Goal: Task Accomplishment & Management: Manage account settings

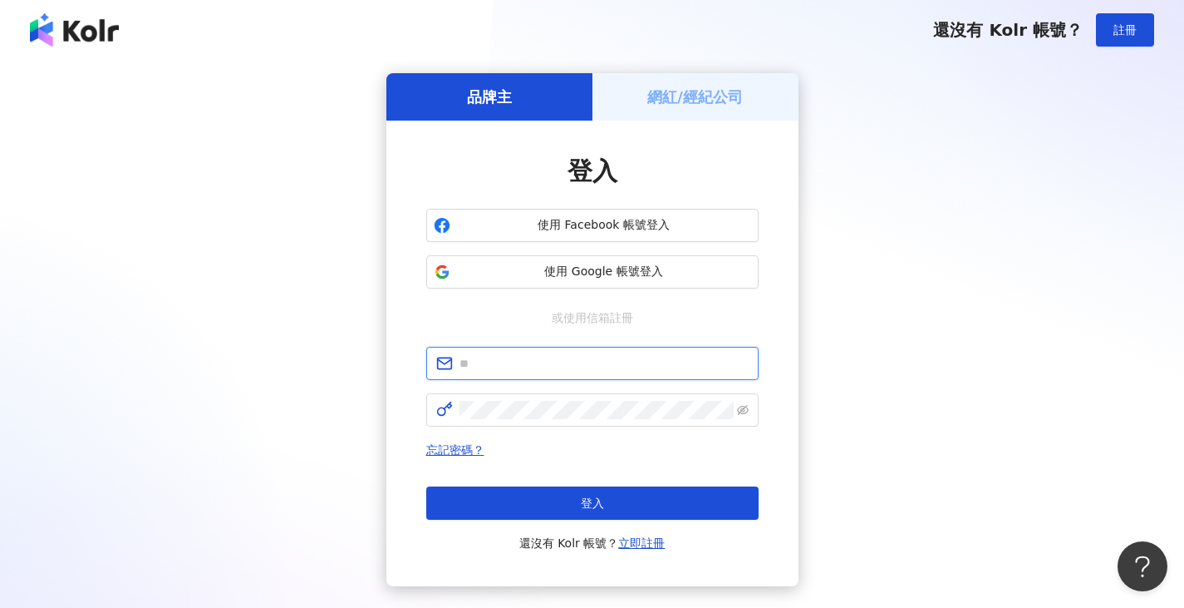
type input "**********"
click at [600, 526] on div "登入 還沒有 Kolr 帳號？ 立即註冊" at bounding box center [592, 519] width 332 height 66
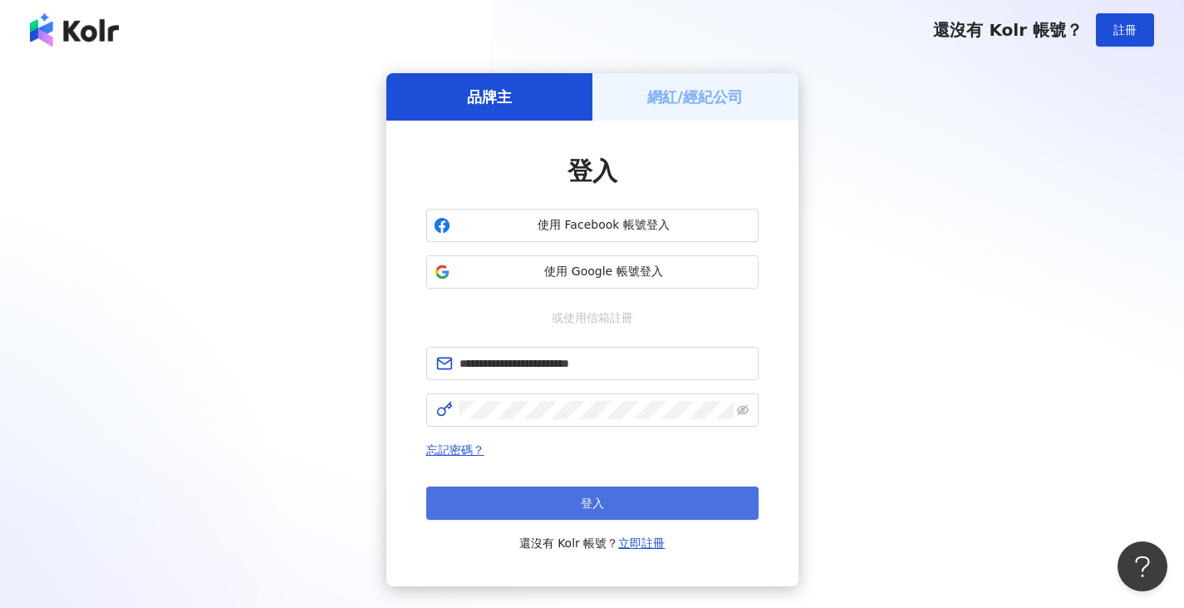
click at [604, 509] on button "登入" at bounding box center [592, 502] width 332 height 33
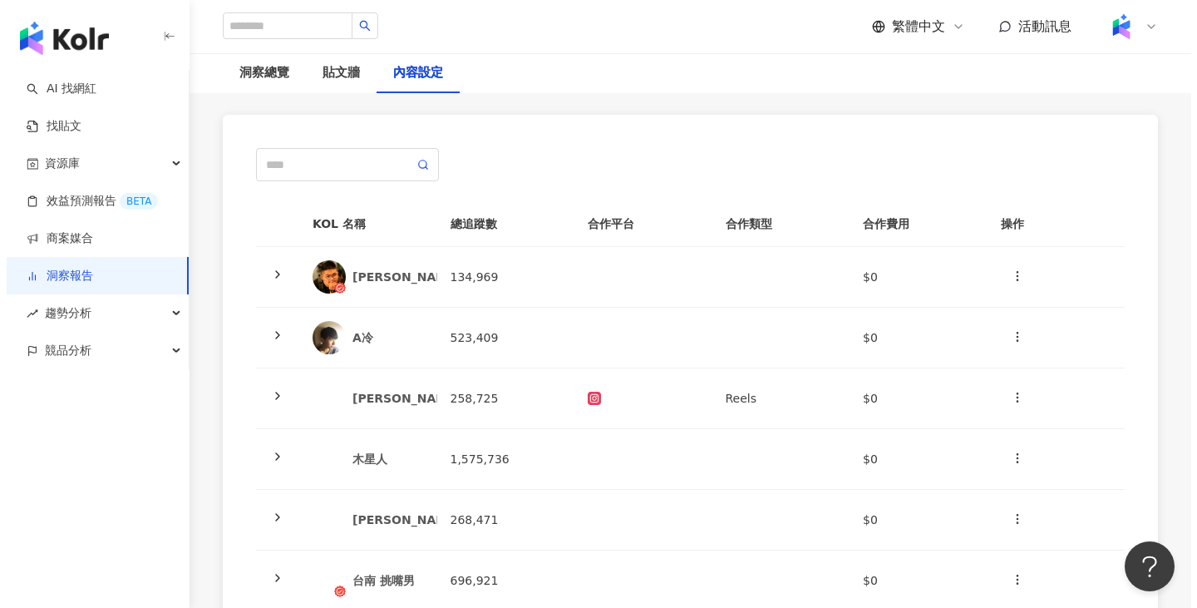
scroll to position [332, 0]
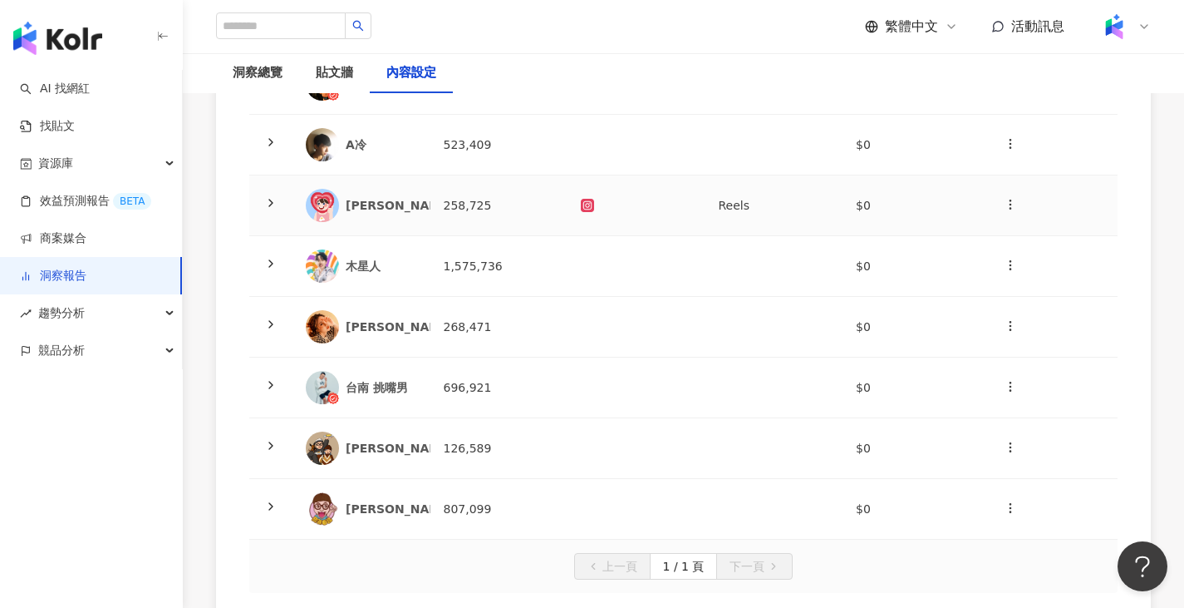
click at [549, 209] on td "258,725" at bounding box center [500, 205] width 138 height 61
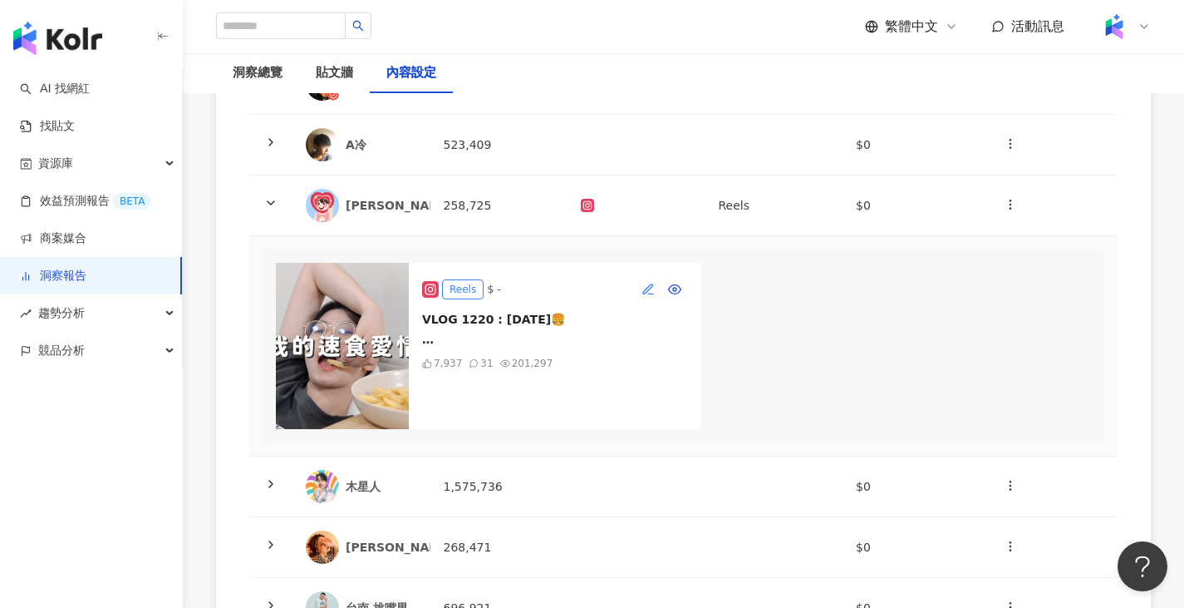
click at [649, 288] on icon "button" at bounding box center [647, 287] width 9 height 9
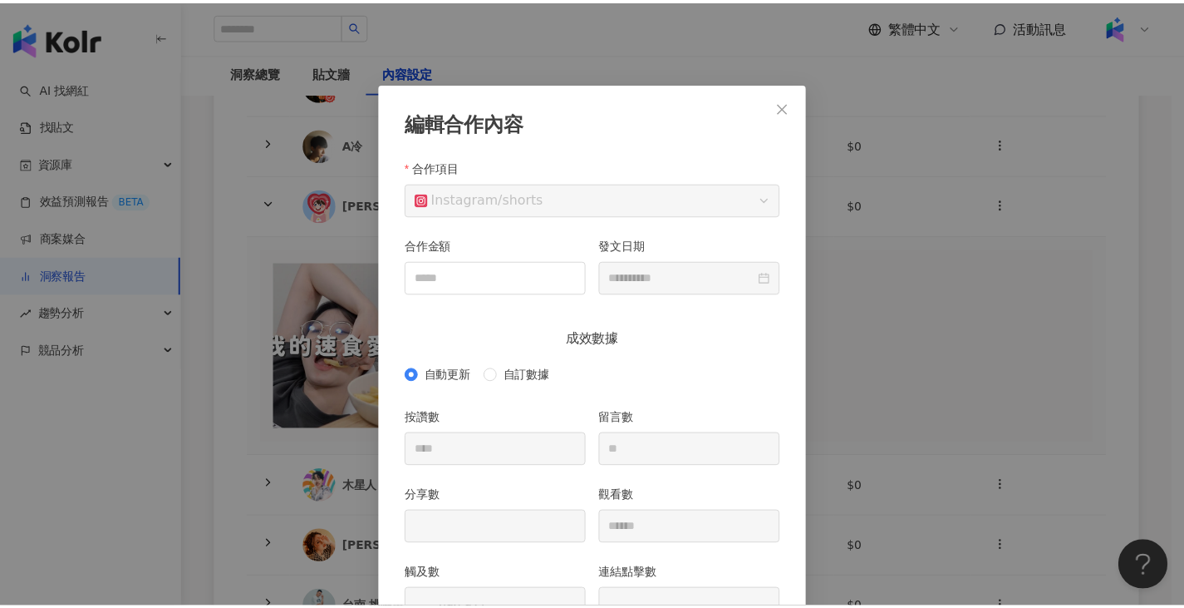
scroll to position [83, 0]
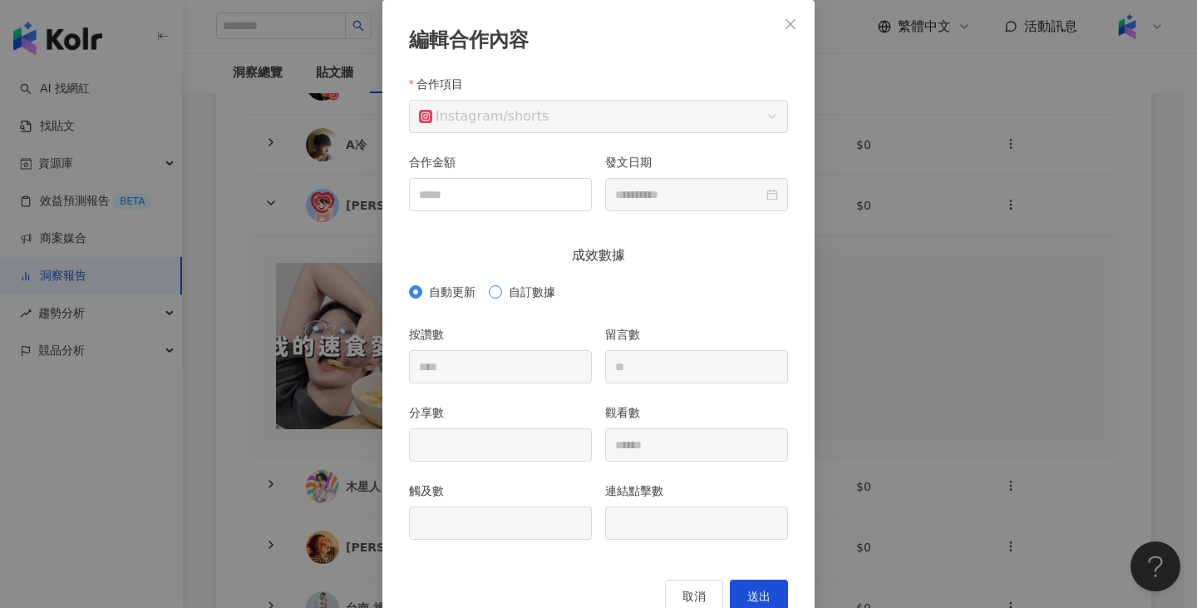
click at [531, 292] on span "自訂數據" at bounding box center [532, 292] width 60 height 18
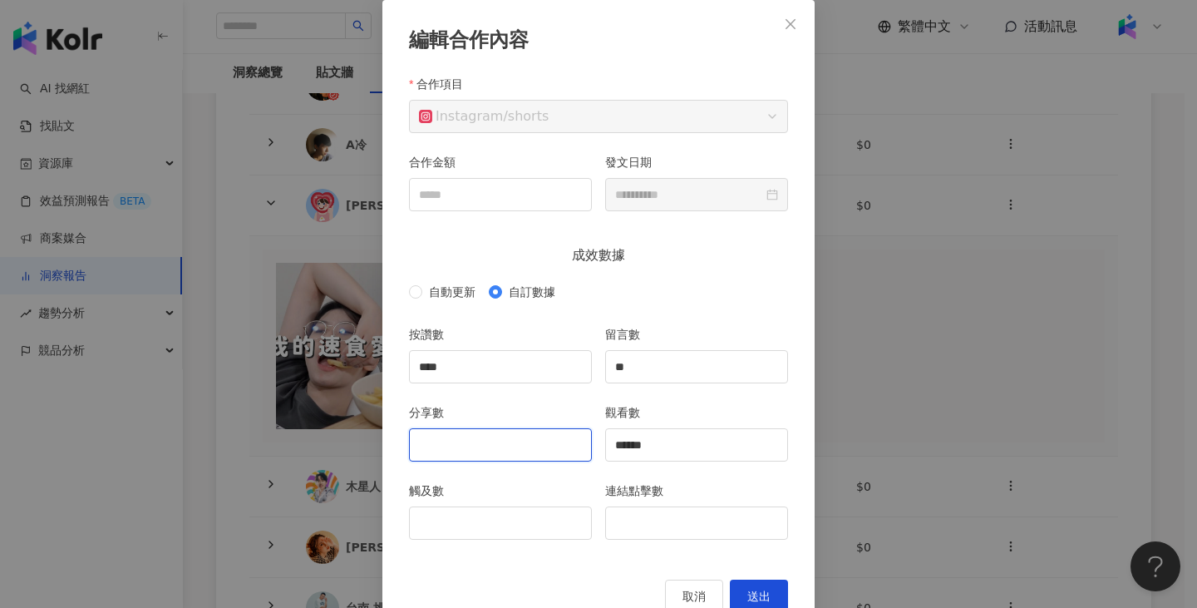
click at [472, 454] on input "分享數" at bounding box center [500, 445] width 181 height 32
type input "*"
type input "***"
click at [495, 539] on div "觸及數" at bounding box center [500, 520] width 196 height 78
click at [495, 532] on input "觸及數" at bounding box center [500, 523] width 181 height 32
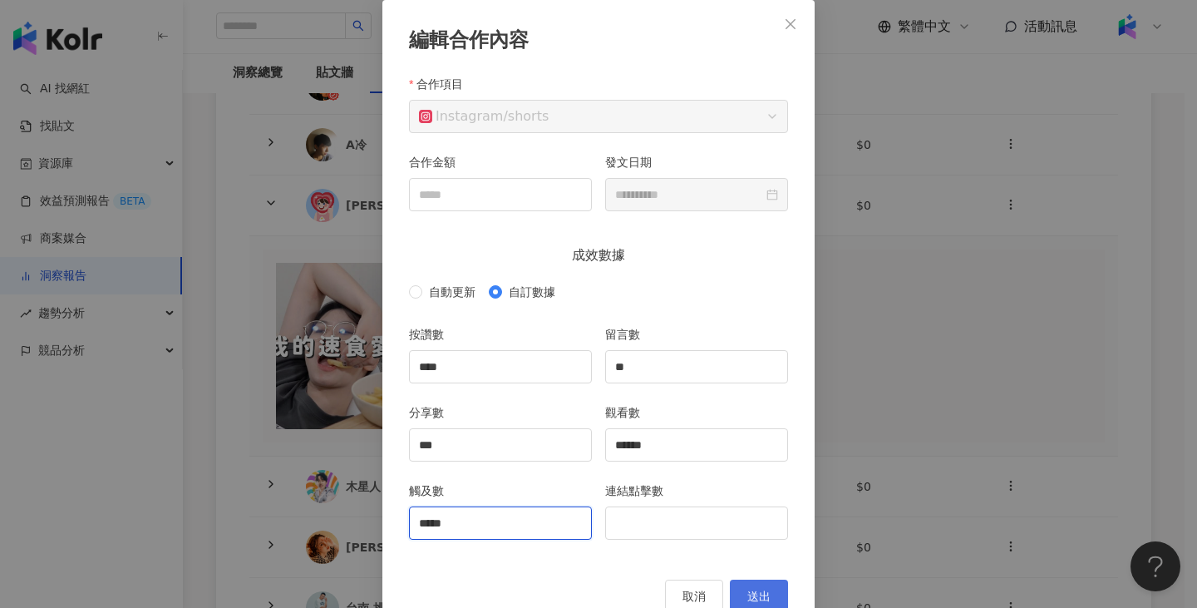
type input "*****"
click at [754, 591] on span "送出" at bounding box center [758, 595] width 23 height 13
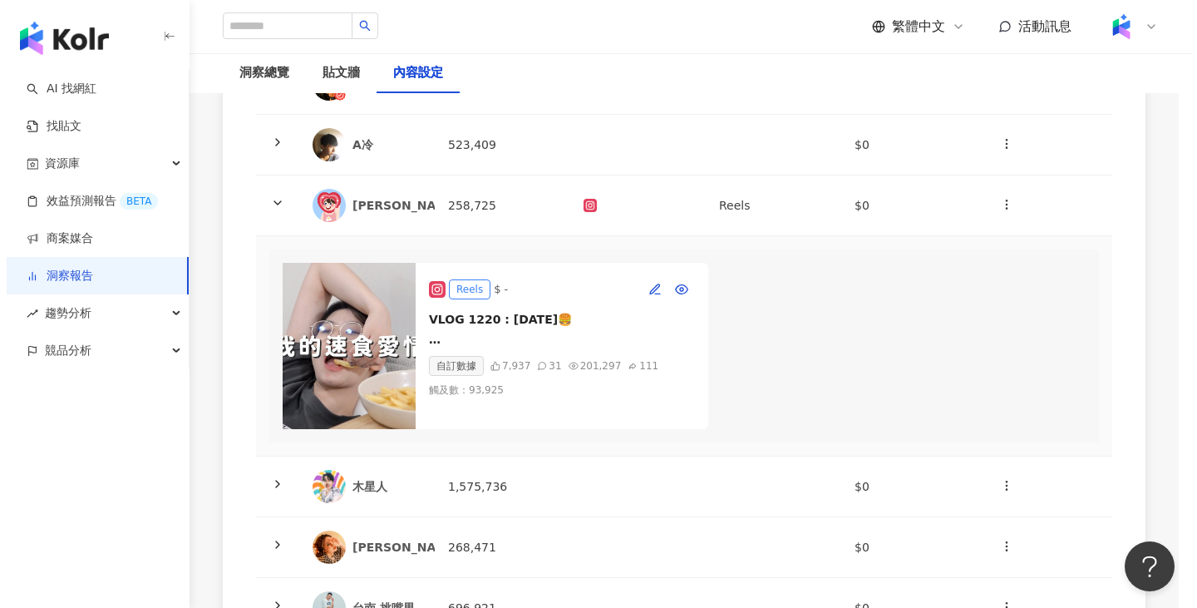
scroll to position [0, 0]
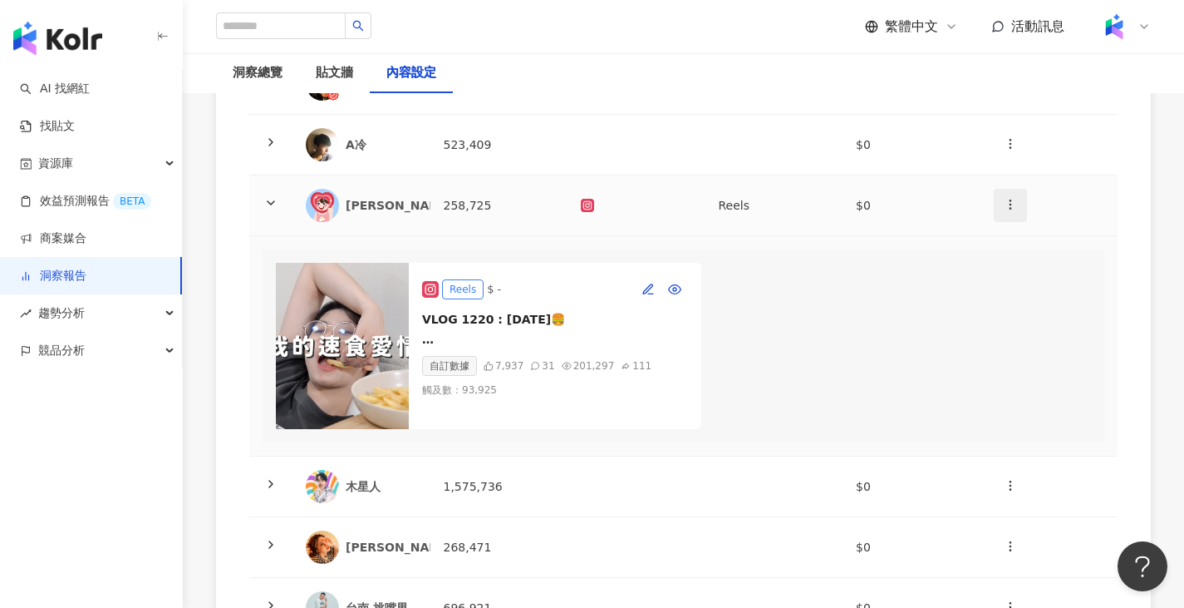
click at [1001, 200] on button "button" at bounding box center [1010, 205] width 33 height 33
click at [1010, 236] on div "新增內容" at bounding box center [1039, 245] width 65 height 18
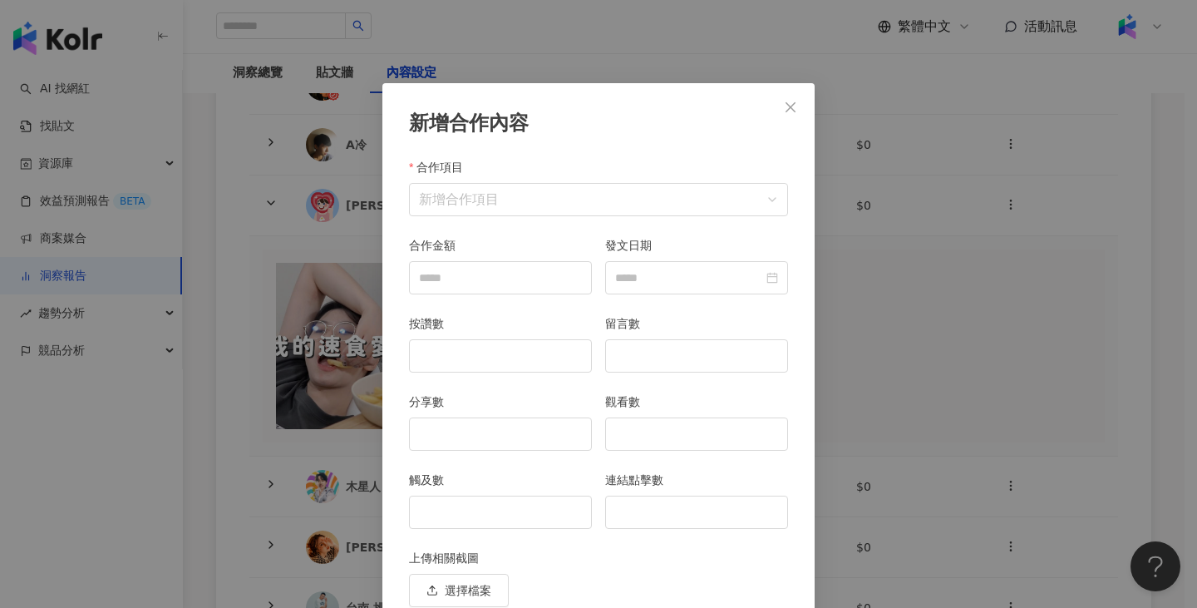
scroll to position [72, 0]
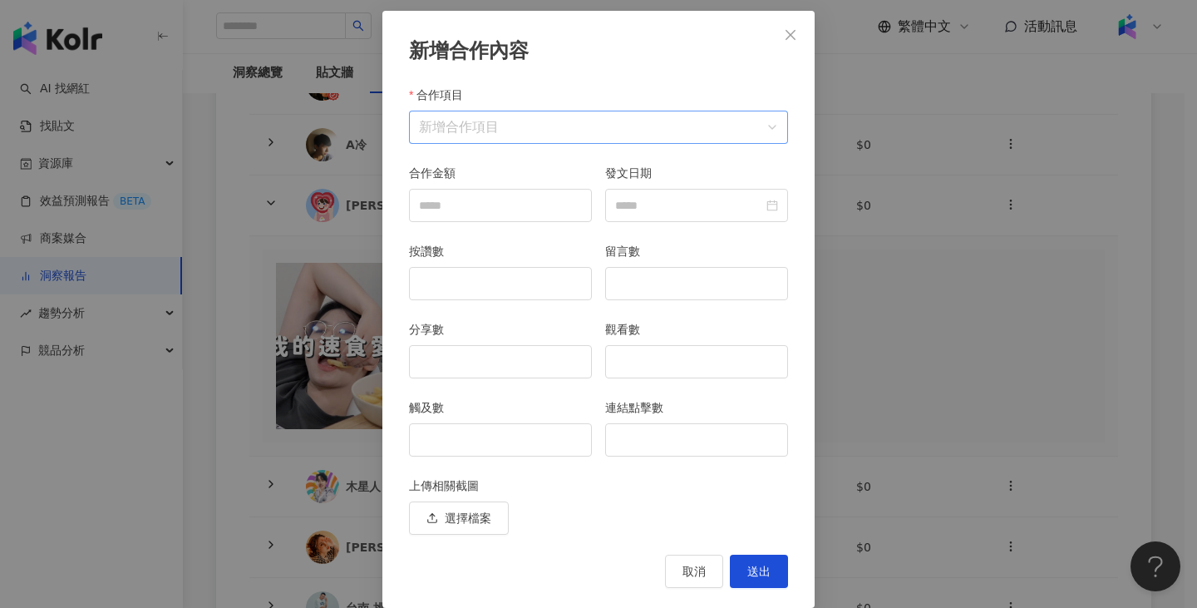
click at [483, 123] on input "合作項目" at bounding box center [598, 127] width 359 height 32
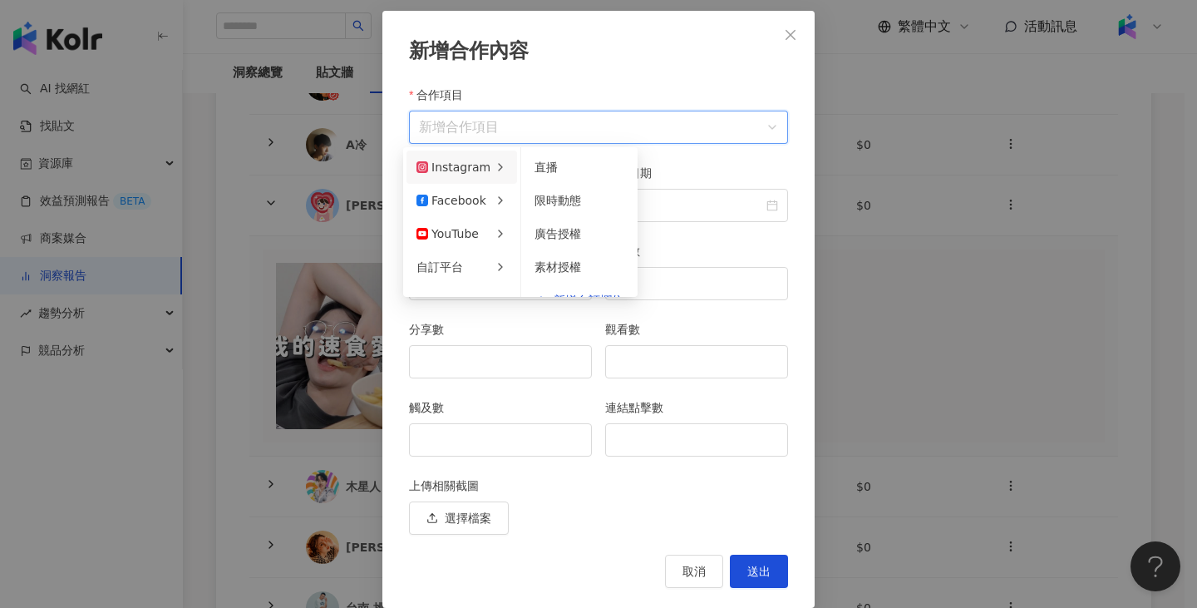
click at [479, 169] on div "Instagram" at bounding box center [453, 167] width 74 height 18
click at [485, 161] on div "Instagram" at bounding box center [453, 167] width 74 height 18
click at [580, 208] on div "限時動態" at bounding box center [579, 200] width 90 height 18
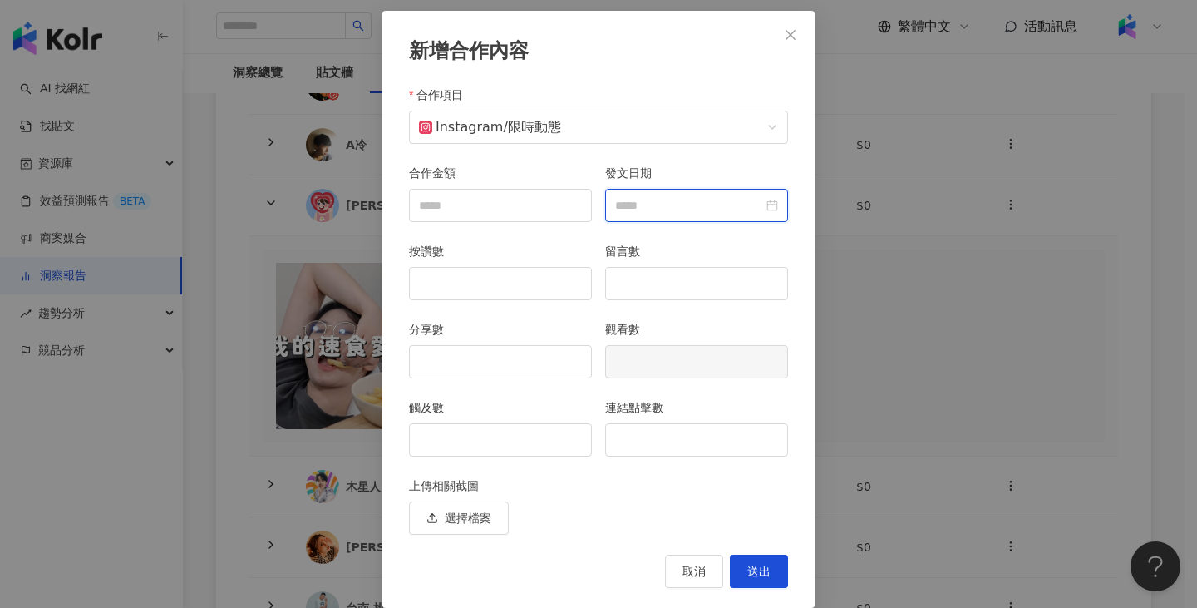
click at [686, 205] on input "發文日期" at bounding box center [689, 205] width 148 height 18
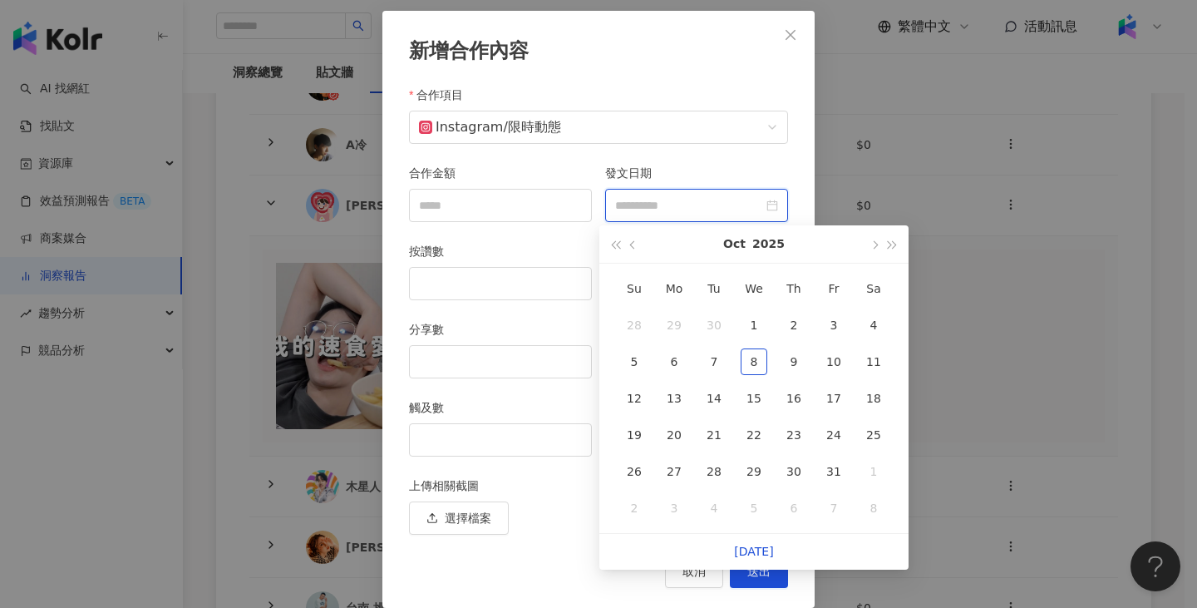
type input "**********"
click at [629, 246] on button "button" at bounding box center [633, 243] width 18 height 37
click at [795, 361] on div "7" at bounding box center [794, 361] width 27 height 27
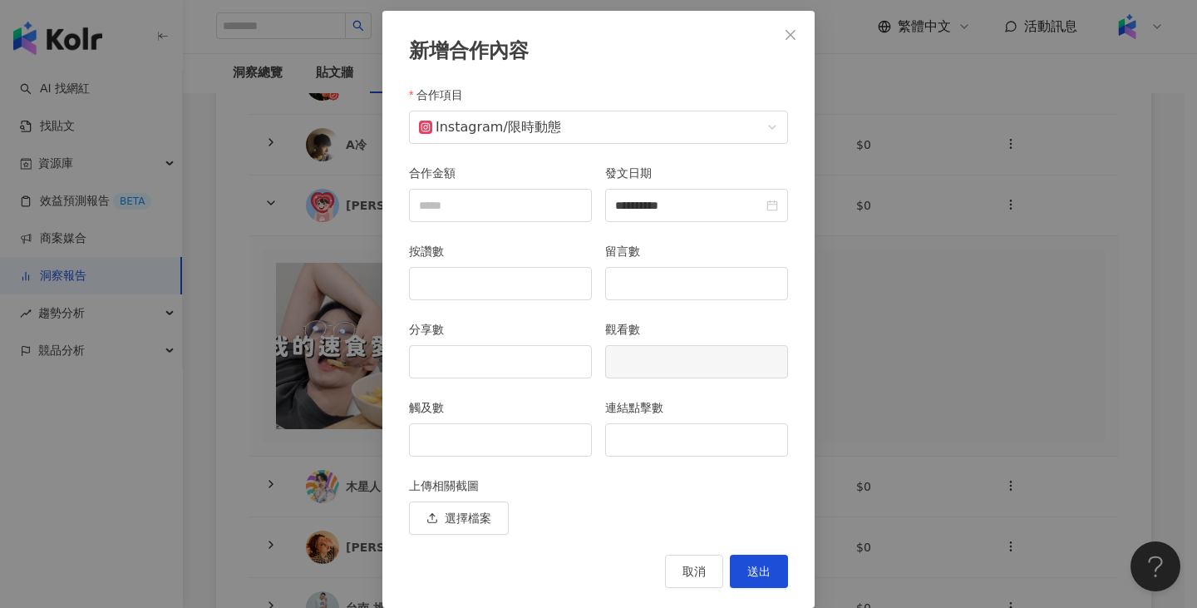
type input "**********"
click at [496, 443] on input "觸及數" at bounding box center [500, 440] width 181 height 32
type input "*****"
click at [677, 441] on input "連結點擊數" at bounding box center [696, 440] width 181 height 32
type input "***"
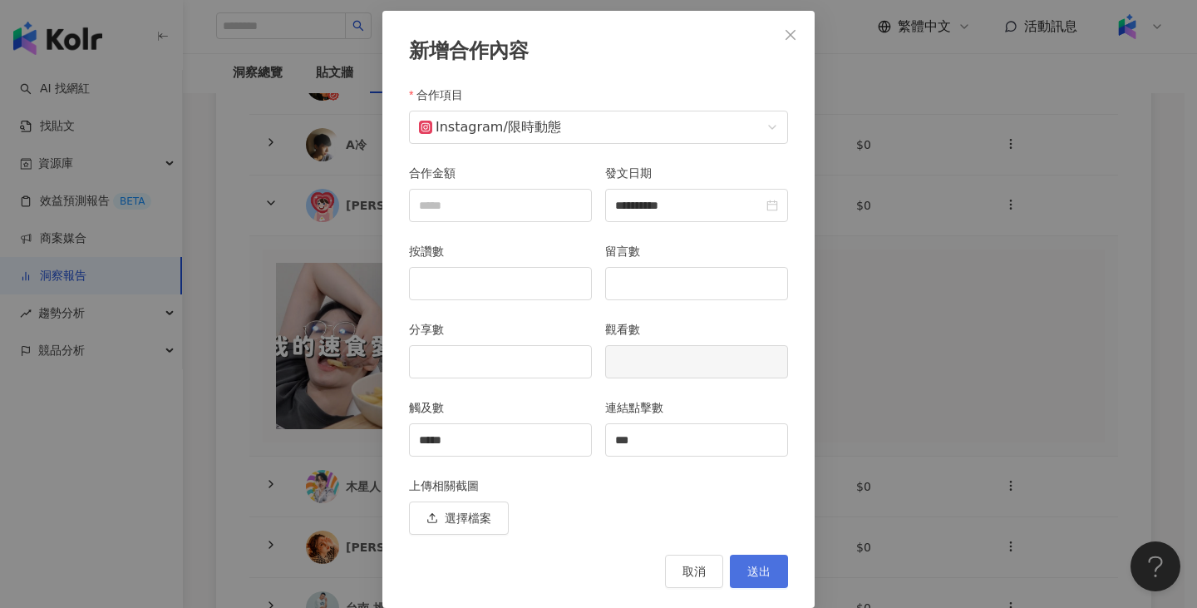
click at [756, 570] on span "送出" at bounding box center [758, 570] width 23 height 13
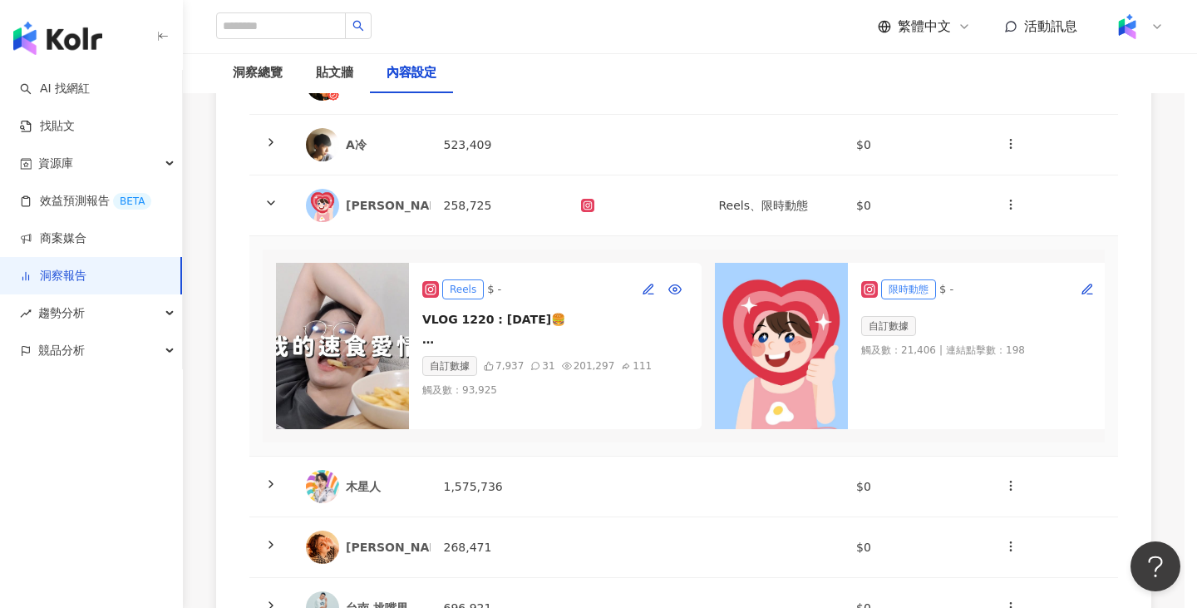
scroll to position [0, 0]
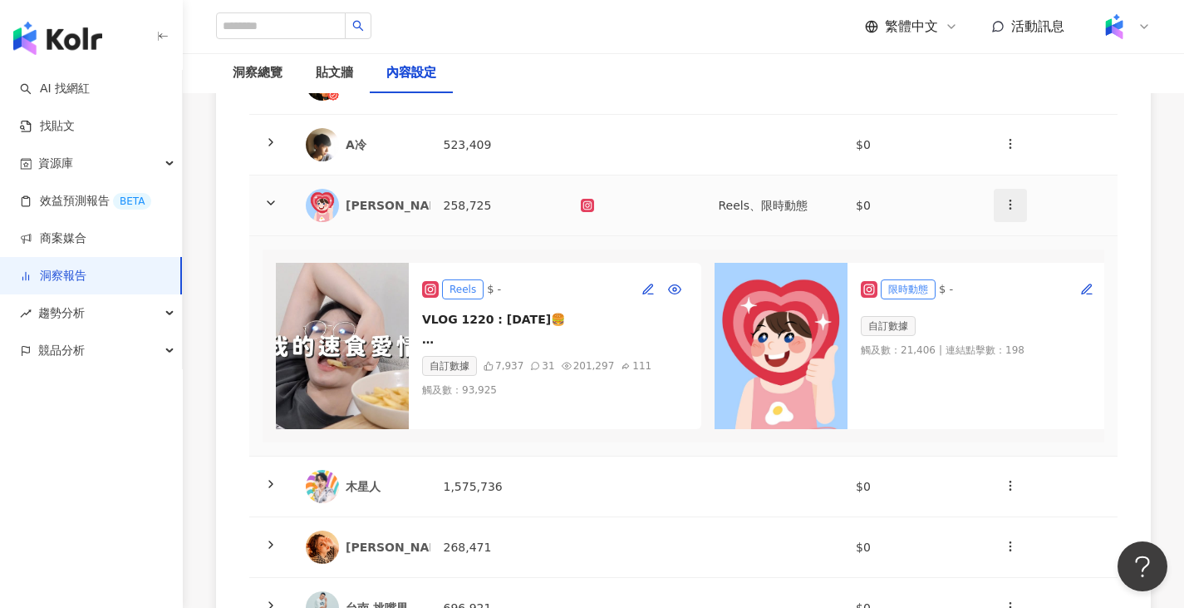
click at [1007, 203] on icon "button" at bounding box center [1010, 204] width 13 height 13
click at [1021, 245] on div "新增內容" at bounding box center [1039, 245] width 65 height 18
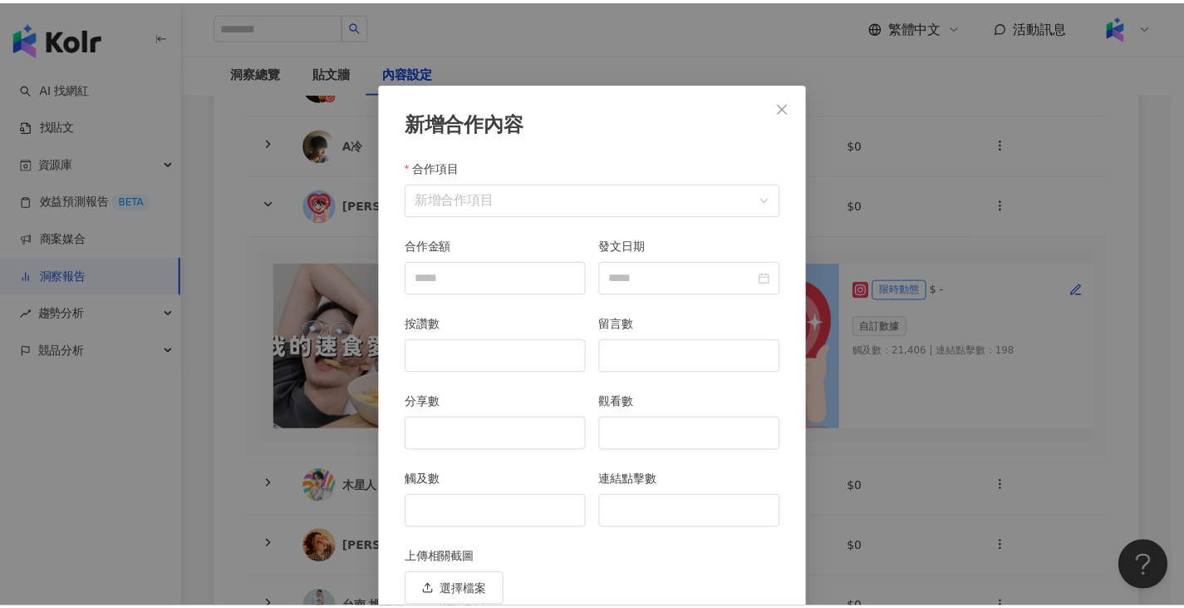
scroll to position [72, 0]
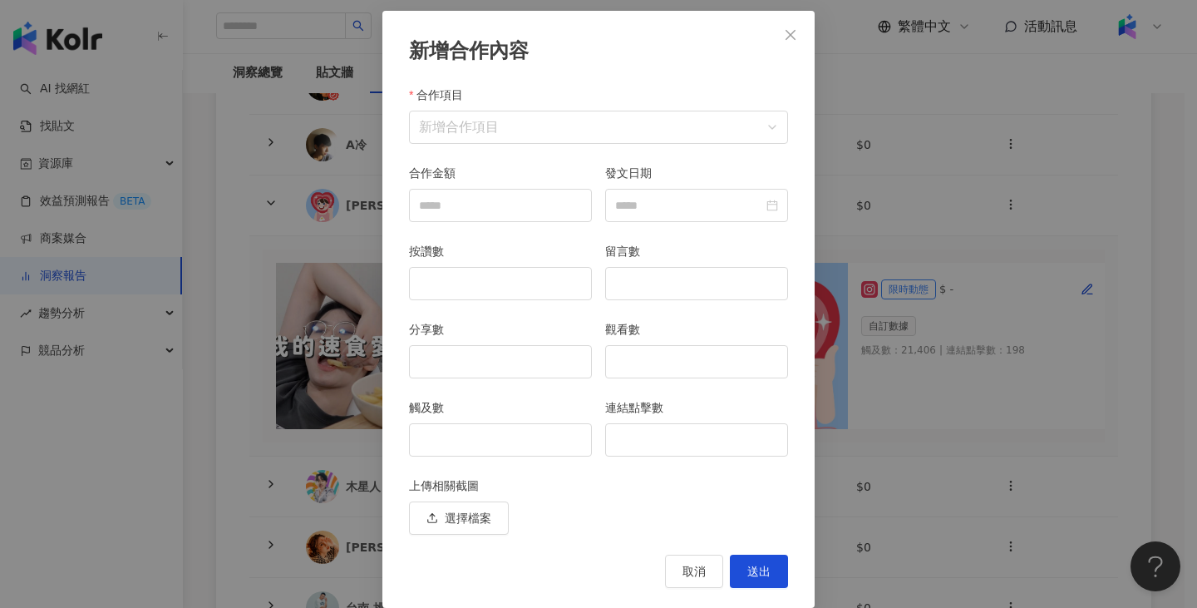
click at [677, 95] on div "合作項目" at bounding box center [598, 98] width 379 height 25
click at [678, 114] on input "合作項目" at bounding box center [598, 127] width 359 height 32
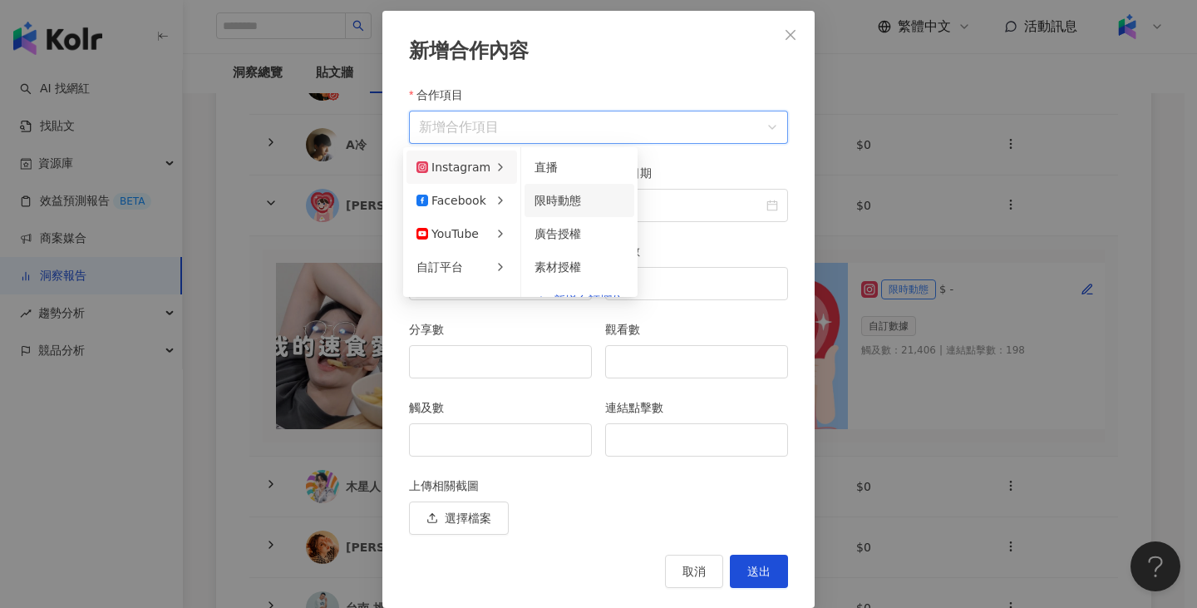
click at [555, 194] on span "限時動態" at bounding box center [557, 200] width 47 height 13
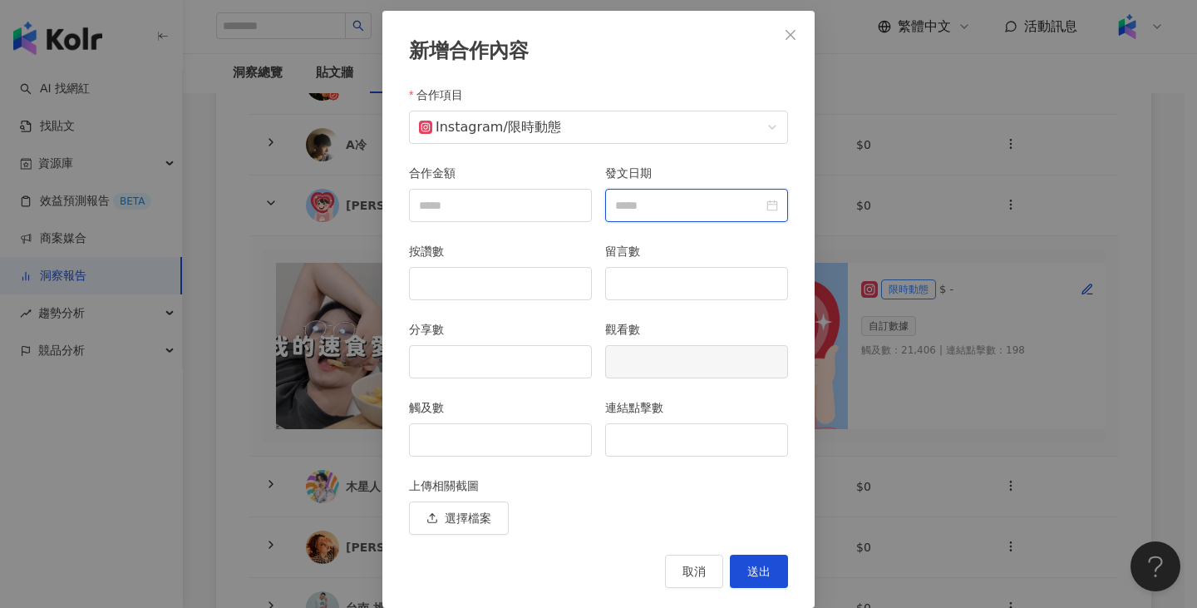
click at [726, 213] on input "發文日期" at bounding box center [689, 205] width 148 height 18
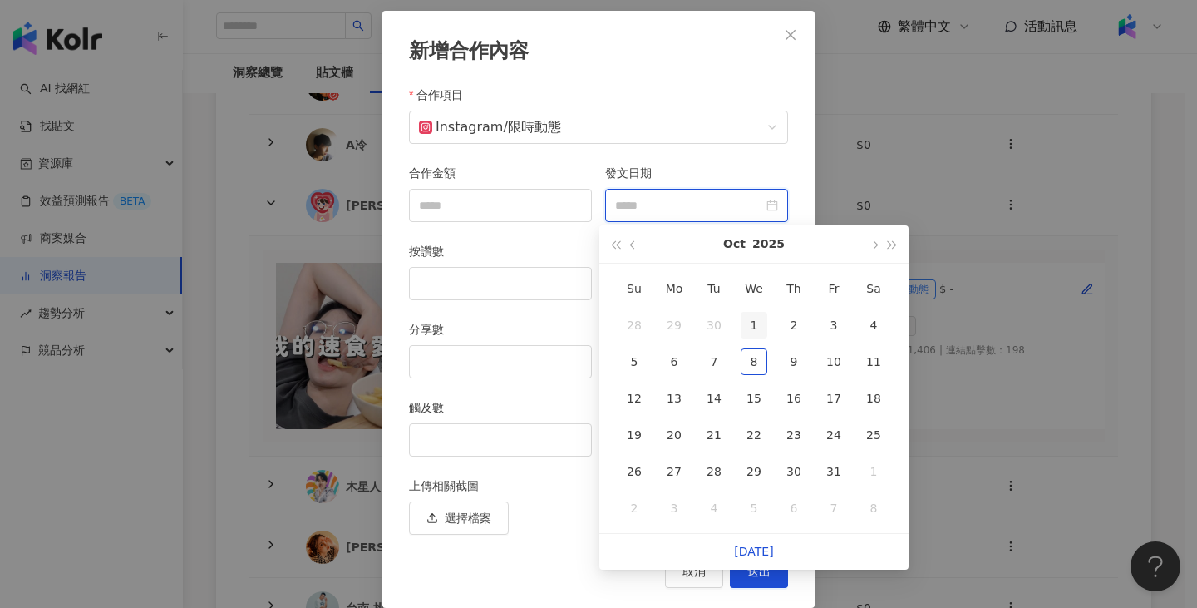
type input "**********"
click at [649, 243] on div "[DATE]" at bounding box center [753, 243] width 221 height 37
click at [635, 242] on button "button" at bounding box center [633, 243] width 18 height 37
click at [798, 355] on div "7" at bounding box center [794, 361] width 27 height 27
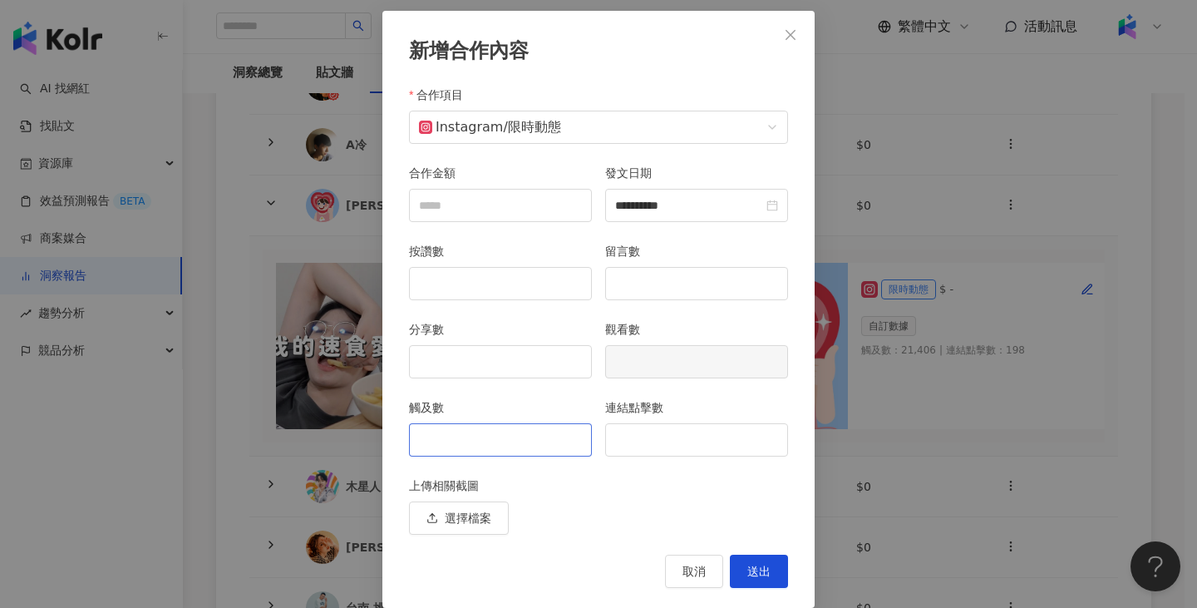
type input "**********"
click at [553, 450] on input "觸及數" at bounding box center [500, 440] width 181 height 32
type input "*****"
click at [655, 434] on input "連結點擊數" at bounding box center [696, 440] width 181 height 32
type input "**"
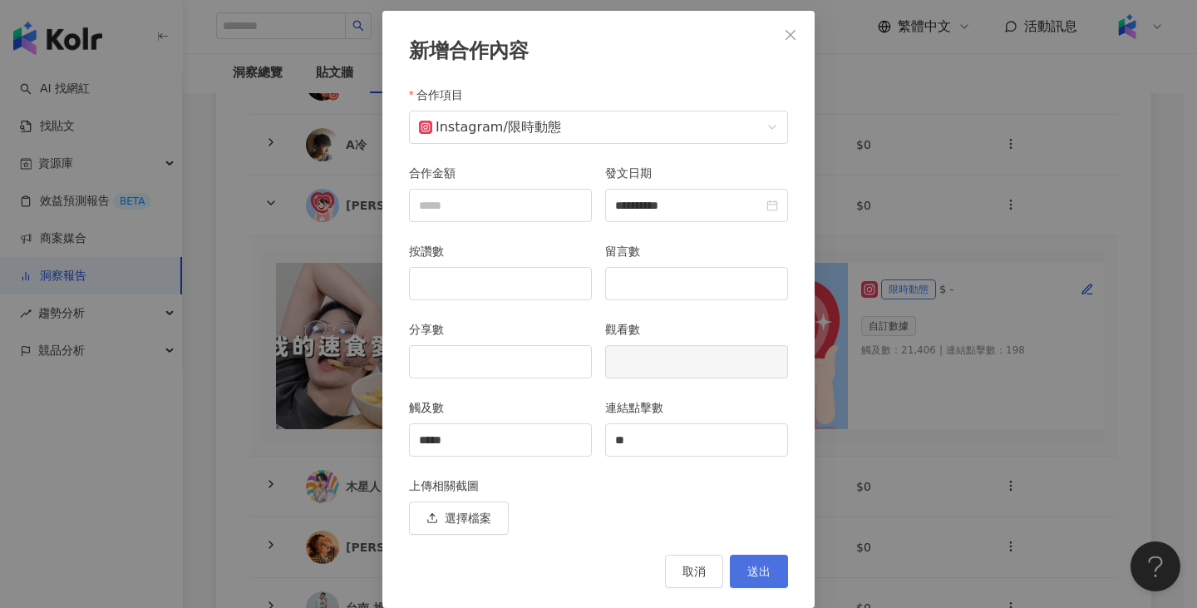
click at [757, 578] on span "送出" at bounding box center [758, 570] width 23 height 13
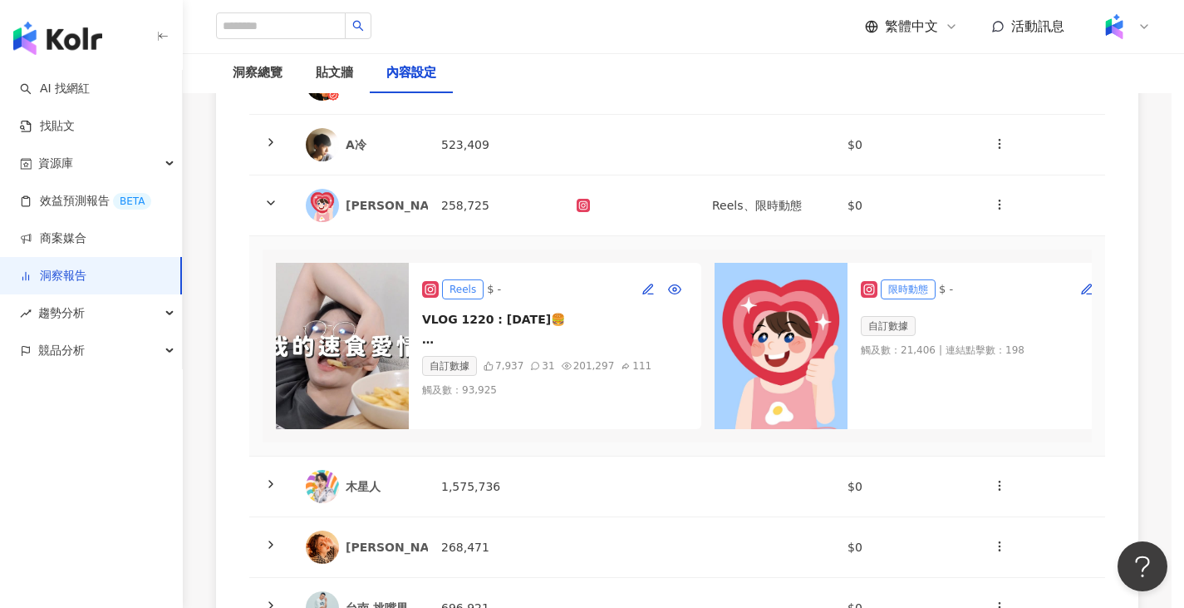
scroll to position [0, 0]
click at [747, 205] on td "Reels、限時動態" at bounding box center [775, 205] width 138 height 61
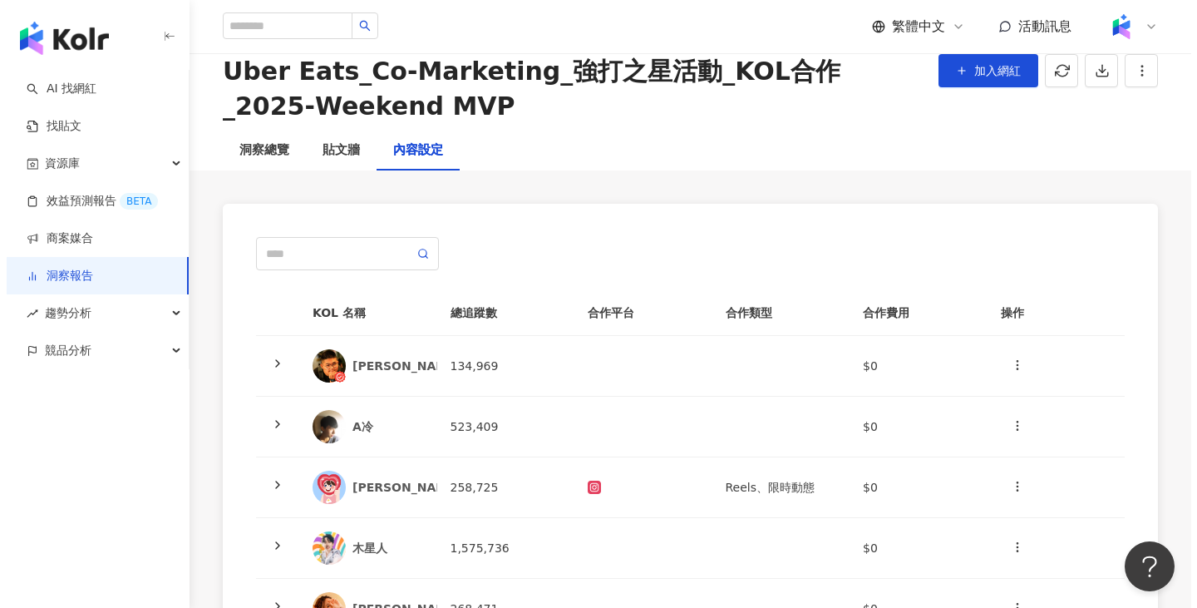
scroll to position [83, 0]
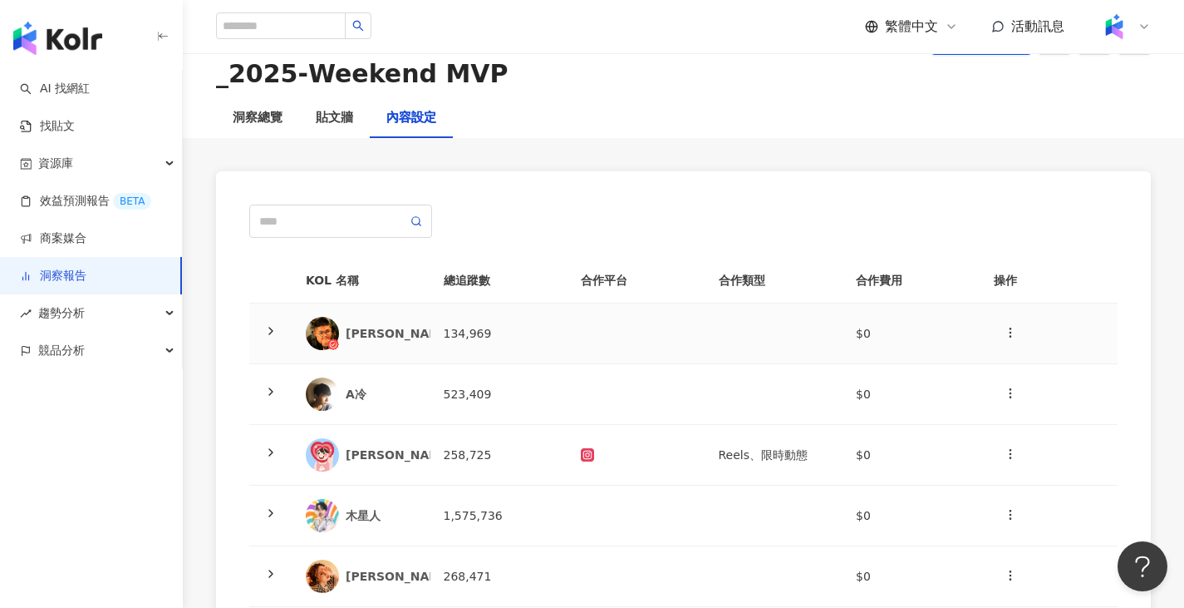
click at [441, 330] on td "134,969" at bounding box center [500, 333] width 138 height 61
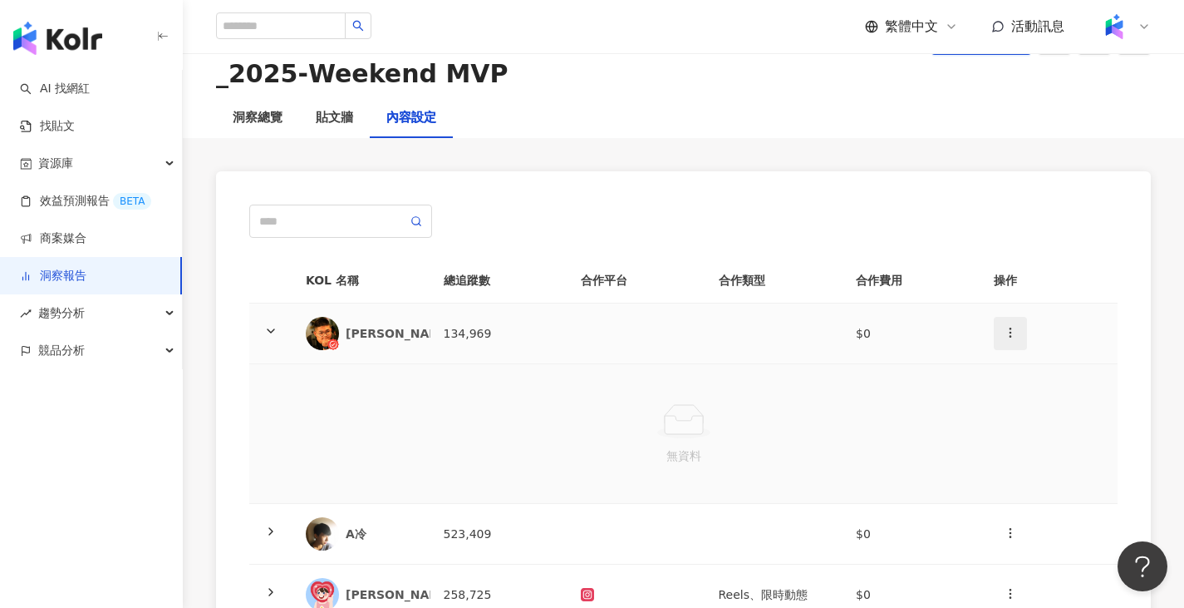
click at [998, 332] on button "button" at bounding box center [1010, 333] width 33 height 33
click at [1013, 348] on button "button" at bounding box center [1010, 333] width 33 height 33
click at [1014, 334] on icon "button" at bounding box center [1010, 332] width 13 height 13
click at [1031, 359] on li "新增內容" at bounding box center [1039, 373] width 85 height 33
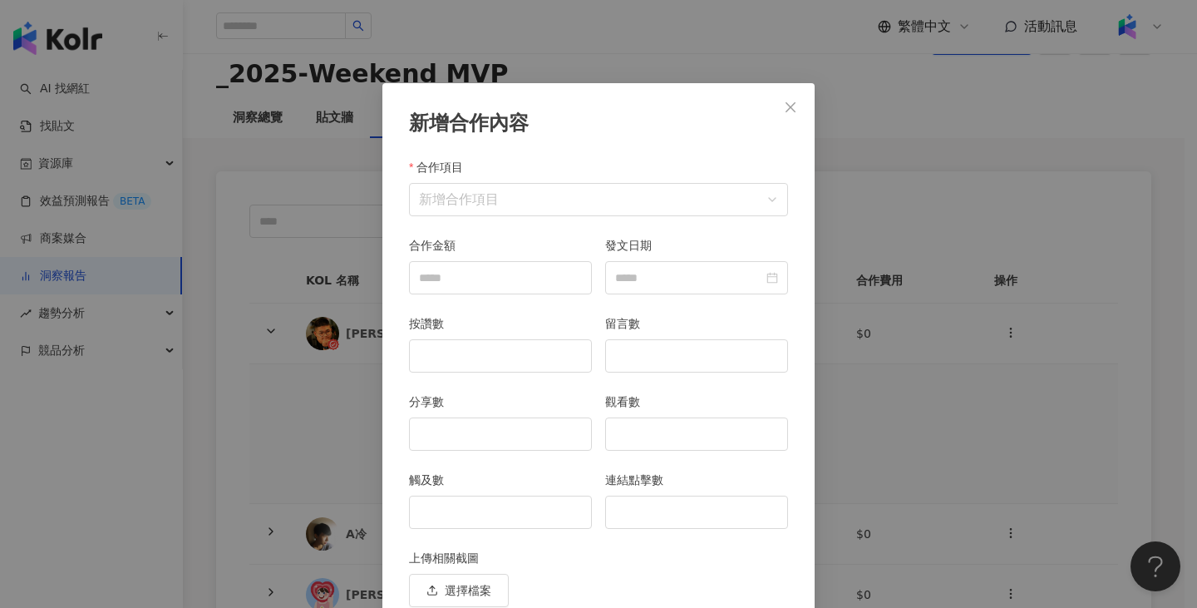
scroll to position [72, 0]
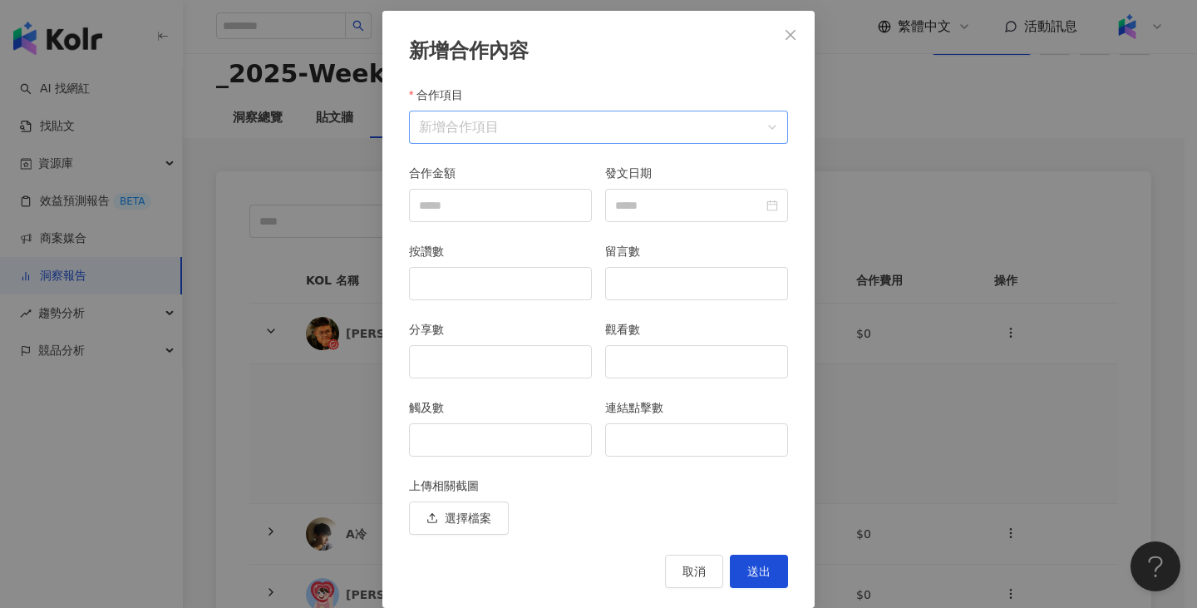
click at [475, 128] on input "合作項目" at bounding box center [598, 127] width 359 height 32
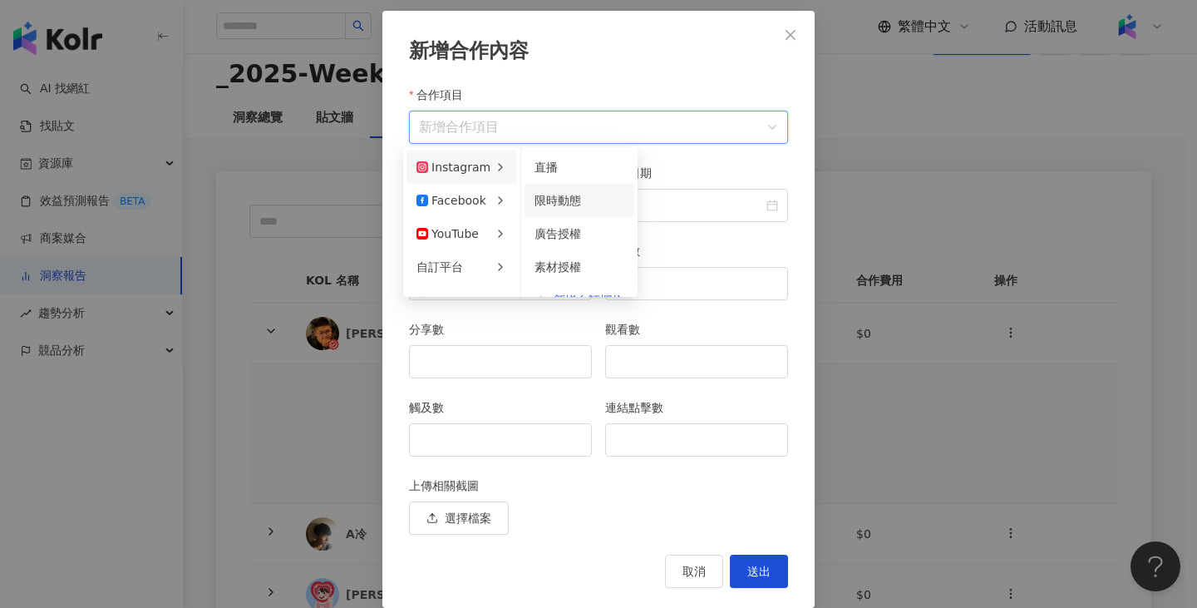
click at [574, 196] on span "限時動態" at bounding box center [557, 200] width 47 height 13
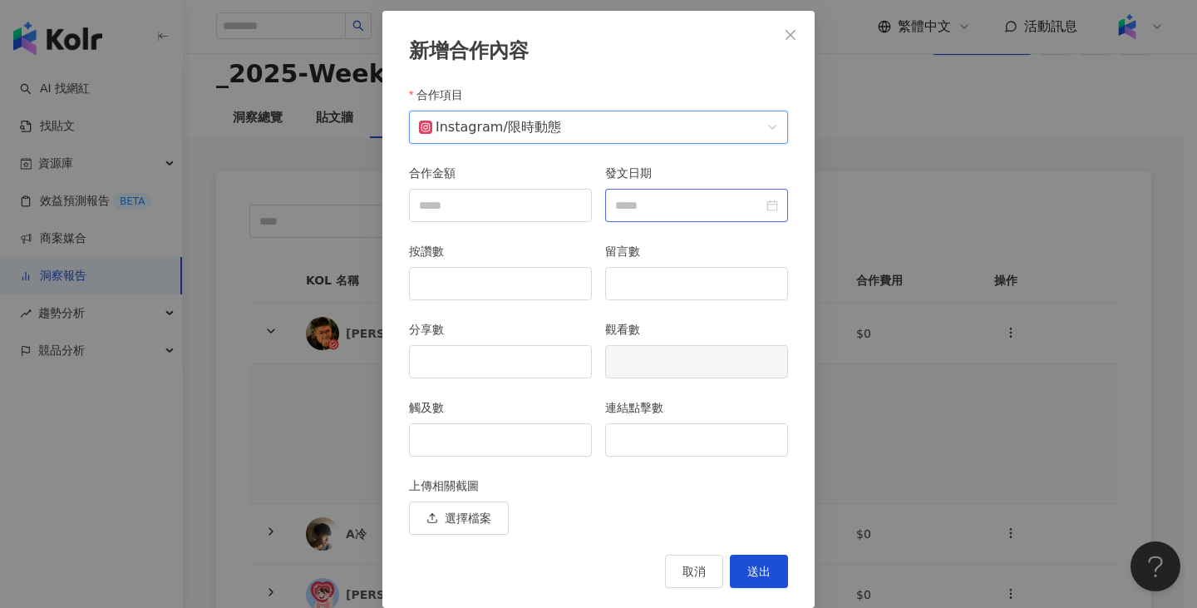
click at [670, 217] on div at bounding box center [696, 205] width 183 height 33
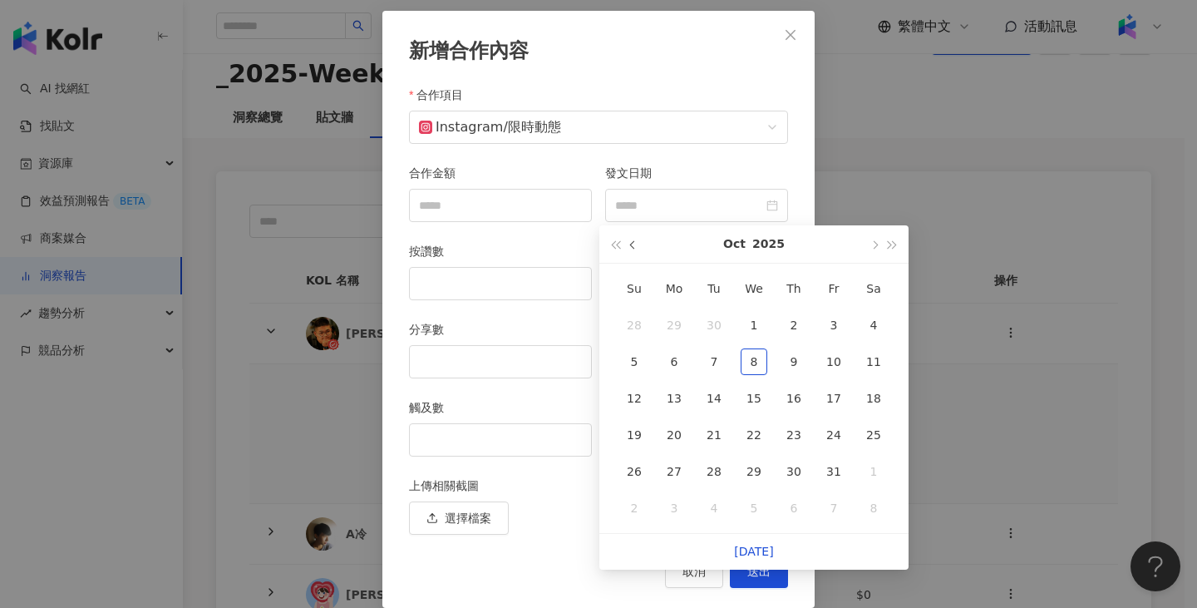
click at [628, 245] on button "button" at bounding box center [633, 243] width 18 height 37
click at [830, 365] on div "12" at bounding box center [833, 361] width 27 height 27
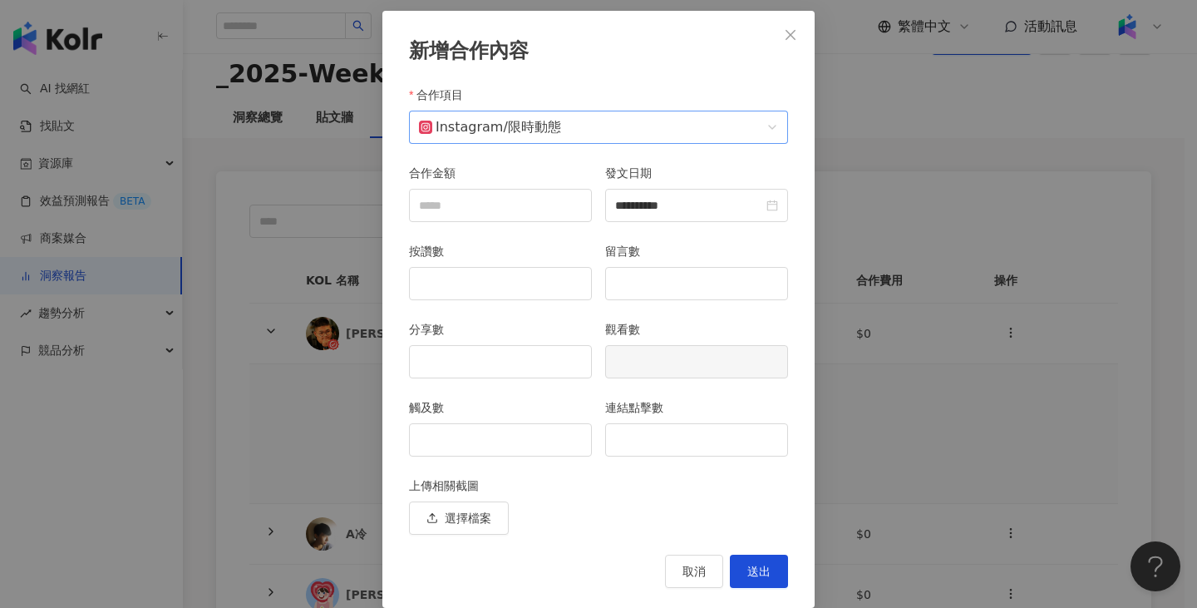
type input "**********"
click at [523, 441] on input "觸及數" at bounding box center [500, 440] width 181 height 32
type input "****"
click at [676, 462] on div "連結點擊數" at bounding box center [696, 437] width 196 height 78
click at [741, 447] on input "連結點擊數" at bounding box center [696, 440] width 181 height 32
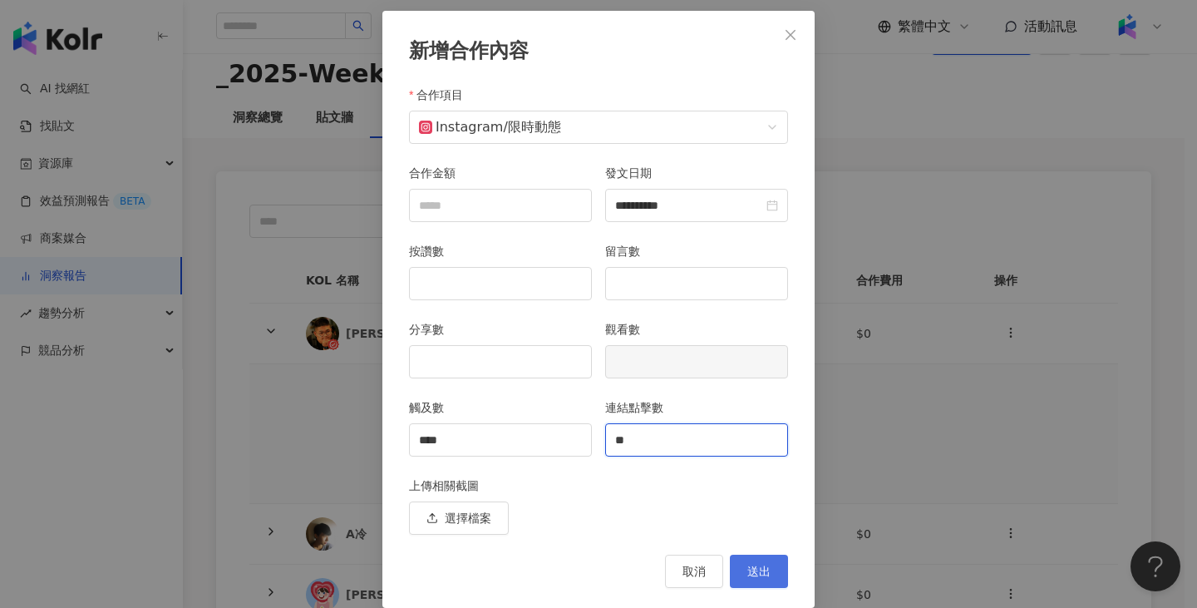
type input "*"
type input "**"
click at [753, 555] on button "送出" at bounding box center [759, 570] width 58 height 33
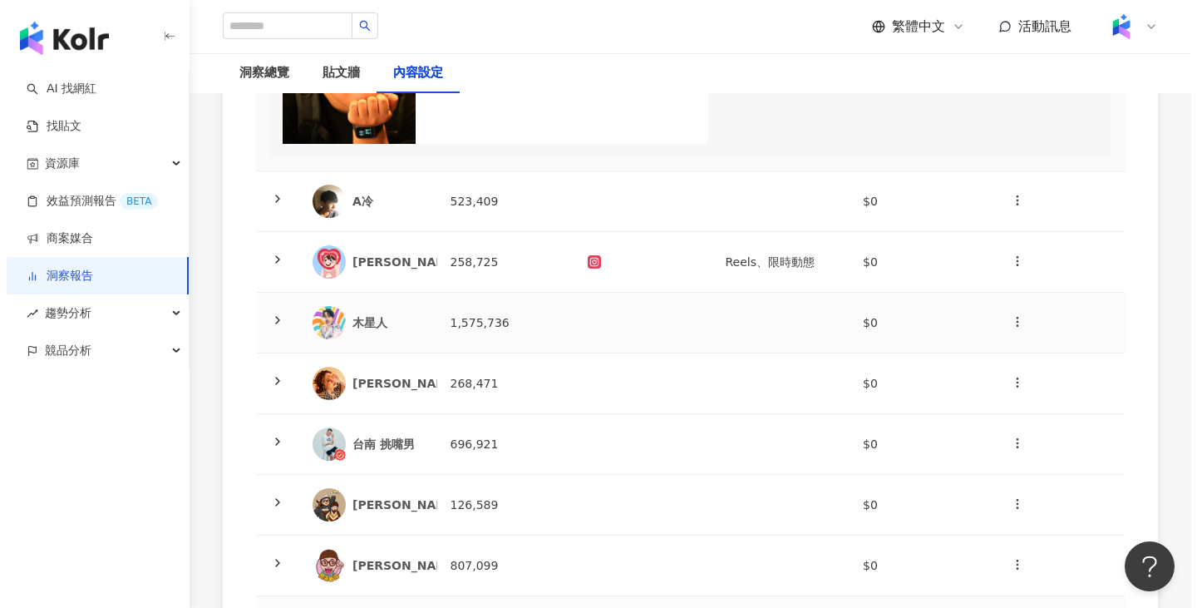
scroll to position [249, 0]
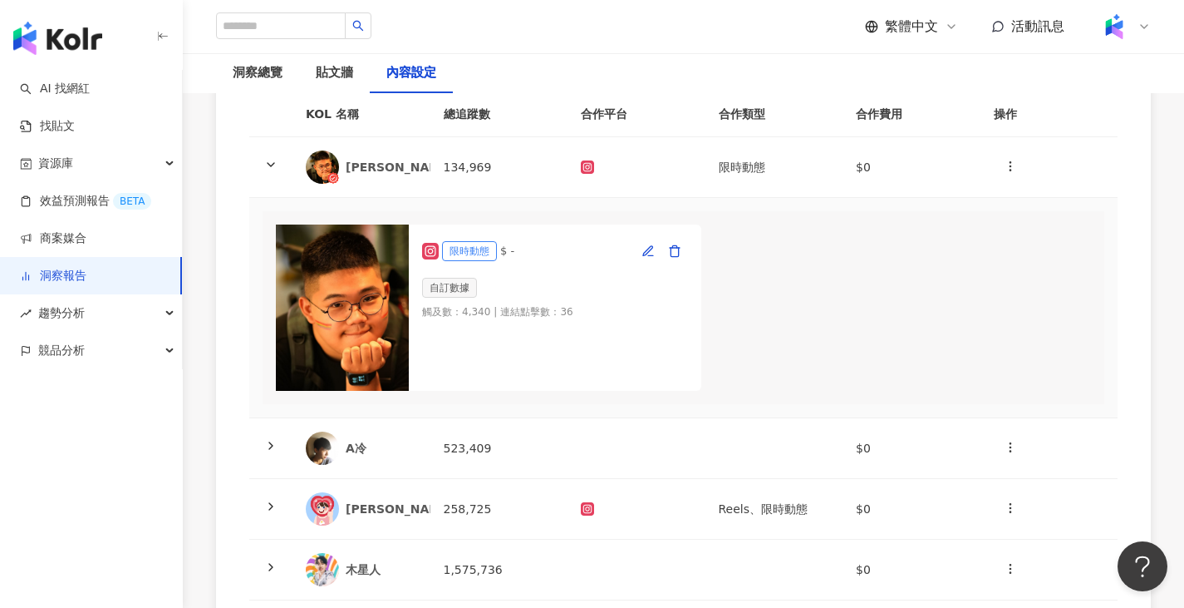
click at [519, 175] on td "134,969" at bounding box center [500, 167] width 138 height 61
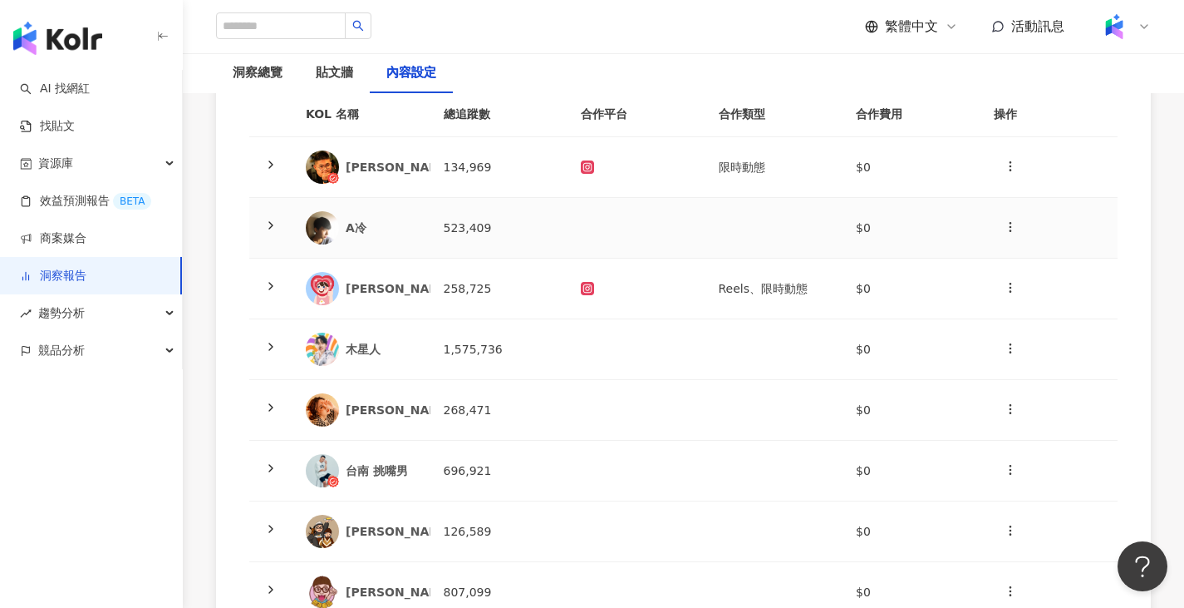
click at [506, 232] on td "523,409" at bounding box center [500, 228] width 138 height 61
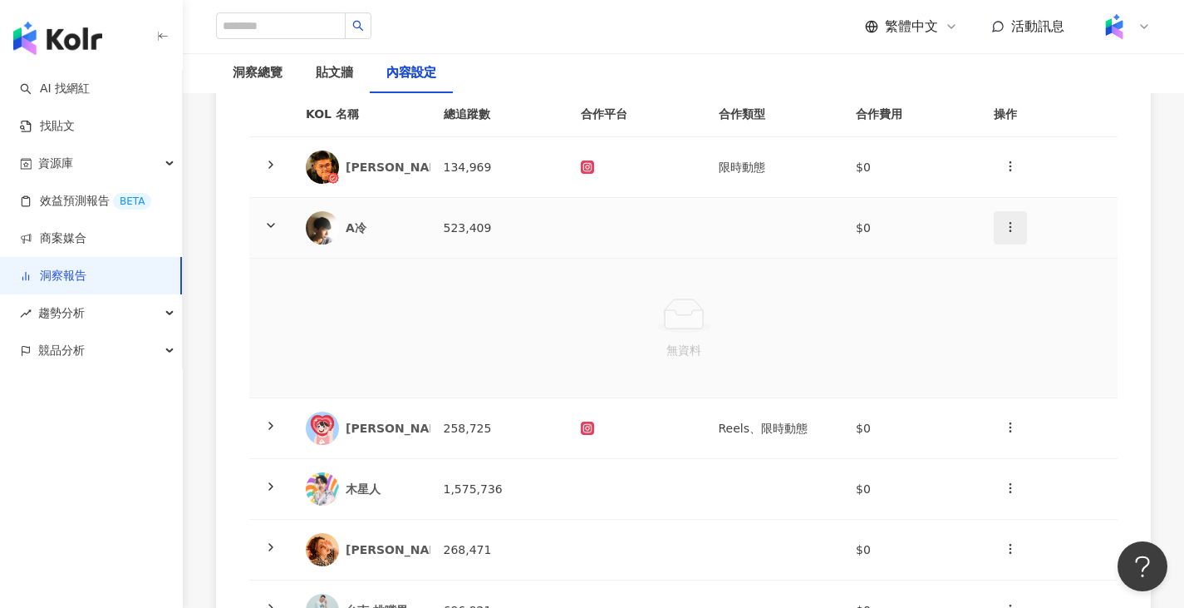
click at [1005, 219] on span "button" at bounding box center [1010, 226] width 13 height 17
click at [1020, 252] on li "新增內容" at bounding box center [1039, 267] width 85 height 33
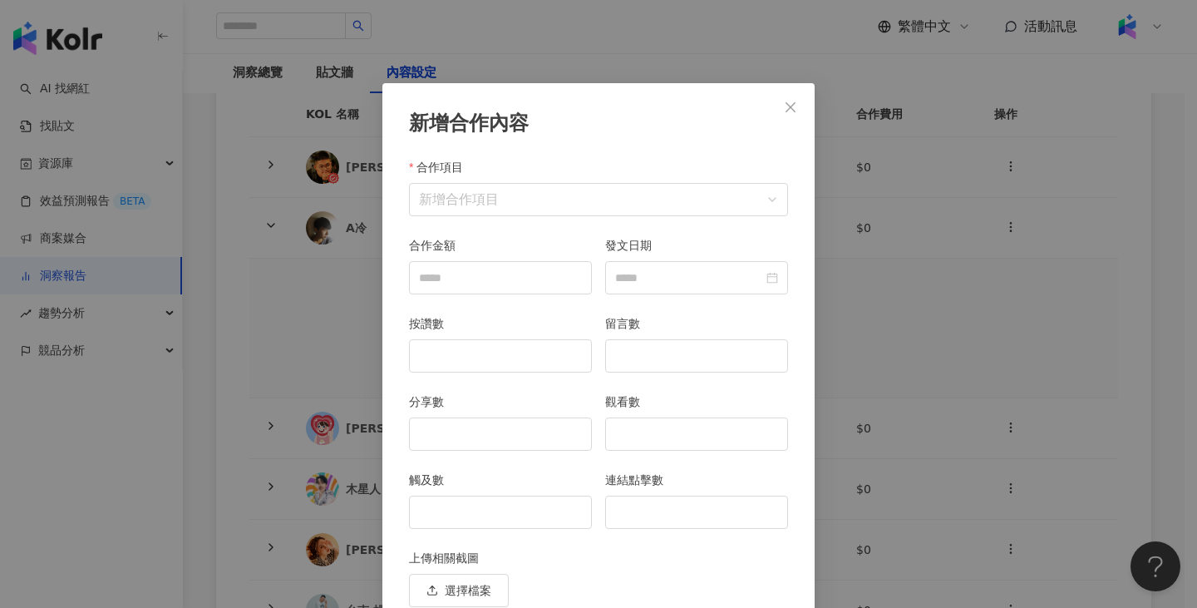
scroll to position [72, 0]
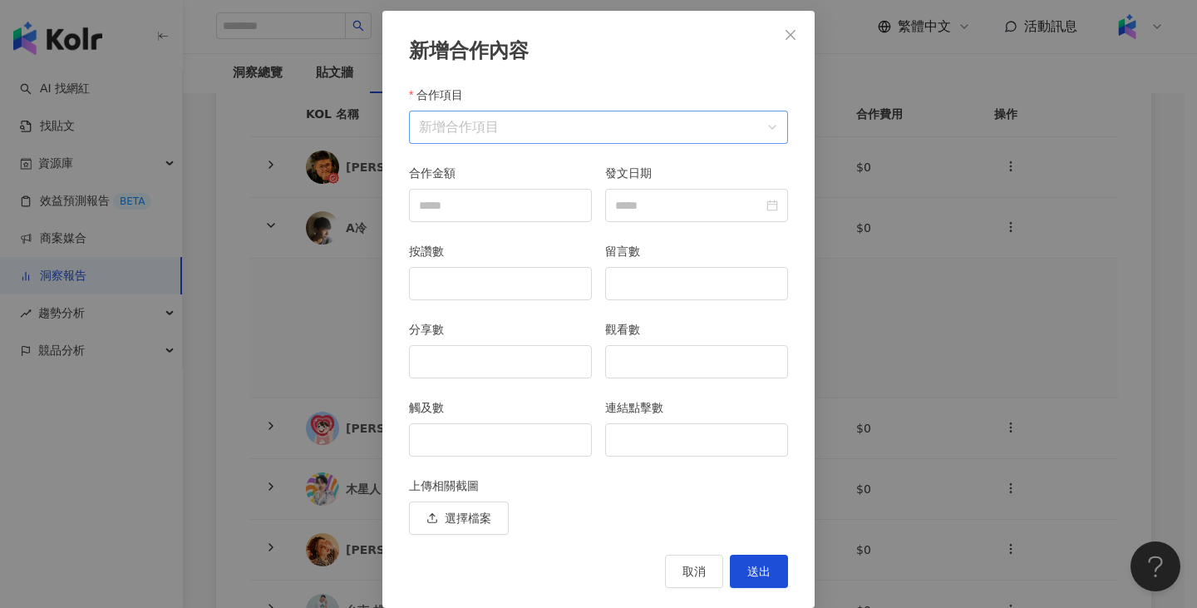
click at [569, 112] on input "合作項目" at bounding box center [598, 127] width 359 height 32
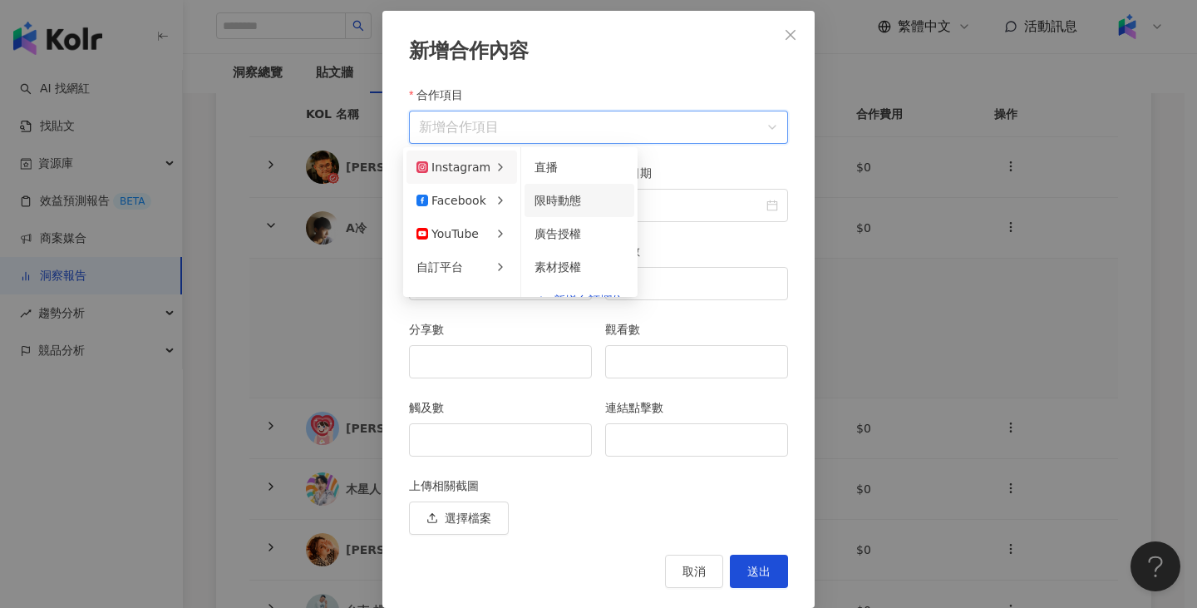
click at [540, 201] on span "限時動態" at bounding box center [557, 200] width 47 height 13
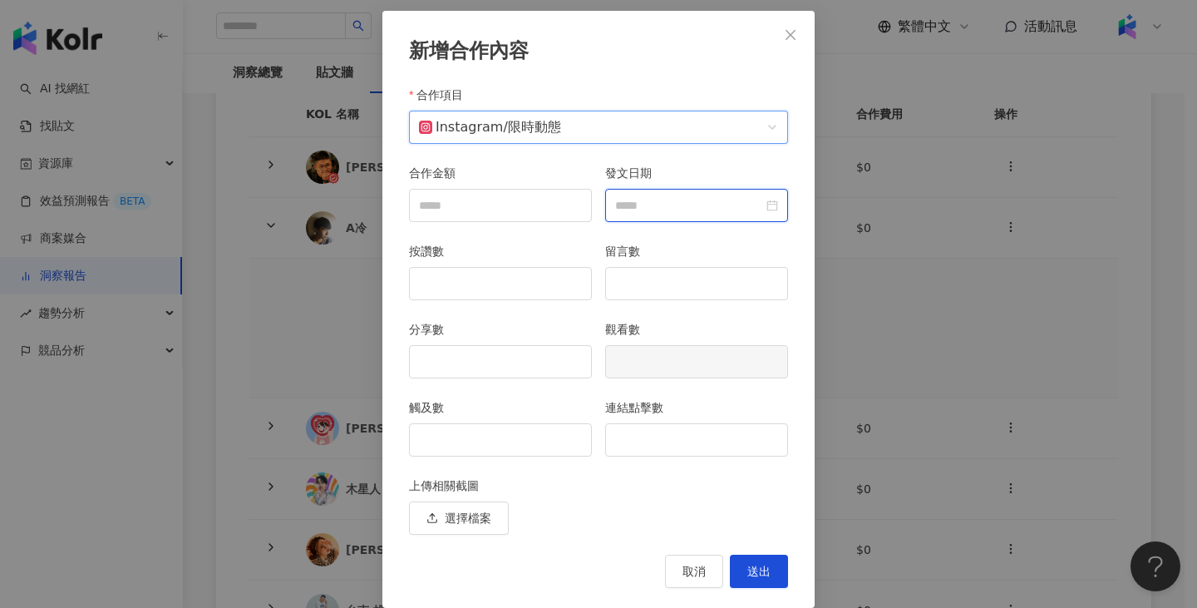
click at [650, 202] on input "發文日期" at bounding box center [689, 205] width 148 height 18
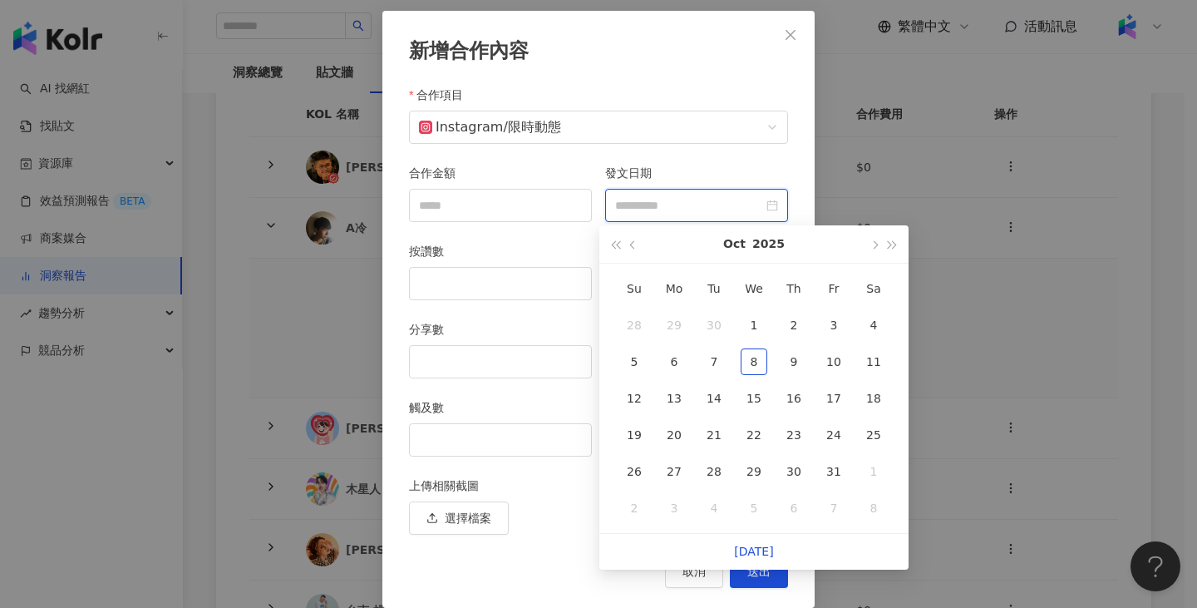
type input "**********"
click at [633, 241] on button "button" at bounding box center [633, 243] width 18 height 37
click at [836, 470] on div "29" at bounding box center [833, 471] width 27 height 27
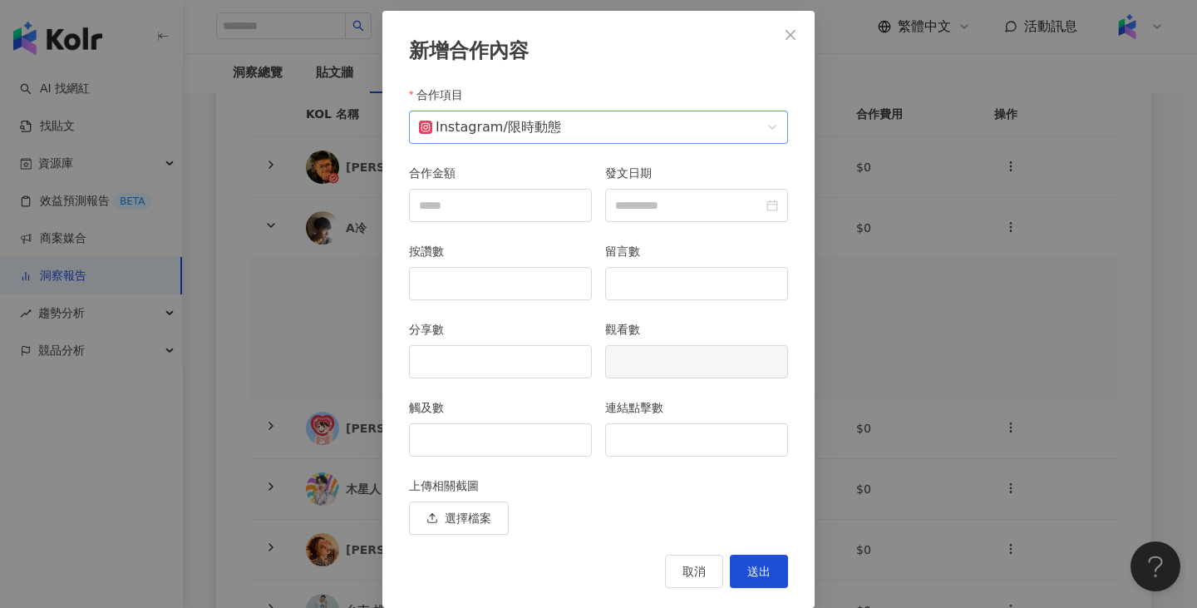
type input "**********"
click at [541, 429] on input "觸及數" at bounding box center [500, 440] width 181 height 32
type input "*****"
click at [676, 440] on input "連結點擊數" at bounding box center [696, 440] width 181 height 32
type input "**"
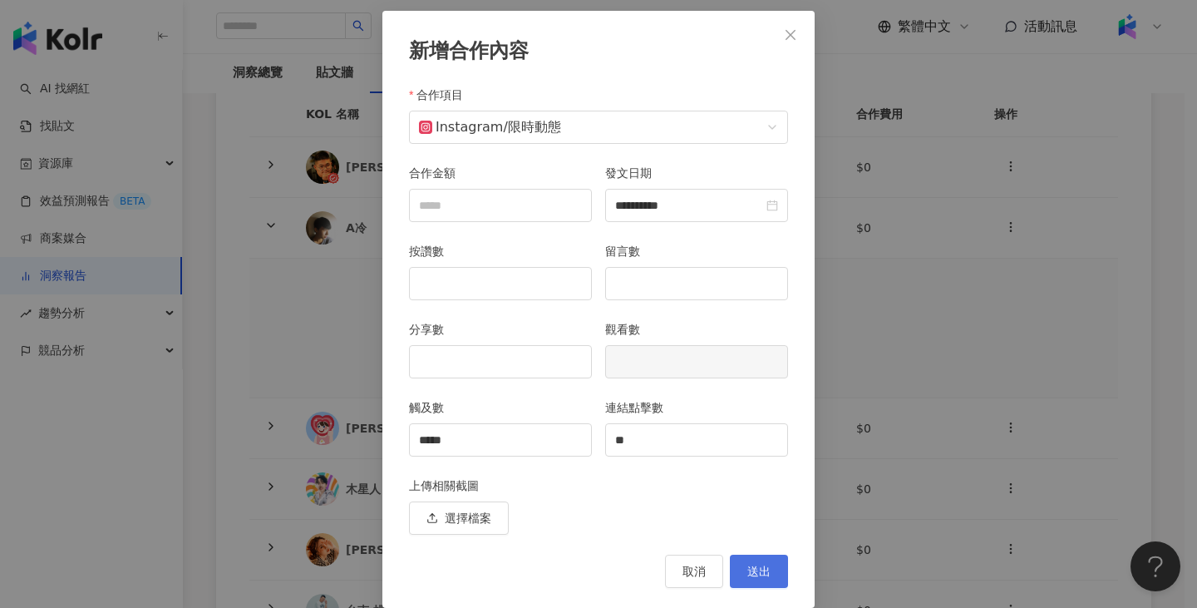
click at [752, 568] on span "送出" at bounding box center [758, 570] width 23 height 13
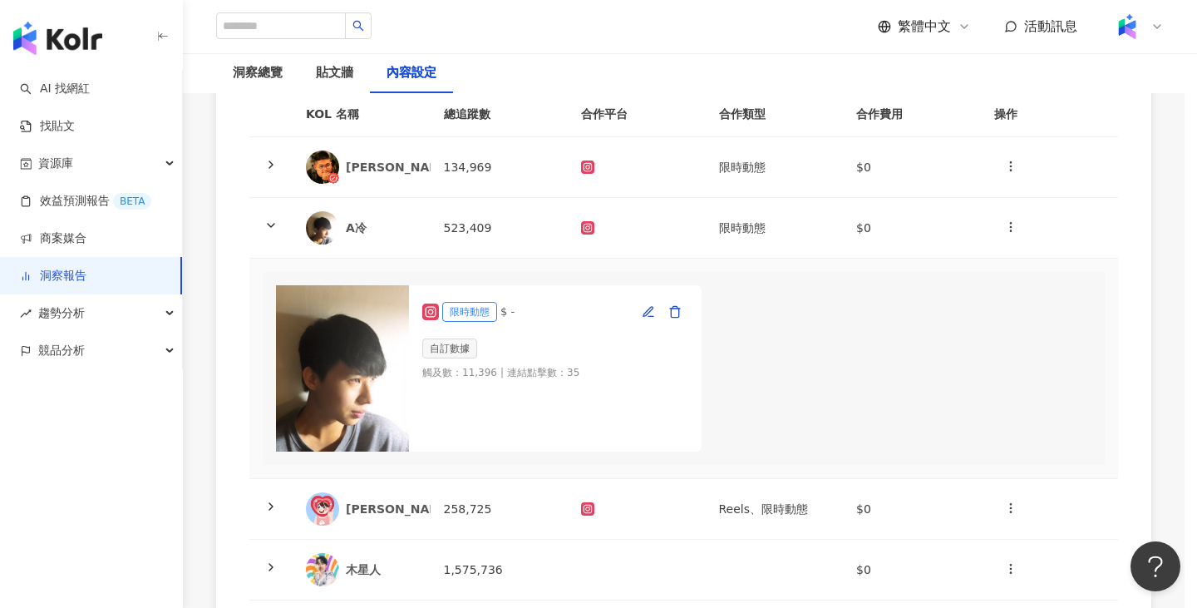
scroll to position [0, 0]
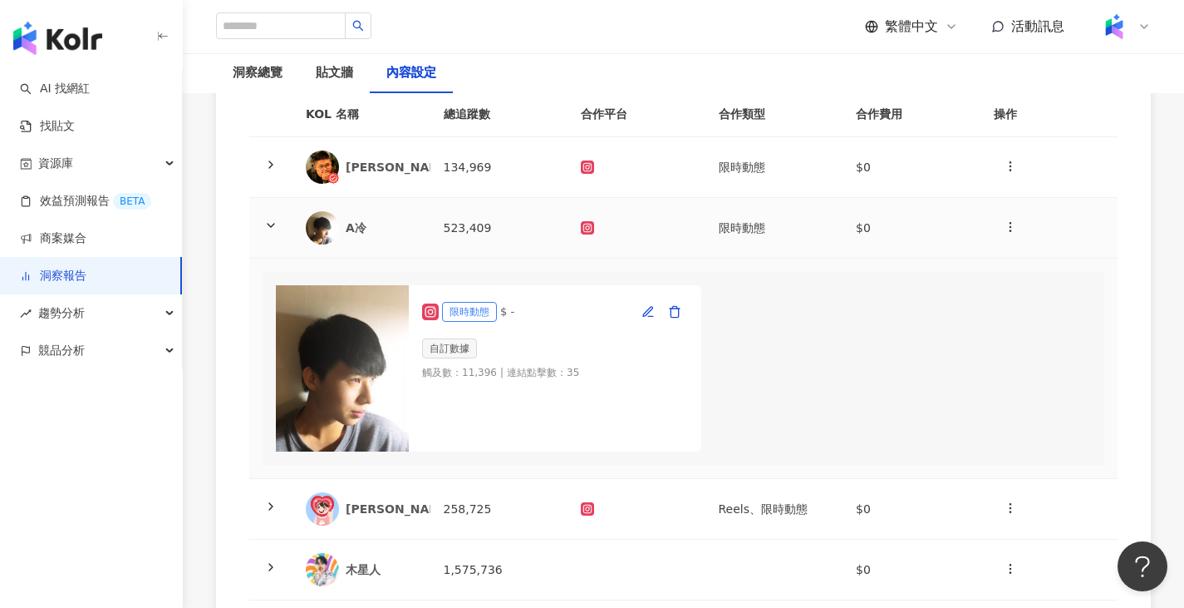
click at [508, 229] on td "523,409" at bounding box center [500, 228] width 138 height 61
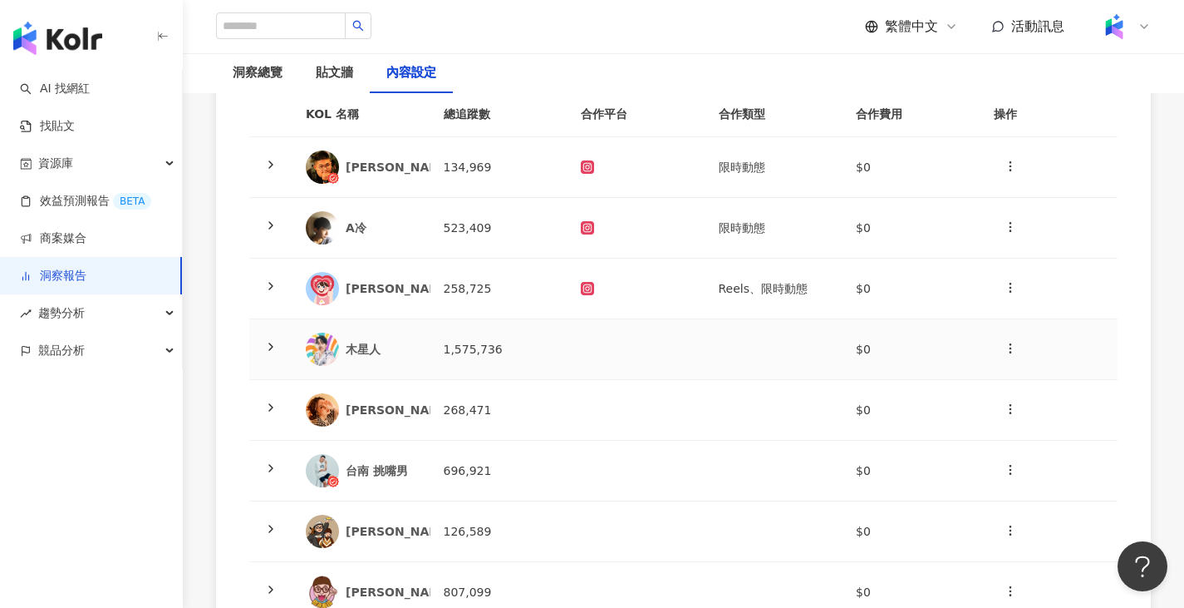
click at [528, 340] on td "1,575,736" at bounding box center [500, 349] width 138 height 61
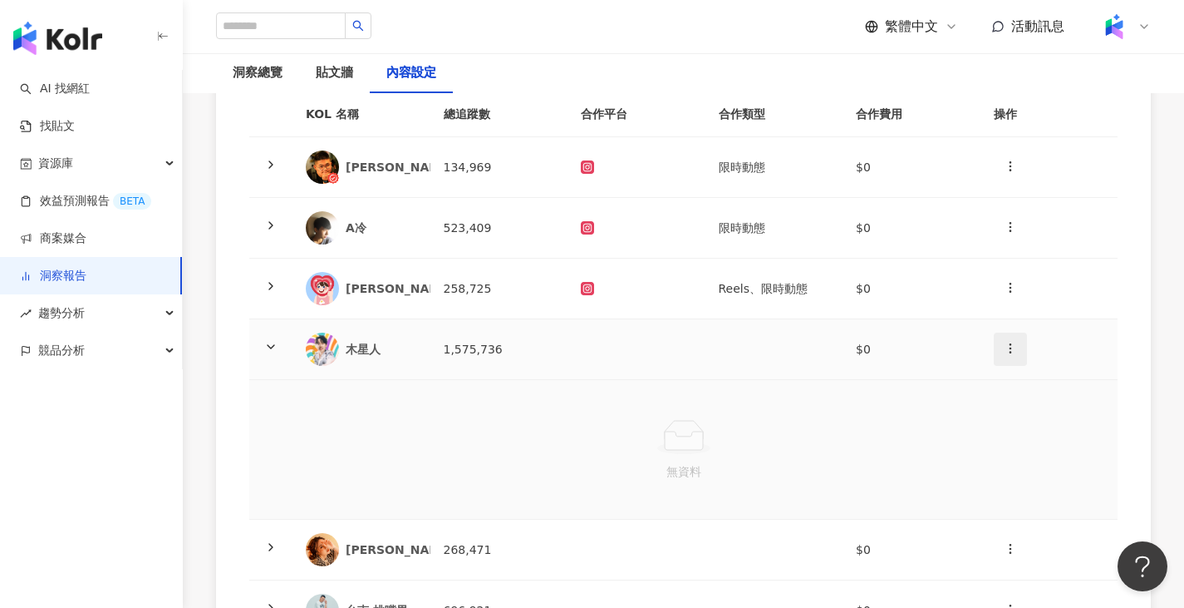
click at [1007, 347] on icon "button" at bounding box center [1010, 348] width 13 height 13
click at [1036, 377] on li "新增內容" at bounding box center [1039, 388] width 85 height 33
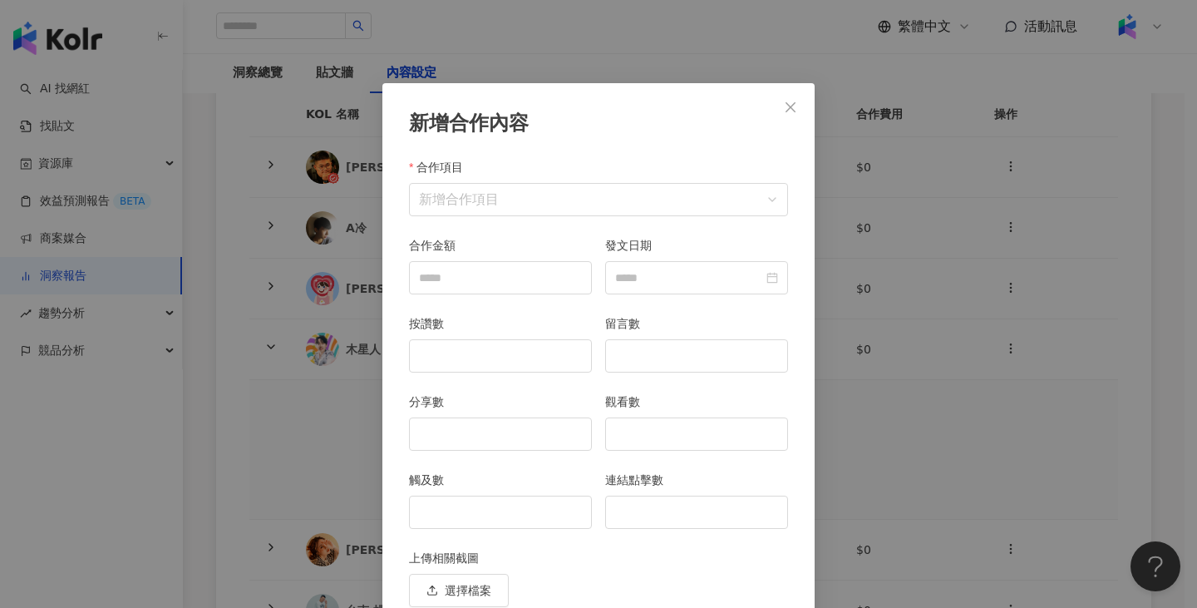
scroll to position [72, 0]
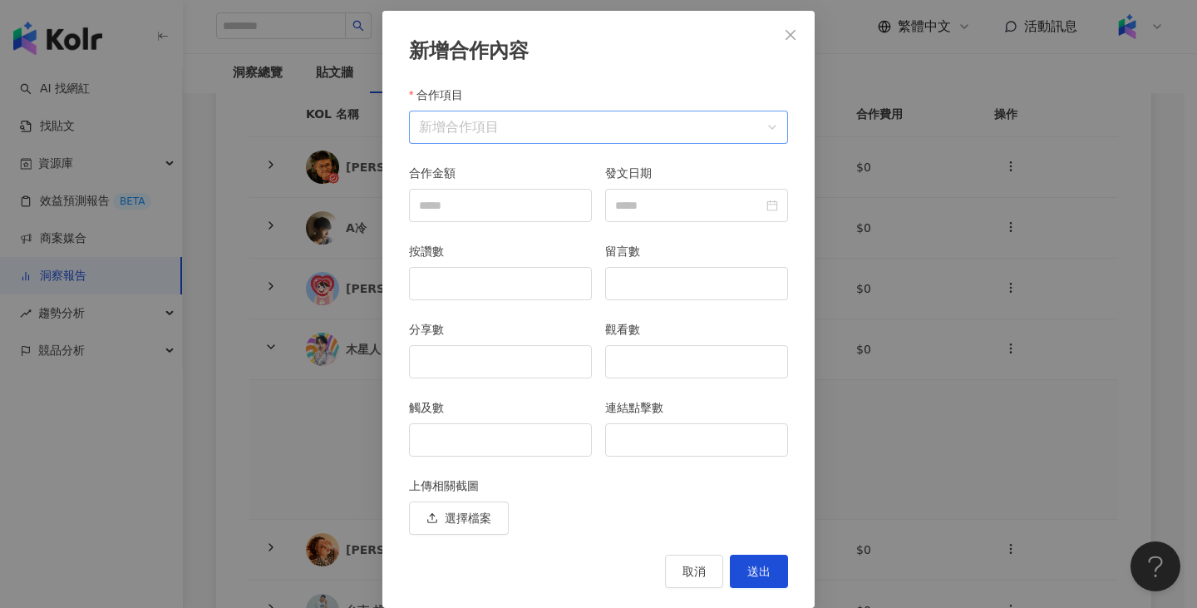
click at [473, 118] on input "合作項目" at bounding box center [598, 127] width 359 height 32
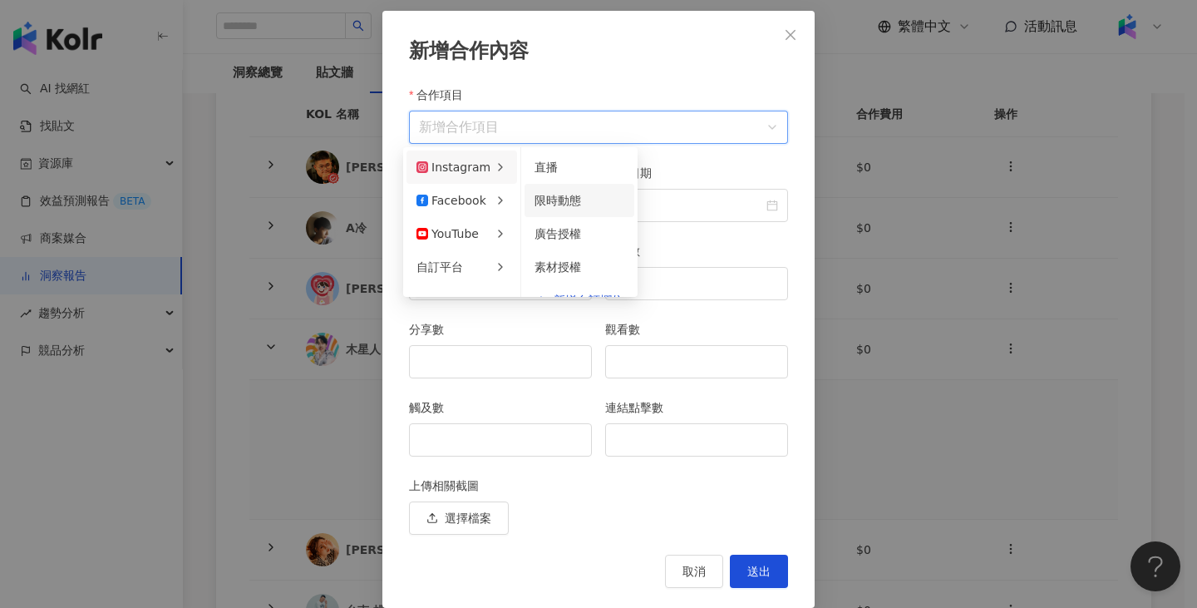
click at [559, 195] on span "限時動態" at bounding box center [557, 200] width 47 height 13
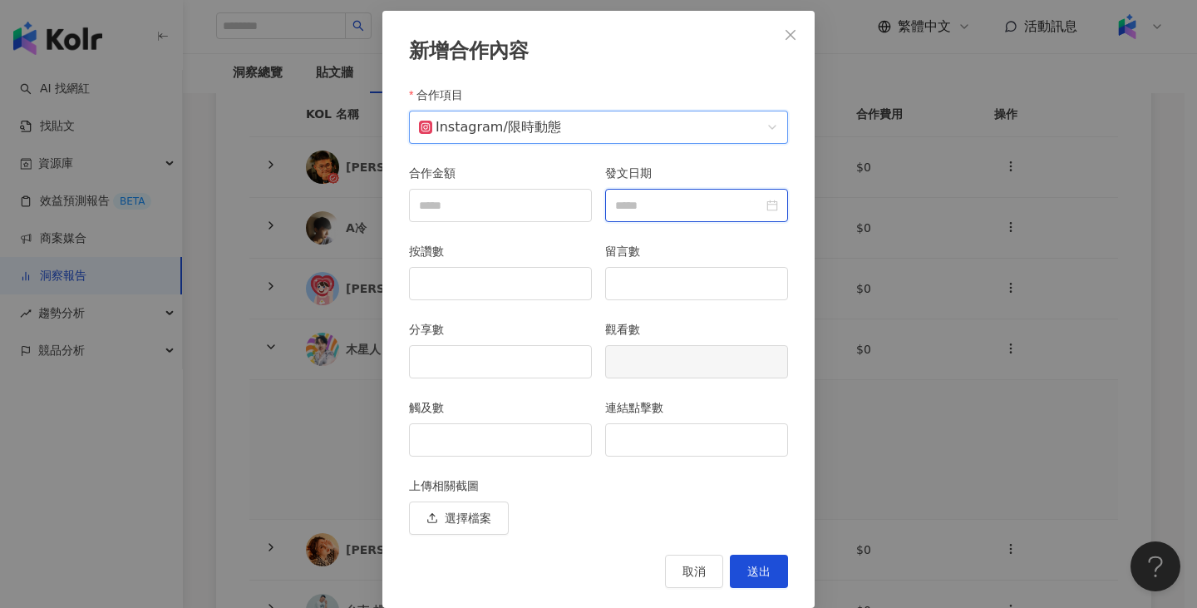
click at [693, 214] on input "發文日期" at bounding box center [689, 205] width 148 height 18
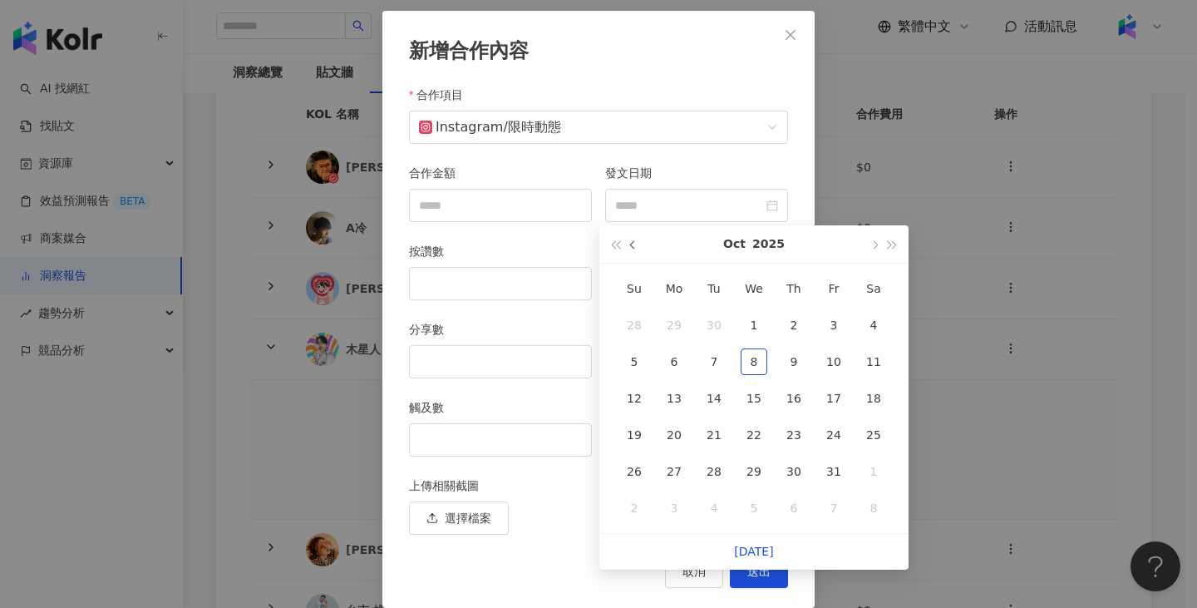
click at [630, 245] on span "button" at bounding box center [634, 245] width 8 height 8
type input "**********"
click at [834, 327] on div "5" at bounding box center [833, 325] width 27 height 27
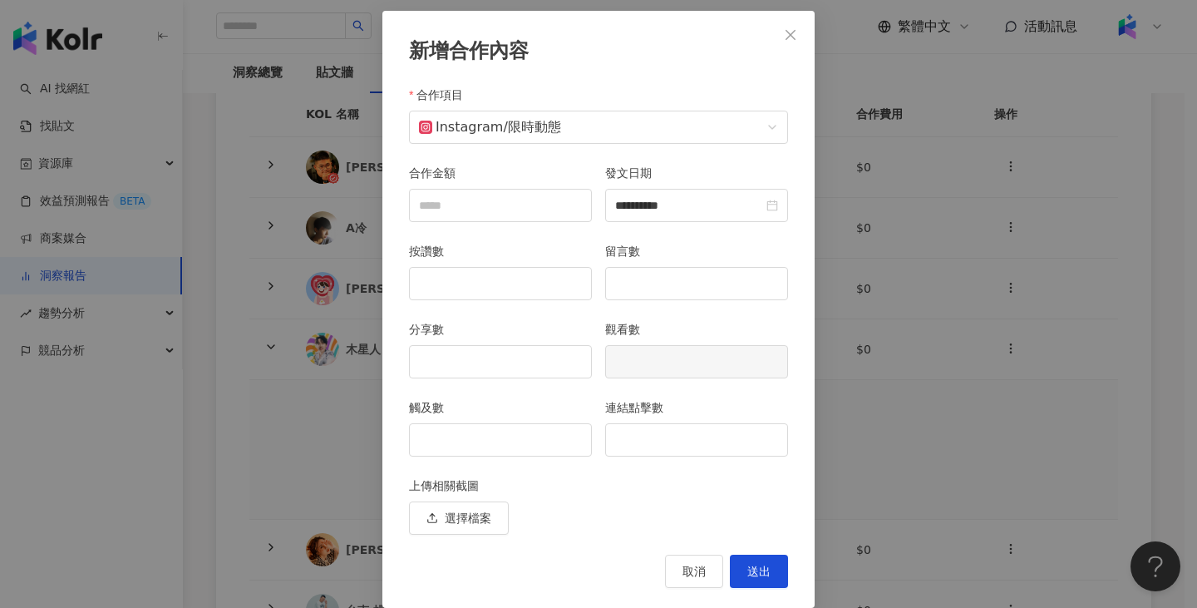
click at [514, 461] on div "觸及數" at bounding box center [500, 437] width 196 height 78
click at [519, 446] on input "觸及數" at bounding box center [500, 440] width 181 height 32
type input "*****"
click at [598, 443] on div "連結點擊數" at bounding box center [696, 437] width 196 height 78
click at [615, 444] on input "連結點擊數" at bounding box center [696, 440] width 181 height 32
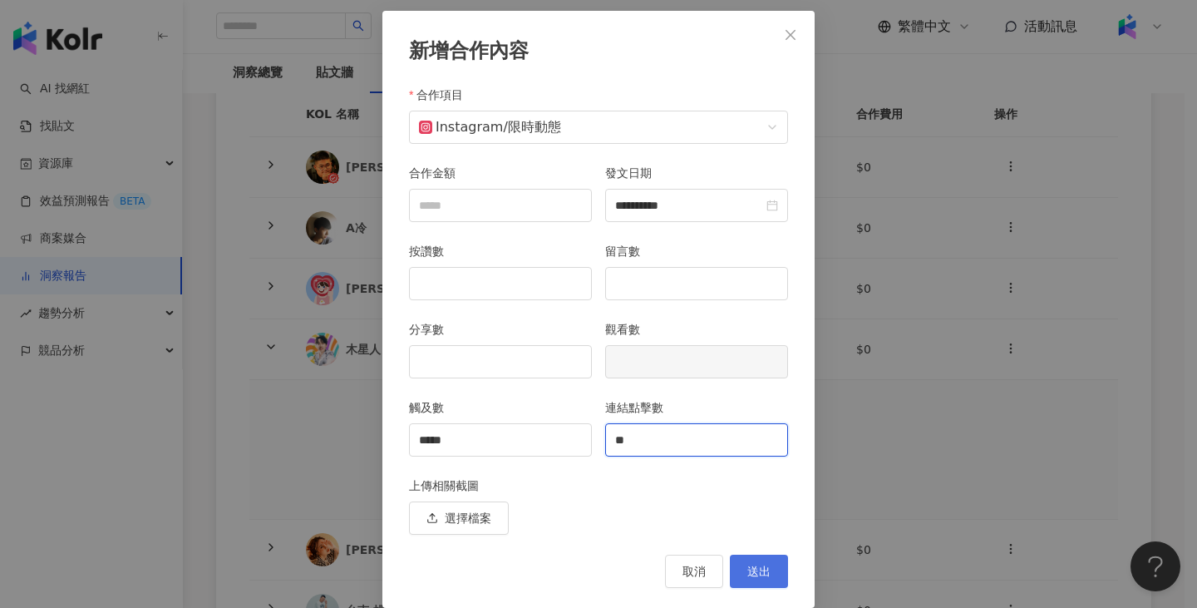
type input "**"
click at [753, 578] on span "送出" at bounding box center [758, 570] width 23 height 13
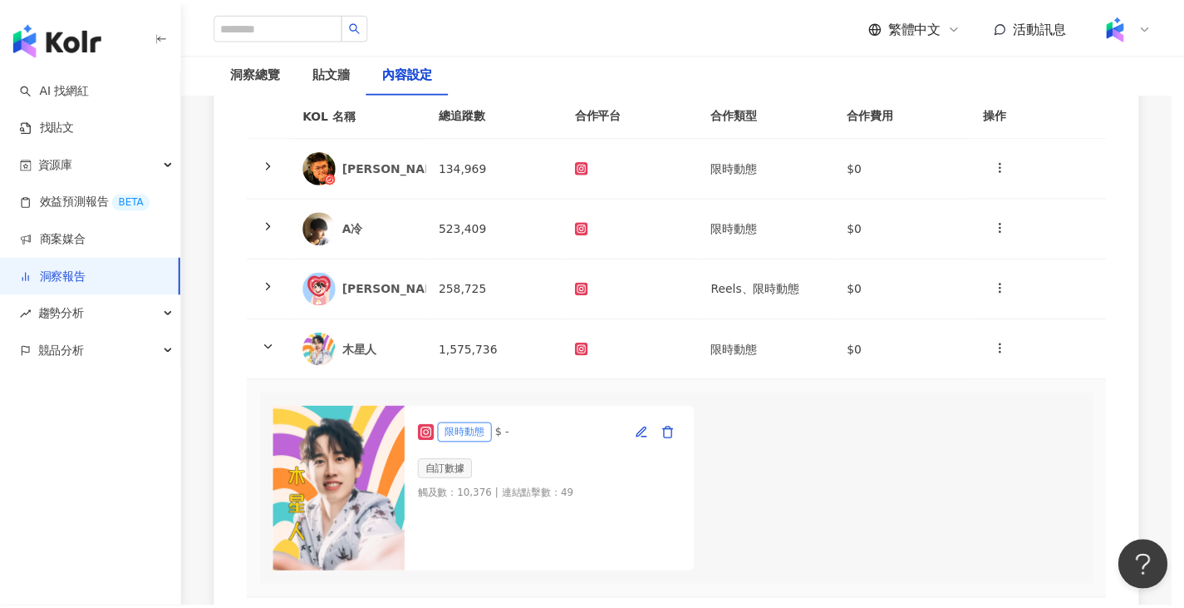
scroll to position [0, 0]
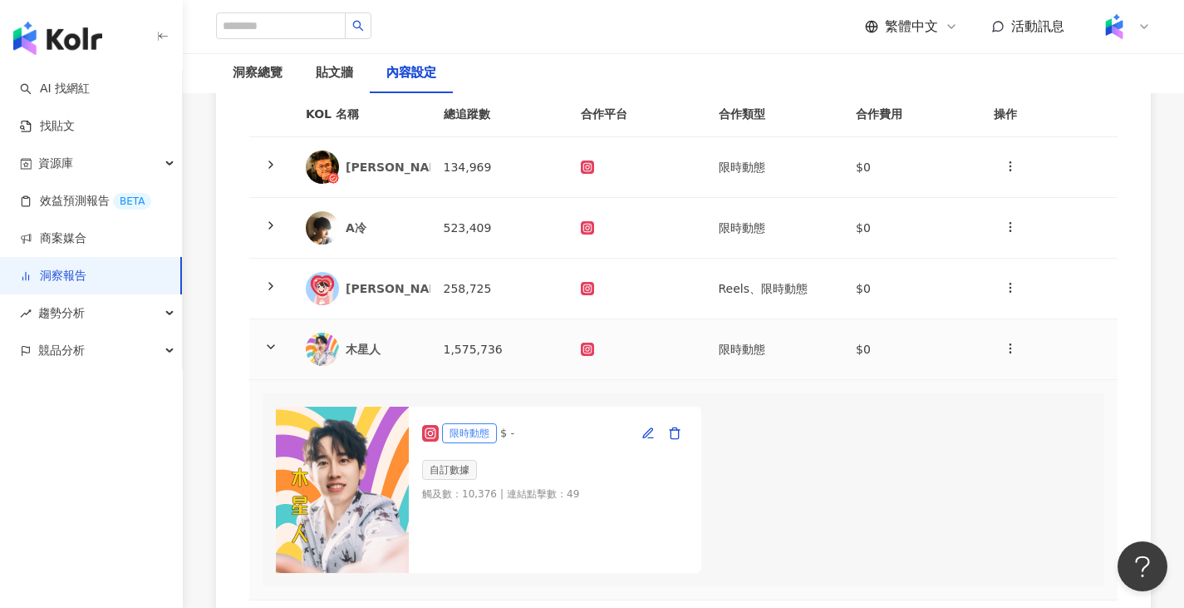
click at [689, 345] on div at bounding box center [636, 348] width 111 height 13
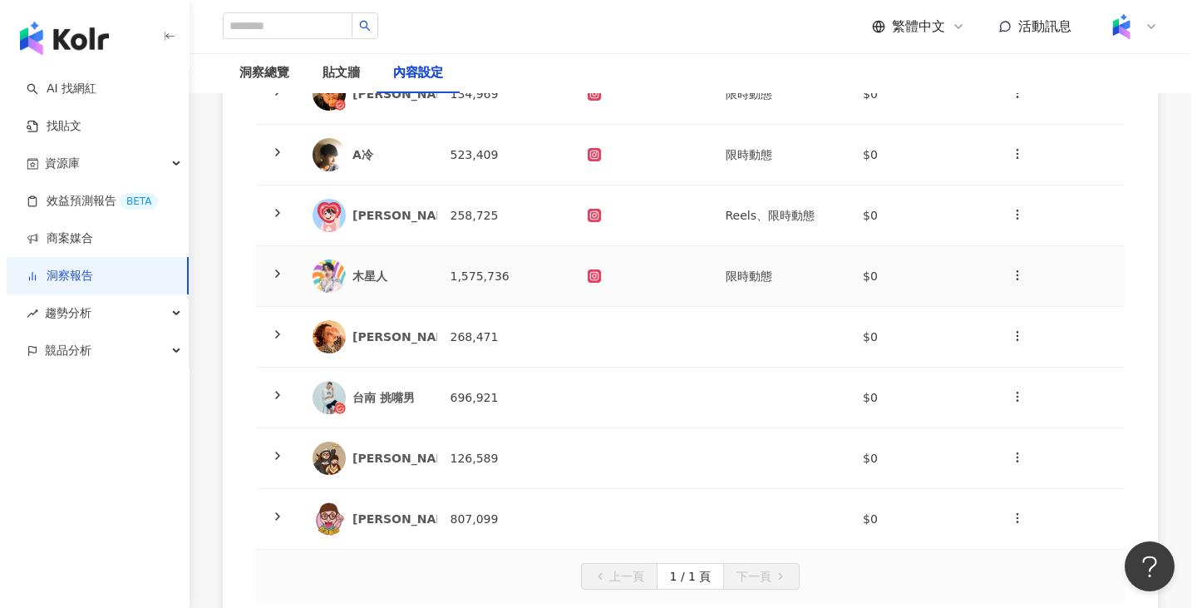
scroll to position [416, 0]
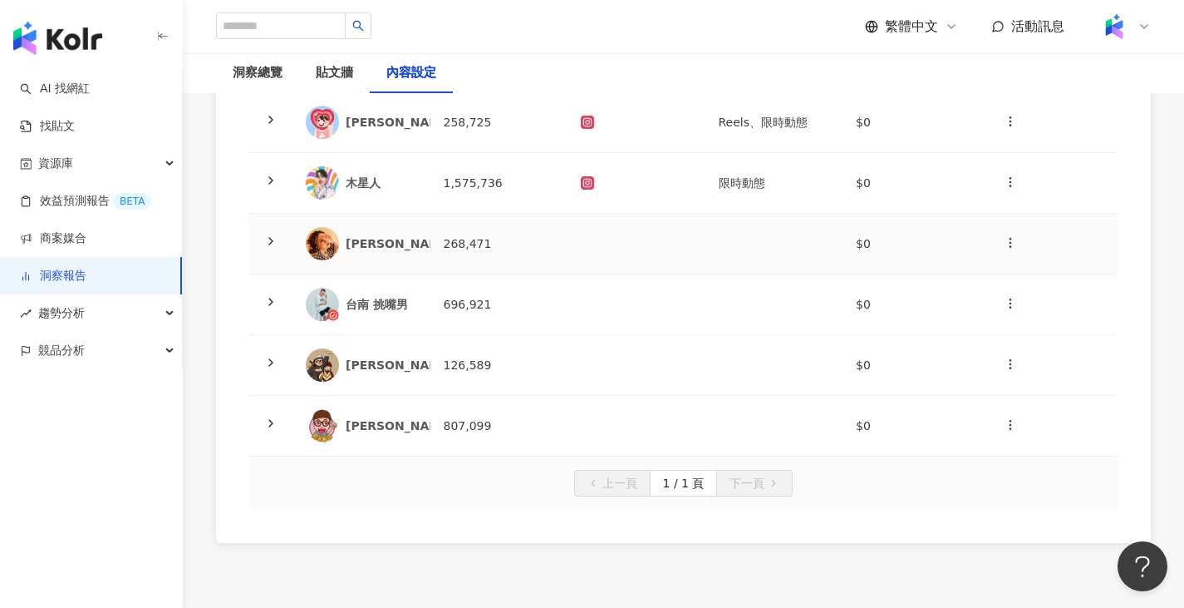
click at [699, 233] on td at bounding box center [637, 244] width 138 height 61
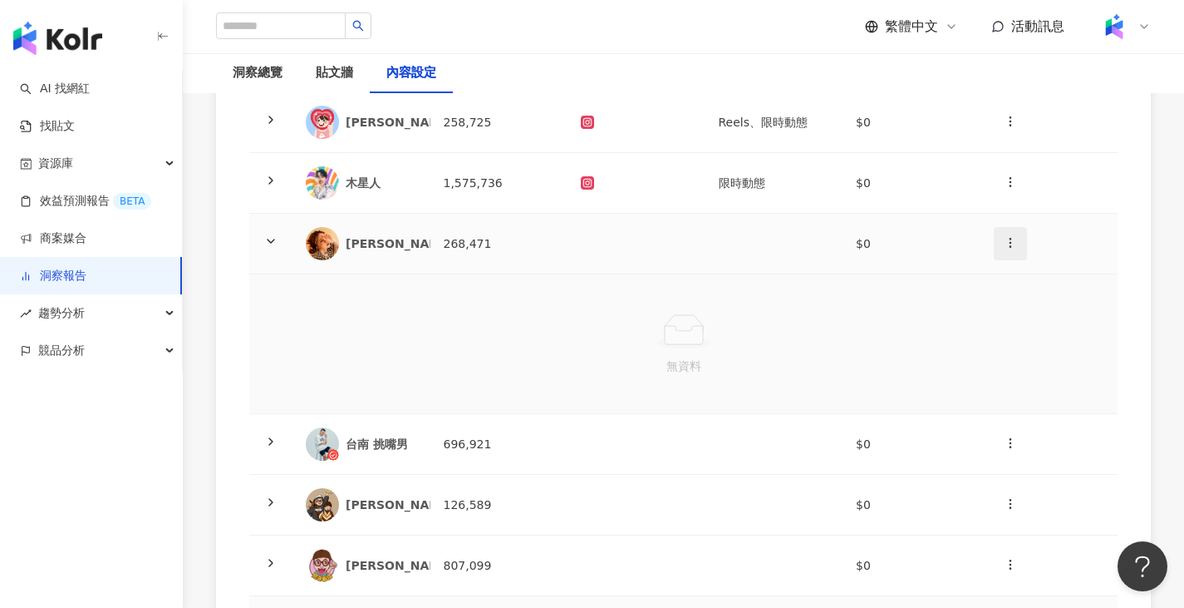
click at [1003, 244] on button "button" at bounding box center [1010, 243] width 33 height 33
click at [1010, 293] on li "新增內容" at bounding box center [1039, 283] width 85 height 33
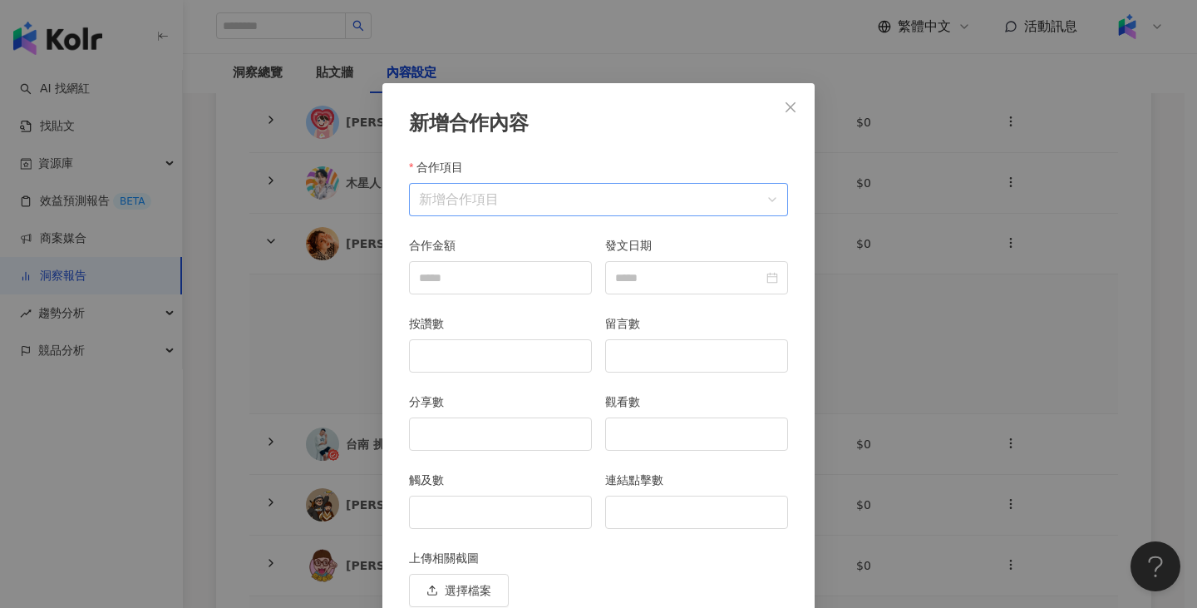
scroll to position [72, 0]
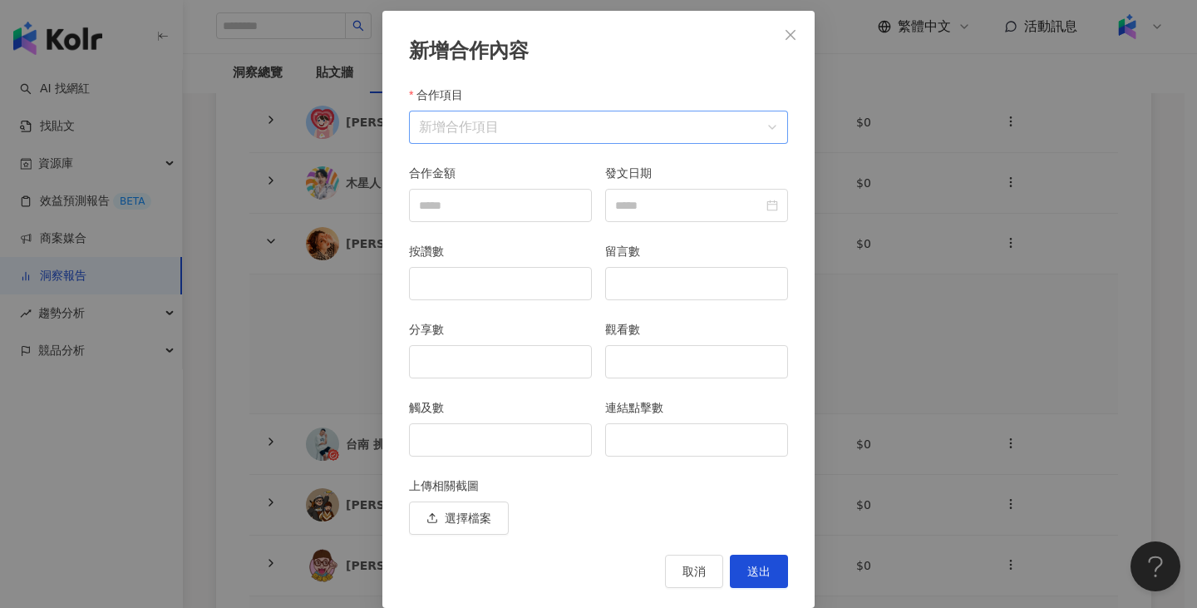
click at [471, 130] on input "合作項目" at bounding box center [598, 127] width 359 height 32
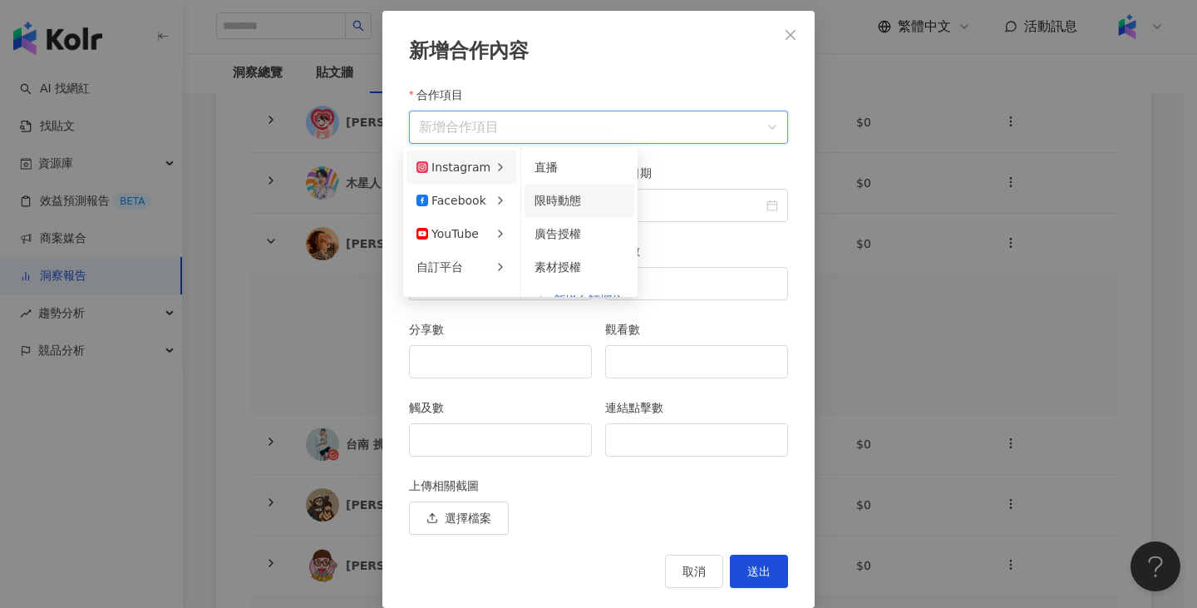
click at [597, 199] on div "限時動態" at bounding box center [579, 200] width 90 height 18
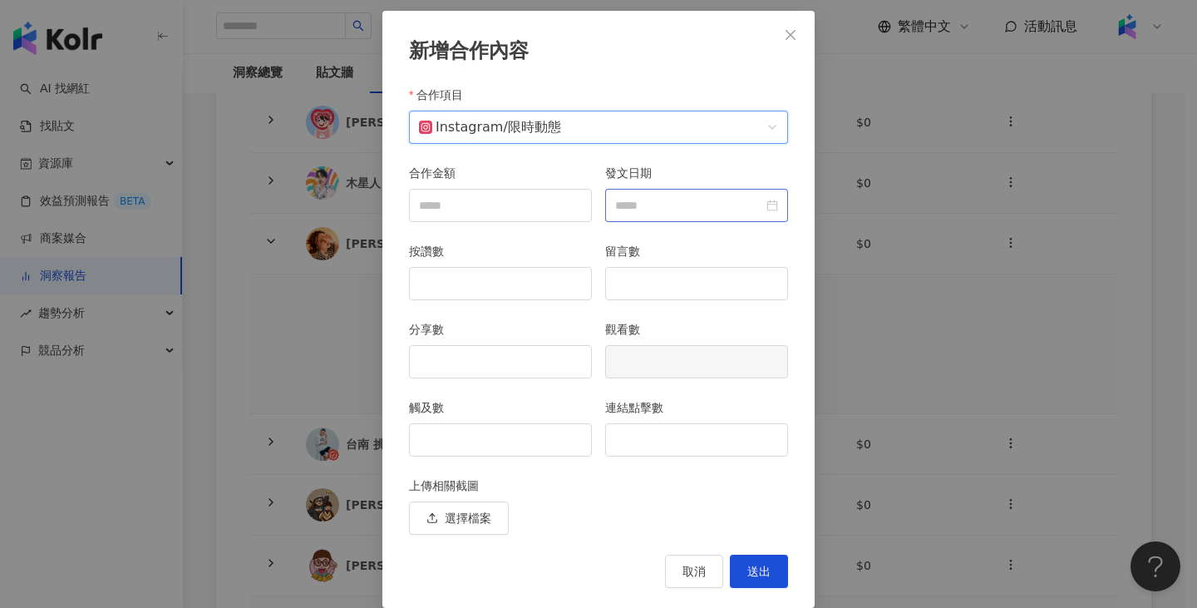
click at [760, 202] on div at bounding box center [696, 205] width 163 height 18
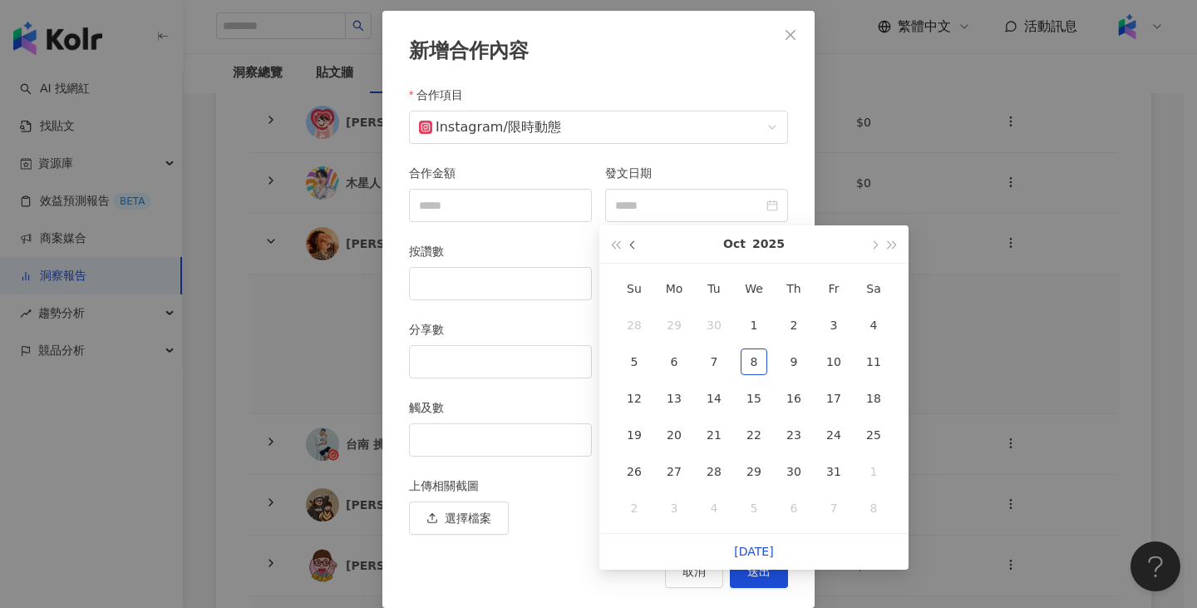
click at [631, 243] on button "button" at bounding box center [633, 243] width 18 height 37
click at [835, 406] on div "19" at bounding box center [833, 398] width 27 height 27
type input "**********"
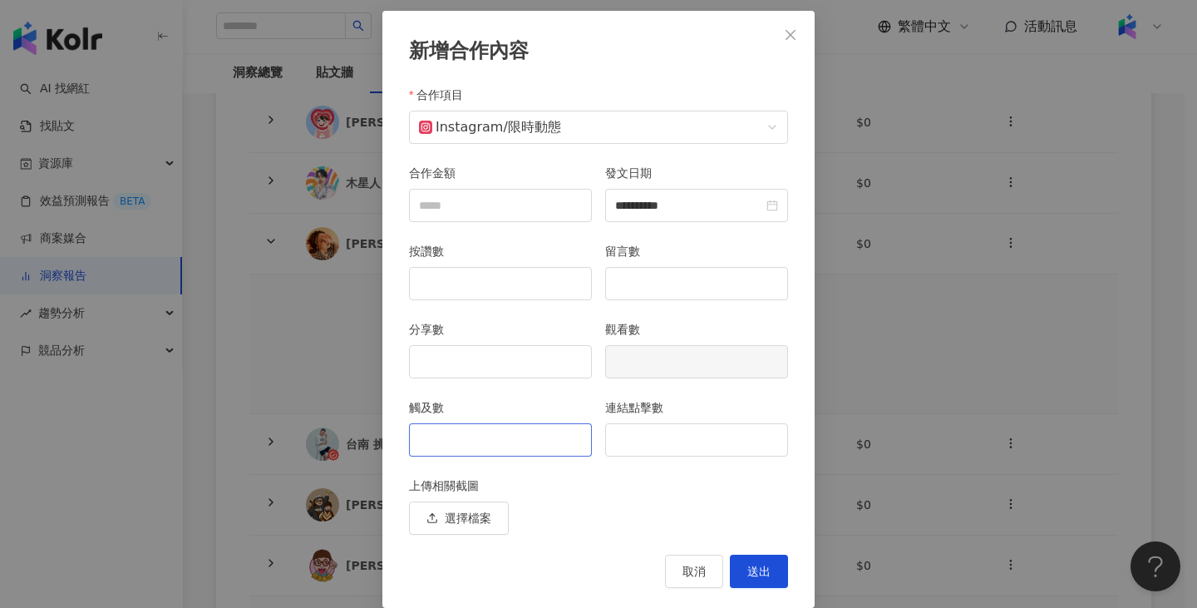
click at [552, 455] on div "觸及數" at bounding box center [500, 437] width 196 height 78
click at [547, 441] on input "觸及數" at bounding box center [500, 440] width 181 height 32
type input "****"
click at [662, 433] on input "連結點擊數" at bounding box center [696, 440] width 181 height 32
type input "***"
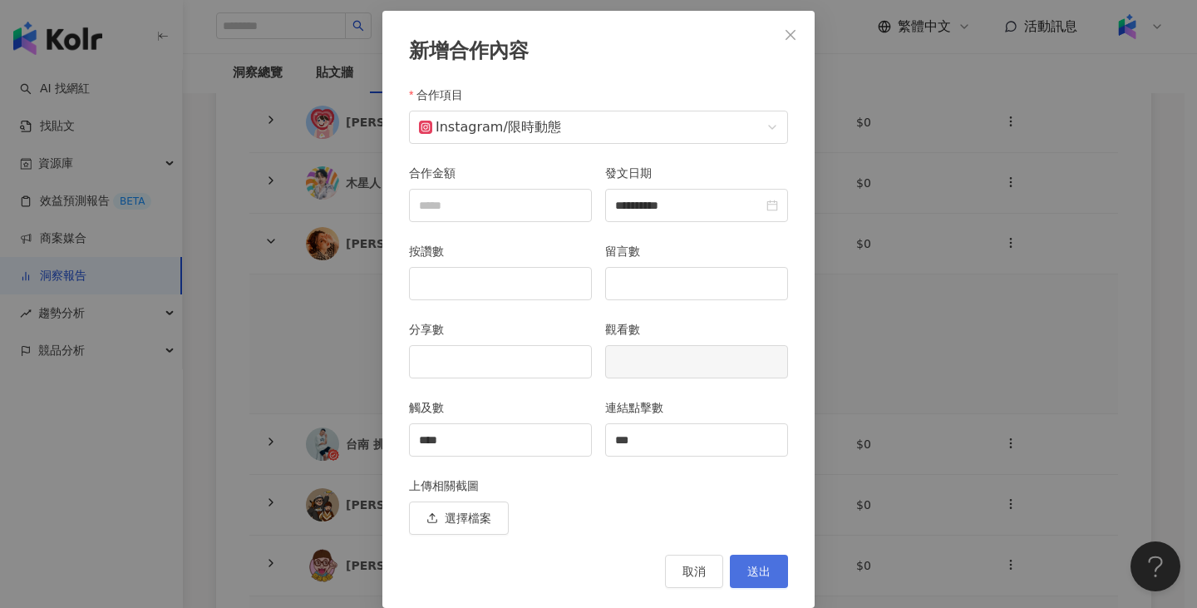
click at [763, 571] on span "送出" at bounding box center [758, 570] width 23 height 13
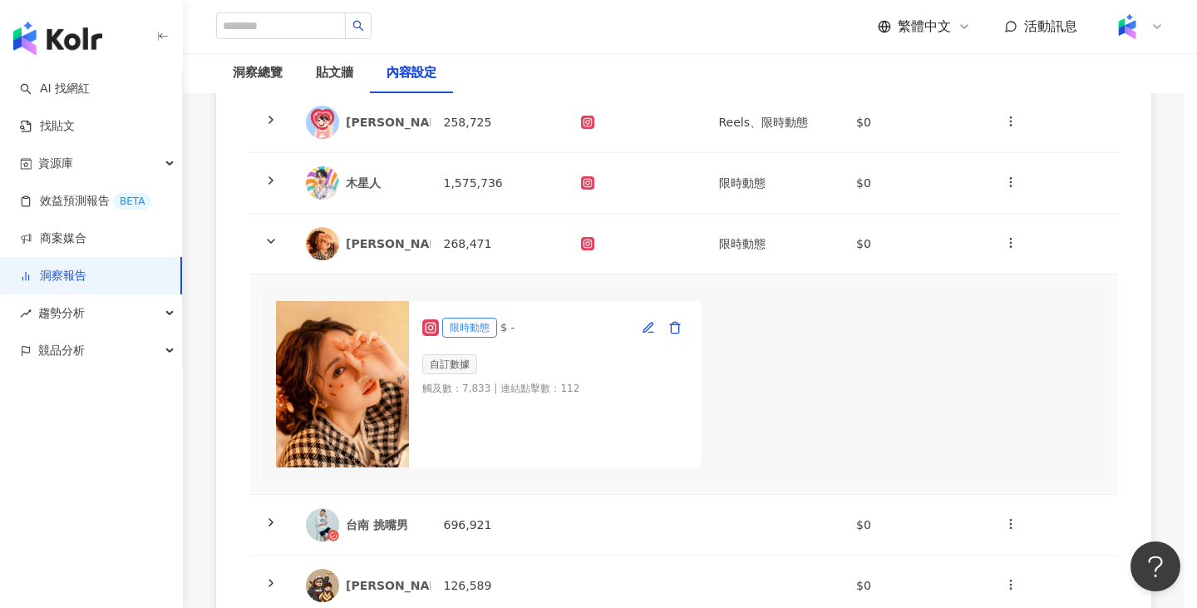
scroll to position [0, 0]
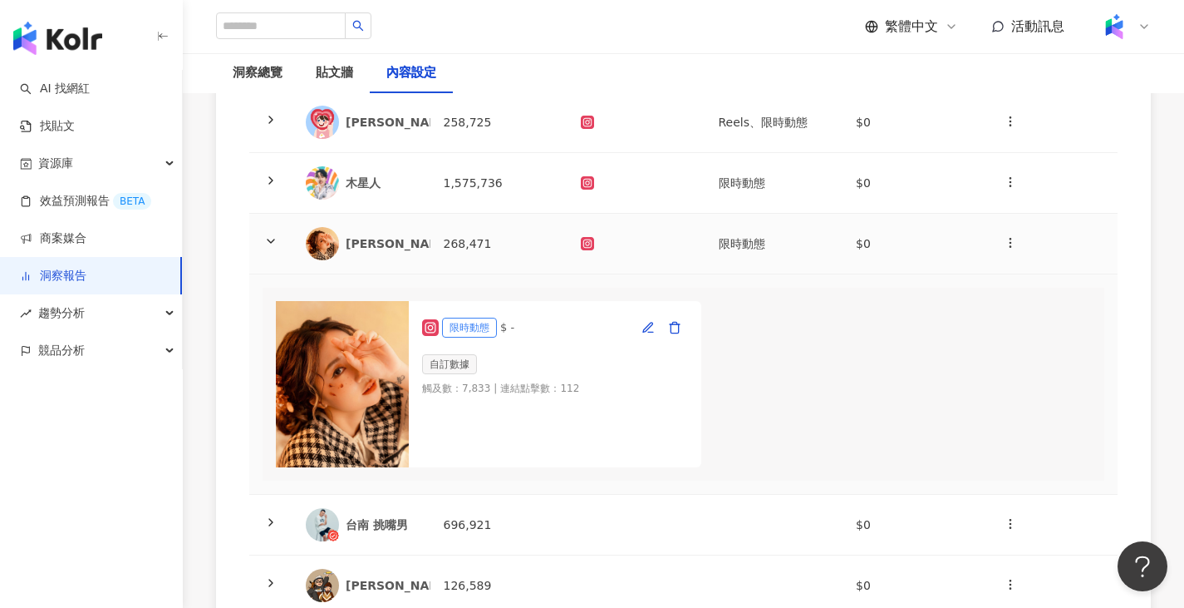
click at [549, 248] on td "268,471" at bounding box center [500, 244] width 138 height 61
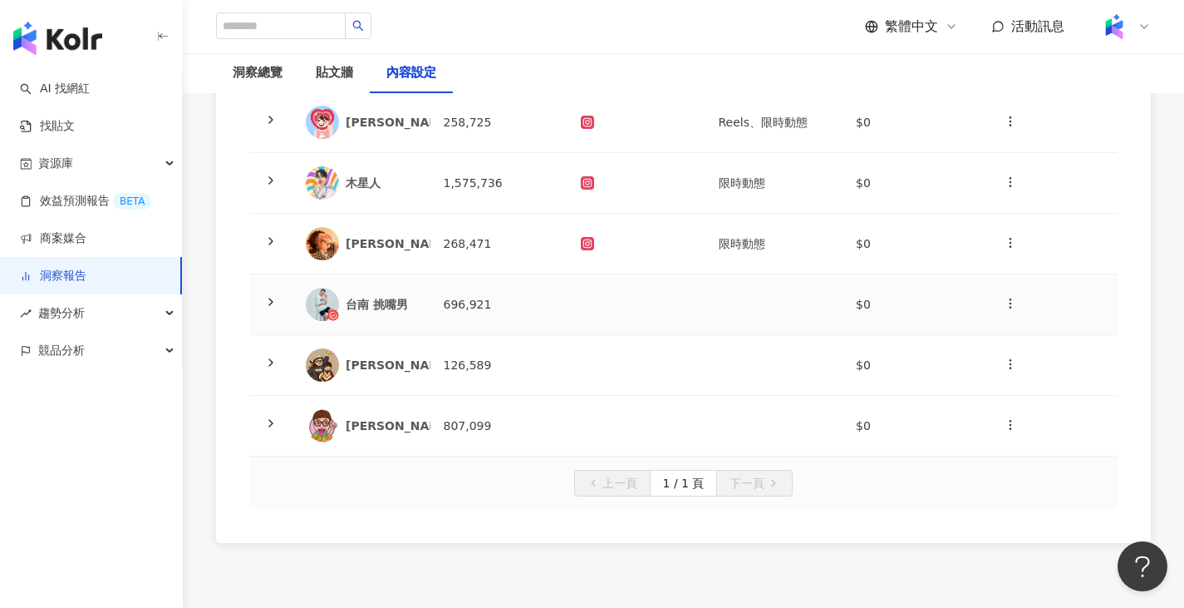
click at [530, 304] on td "696,921" at bounding box center [500, 304] width 138 height 61
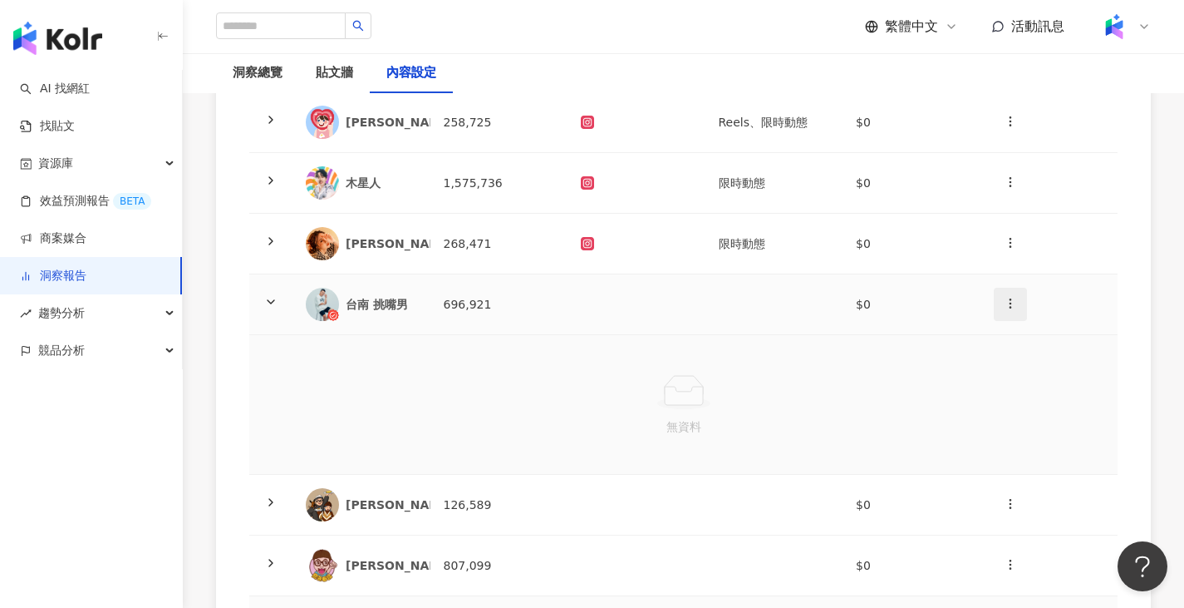
click at [1018, 294] on button "button" at bounding box center [1010, 304] width 33 height 33
click at [1027, 335] on div "新增內容" at bounding box center [1039, 344] width 65 height 18
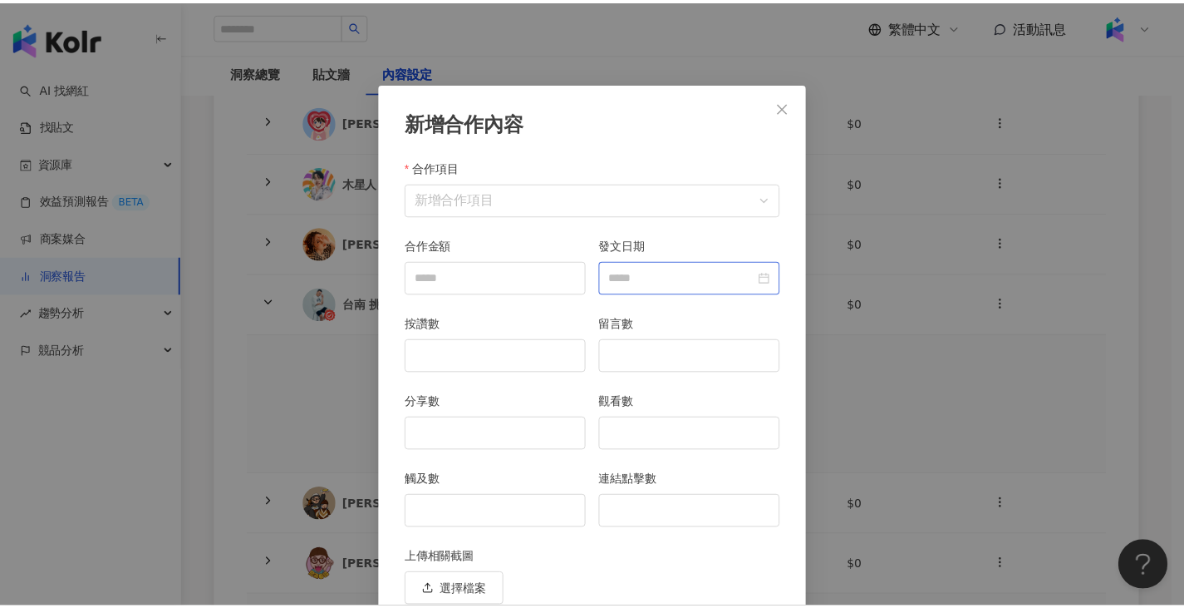
scroll to position [72, 0]
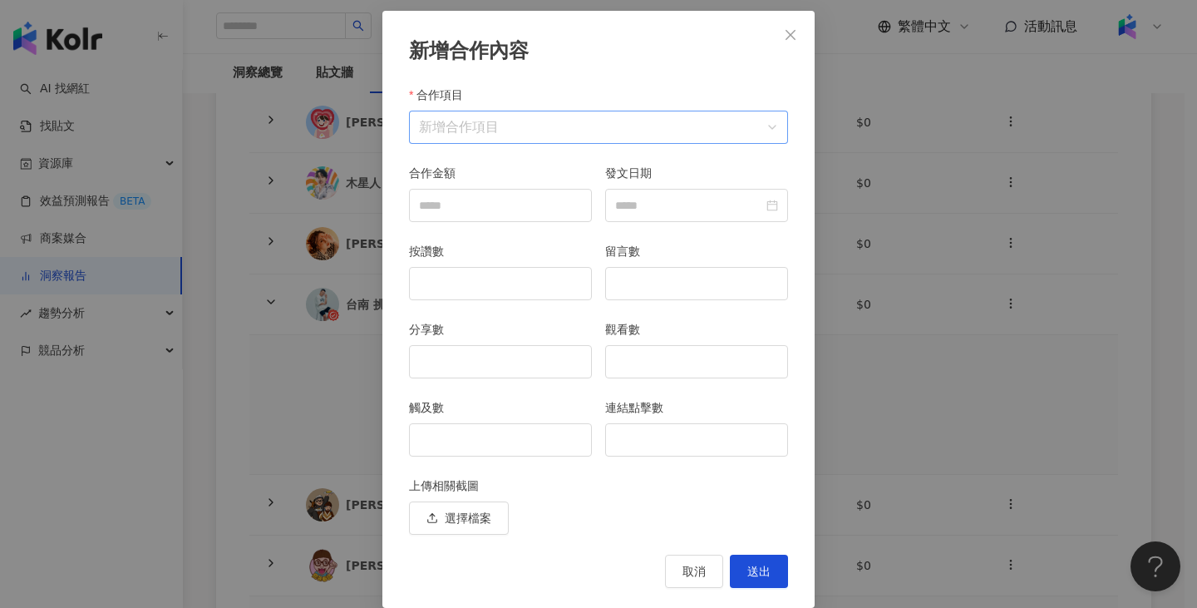
click at [621, 126] on input "合作項目" at bounding box center [598, 127] width 359 height 32
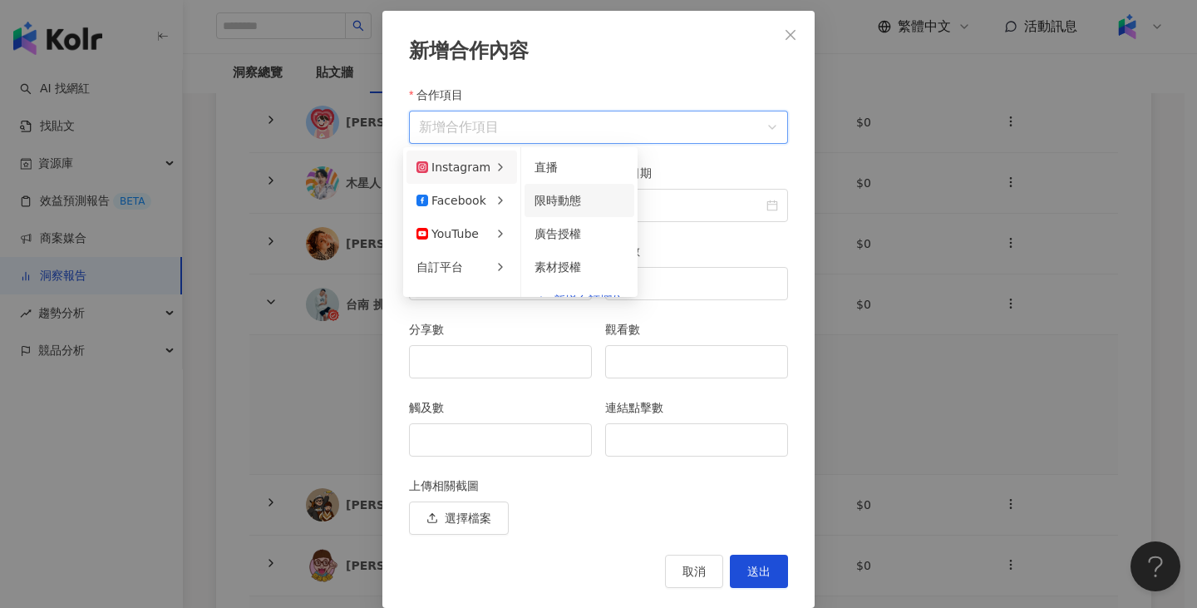
click at [575, 197] on span "限時動態" at bounding box center [557, 200] width 47 height 13
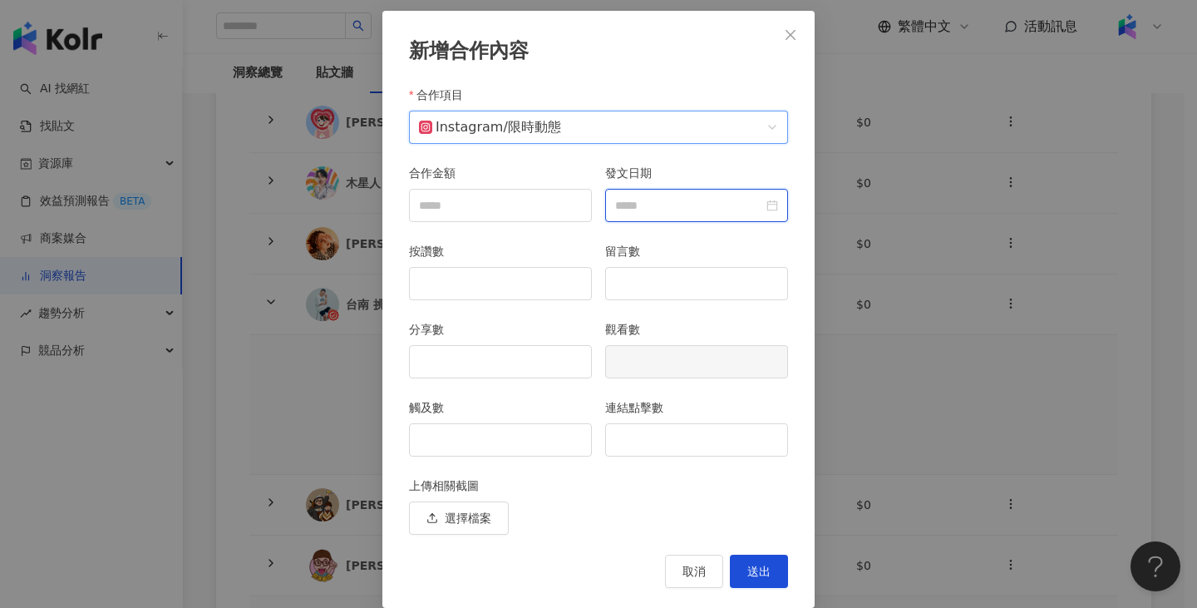
click at [721, 200] on input "發文日期" at bounding box center [689, 205] width 148 height 18
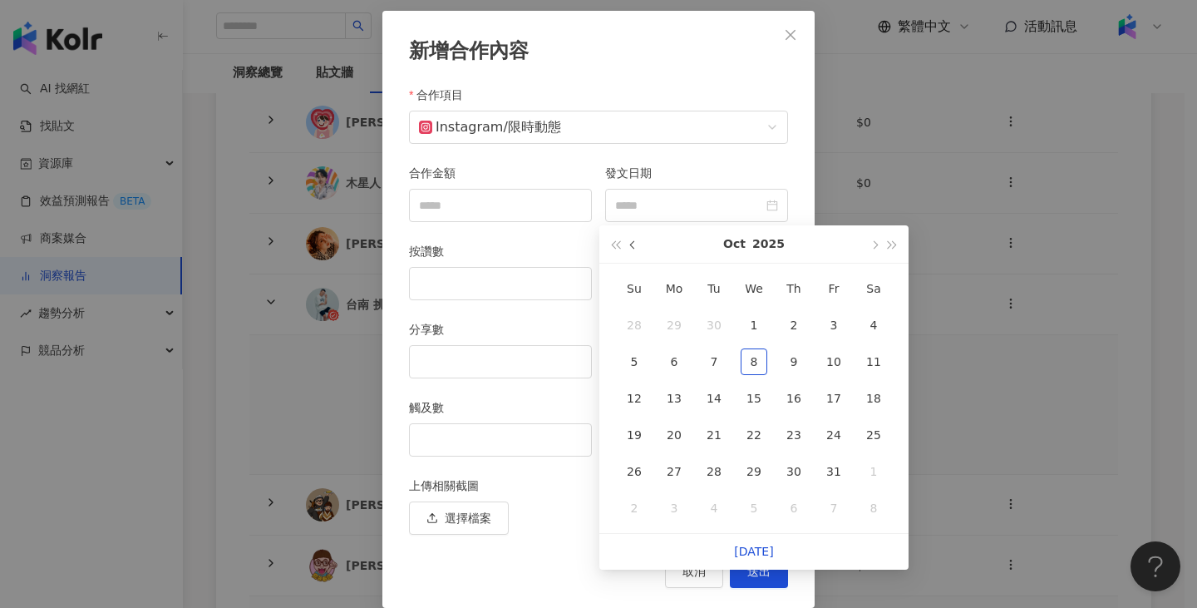
click at [628, 240] on button "button" at bounding box center [633, 243] width 18 height 37
click at [828, 401] on div "15" at bounding box center [833, 398] width 27 height 27
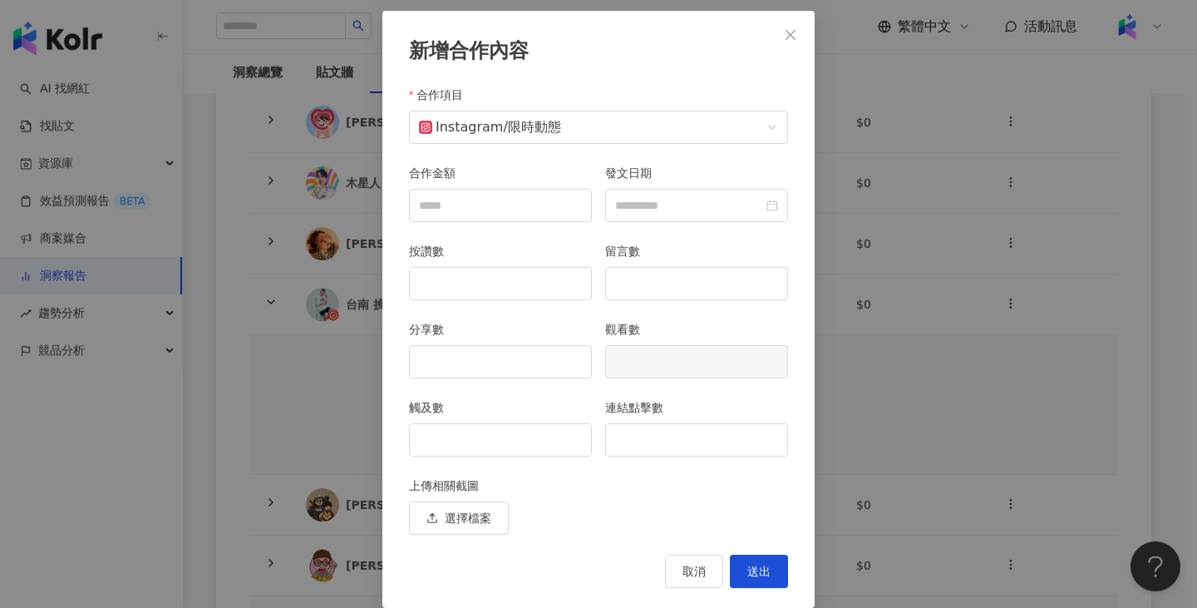
type input "**********"
click at [484, 441] on input "觸及數" at bounding box center [500, 440] width 181 height 32
type input "****"
click at [626, 450] on input "連結點擊數" at bounding box center [696, 440] width 181 height 32
type input "*"
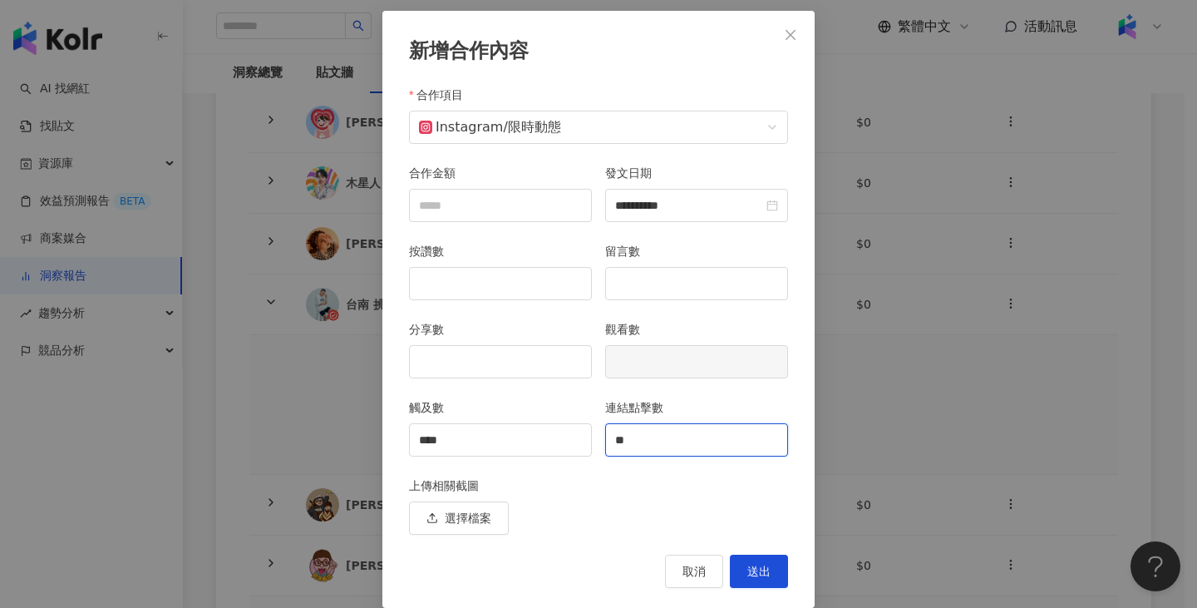
type input "**"
click at [771, 575] on button "送出" at bounding box center [759, 570] width 58 height 33
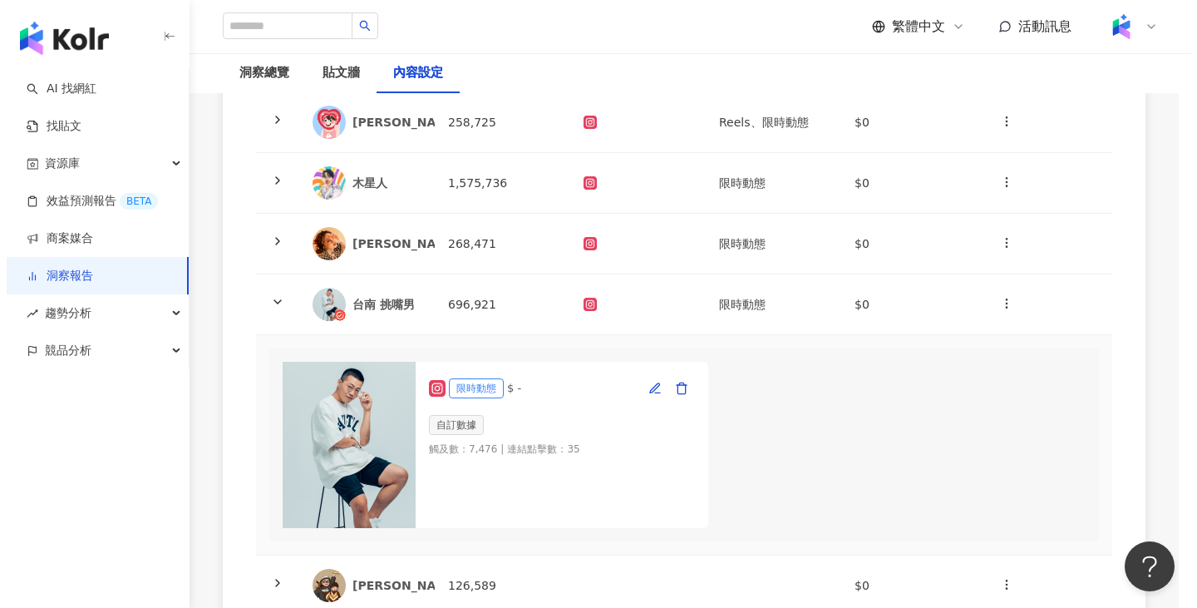
scroll to position [0, 0]
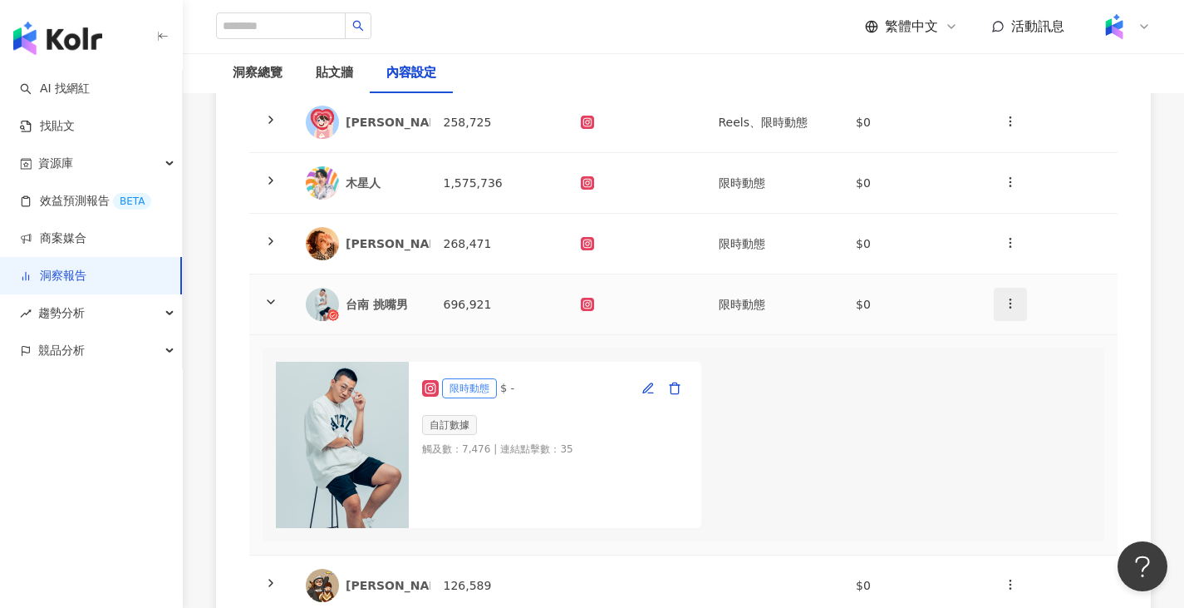
click at [1013, 312] on span "button" at bounding box center [1010, 302] width 13 height 17
click at [1017, 346] on icon at bounding box center [1013, 344] width 12 height 12
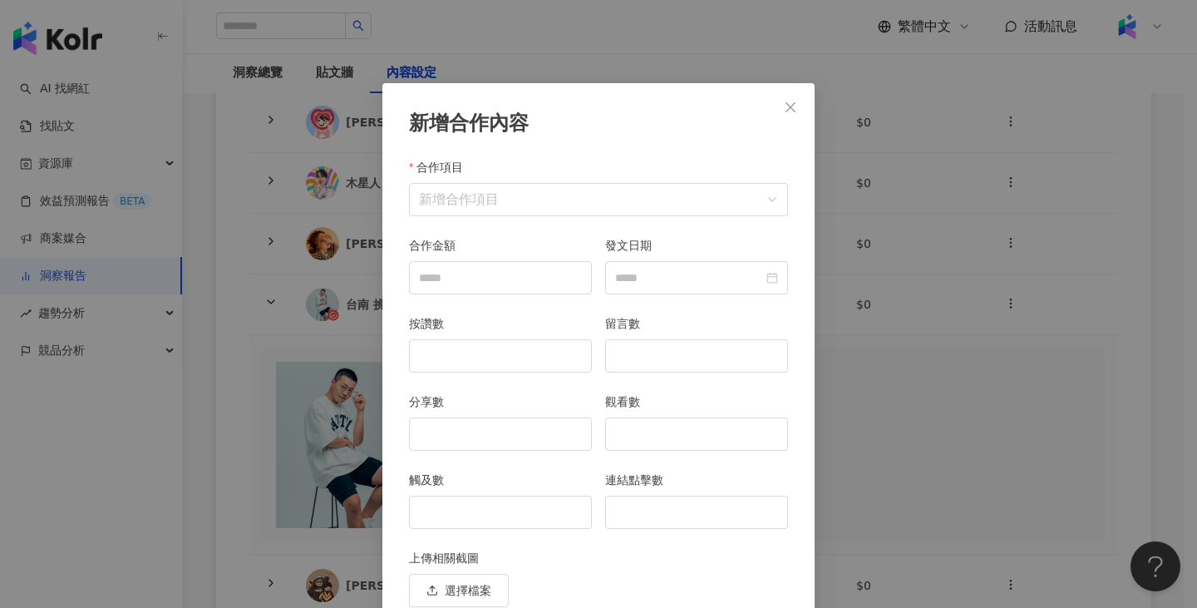
scroll to position [72, 0]
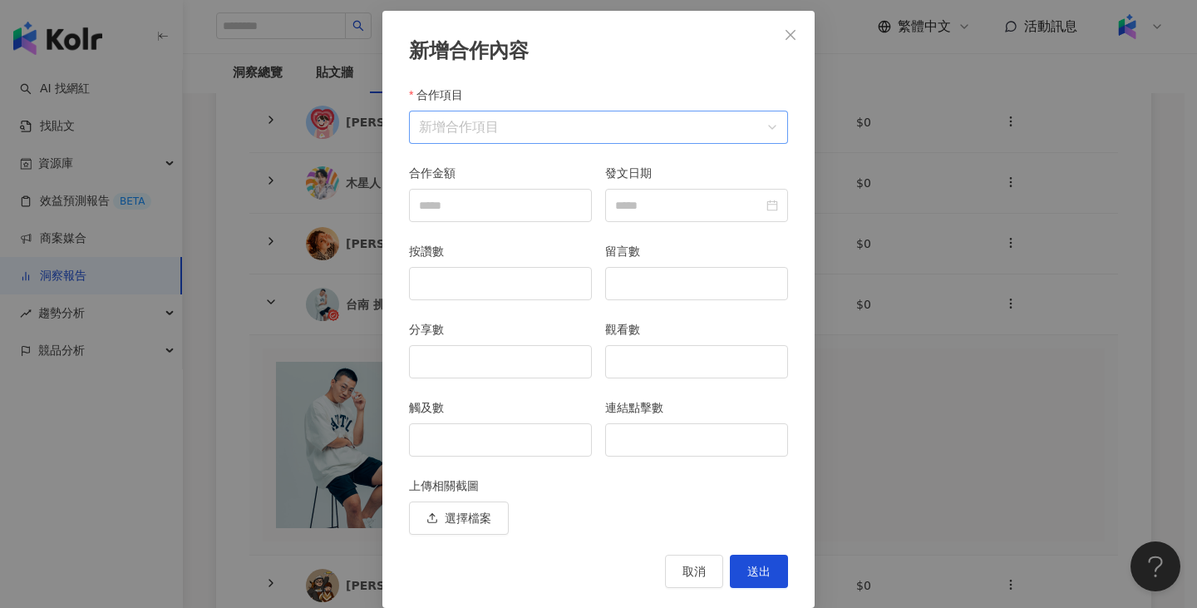
click at [590, 113] on input "合作項目" at bounding box center [598, 127] width 359 height 32
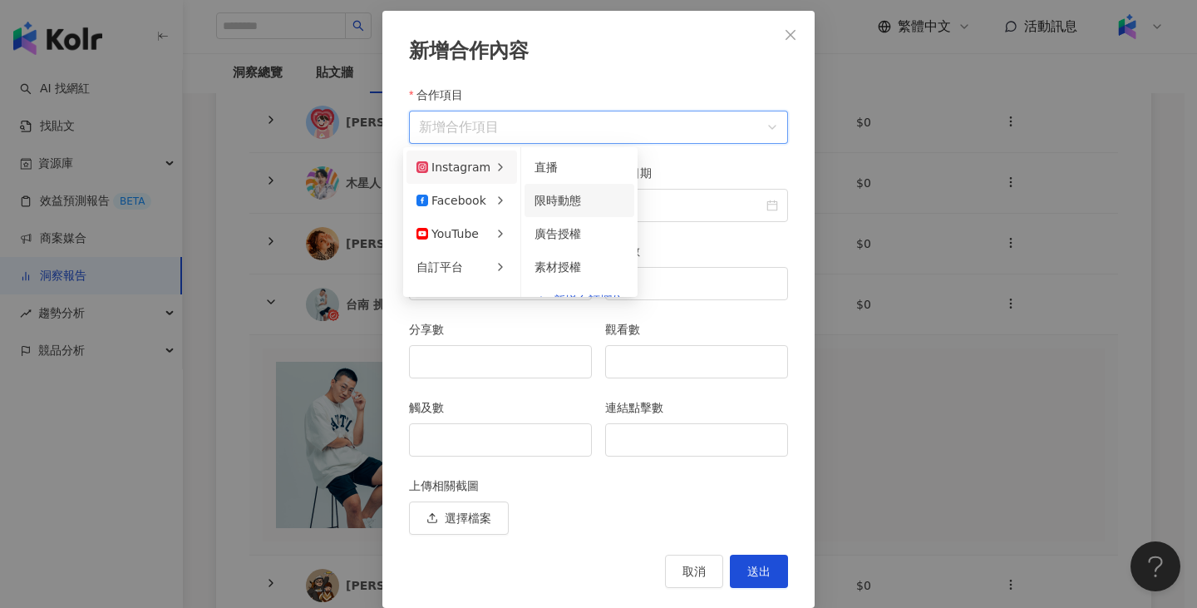
click at [588, 203] on div "限時動態" at bounding box center [579, 200] width 90 height 18
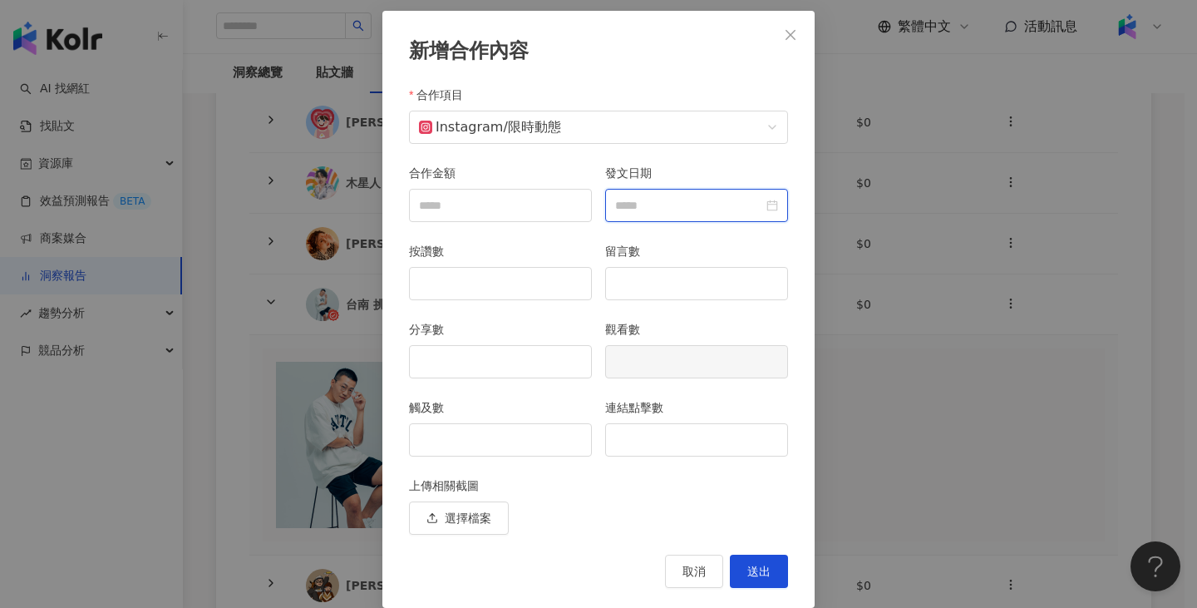
click at [700, 205] on input "發文日期" at bounding box center [689, 205] width 148 height 18
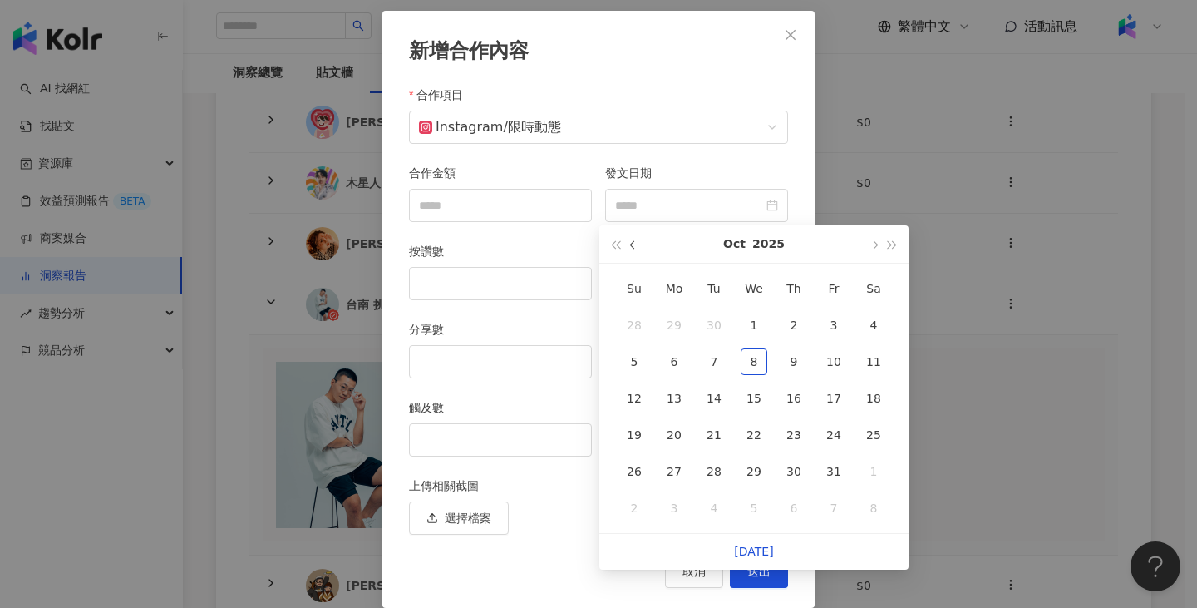
click at [638, 243] on button "button" at bounding box center [633, 243] width 18 height 37
click at [638, 241] on button "button" at bounding box center [633, 243] width 18 height 37
click at [840, 398] on div "15" at bounding box center [833, 398] width 27 height 27
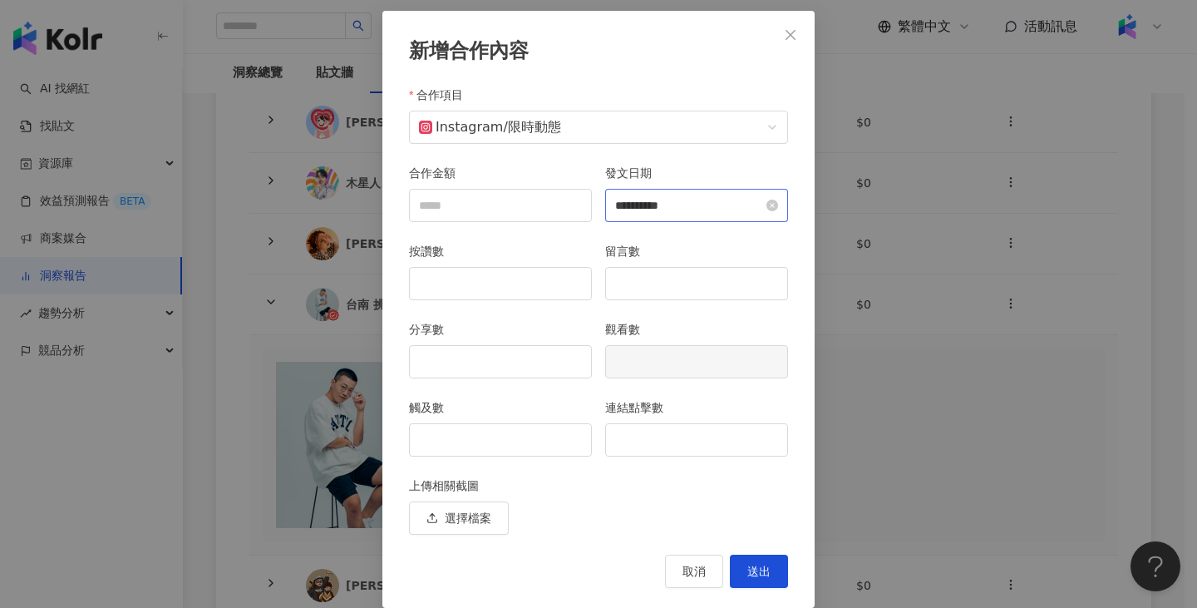
type input "**********"
click at [519, 433] on input "觸及數" at bounding box center [500, 440] width 181 height 32
type input "****"
click at [692, 450] on input "連結點擊數" at bounding box center [696, 440] width 181 height 32
type input "**"
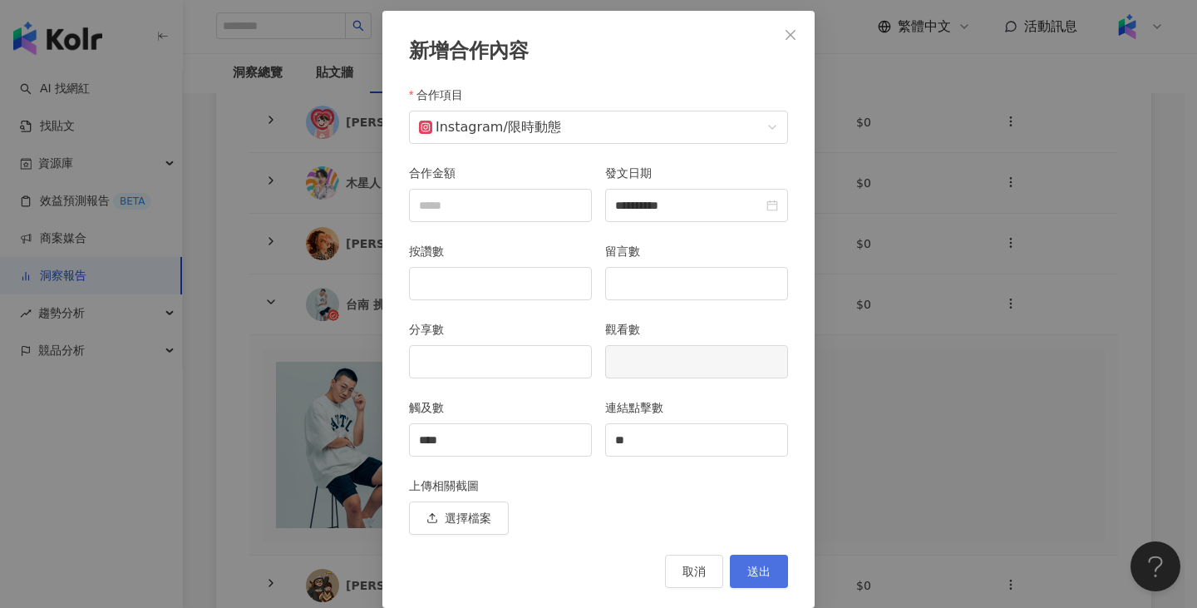
click at [759, 566] on span "送出" at bounding box center [758, 570] width 23 height 13
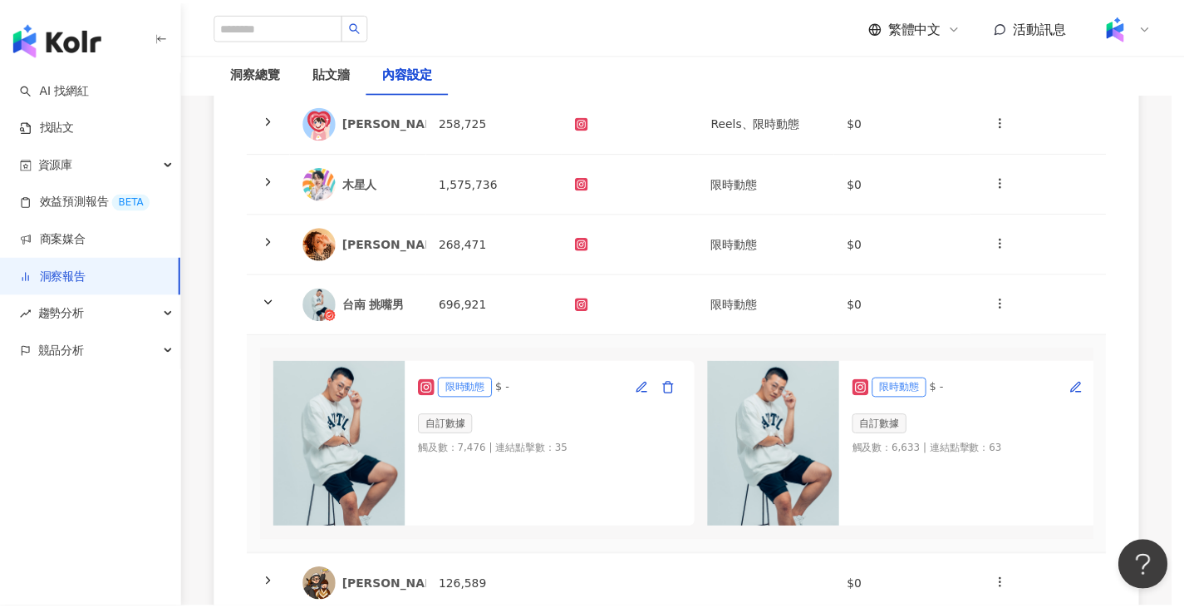
scroll to position [0, 0]
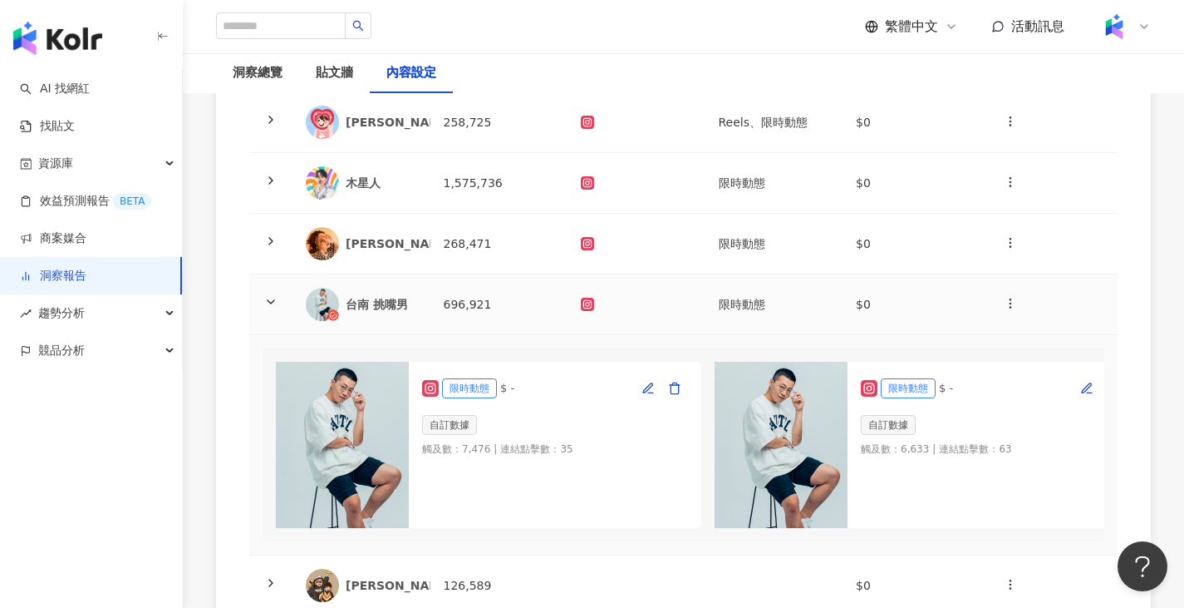
click at [533, 313] on td "696,921" at bounding box center [500, 304] width 138 height 61
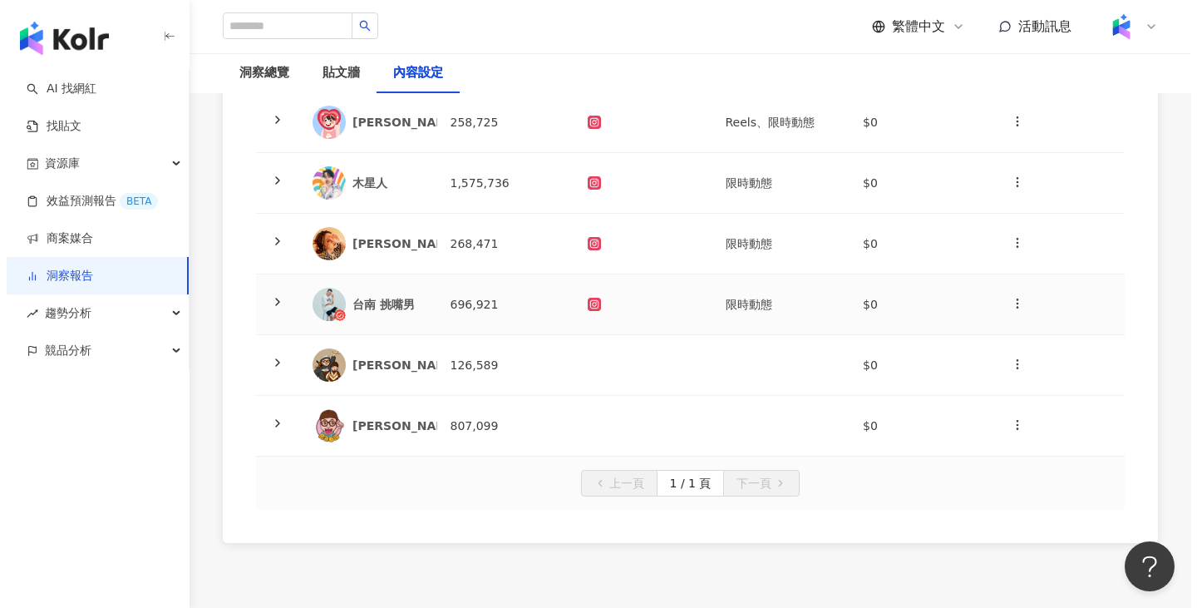
scroll to position [499, 0]
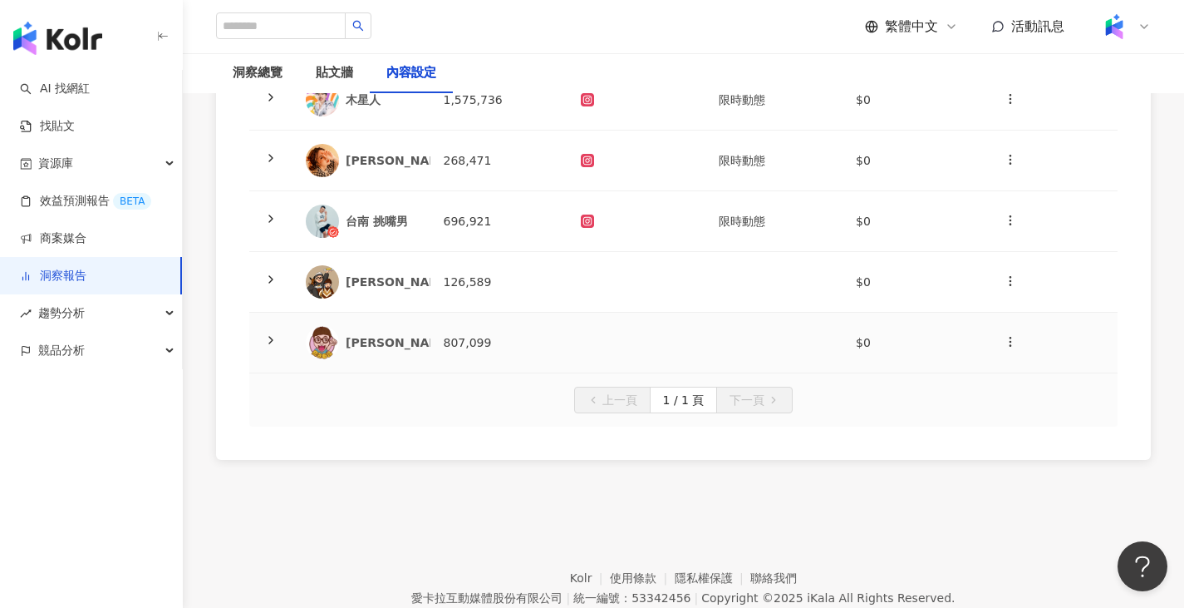
click at [539, 268] on td "126,589" at bounding box center [500, 282] width 138 height 61
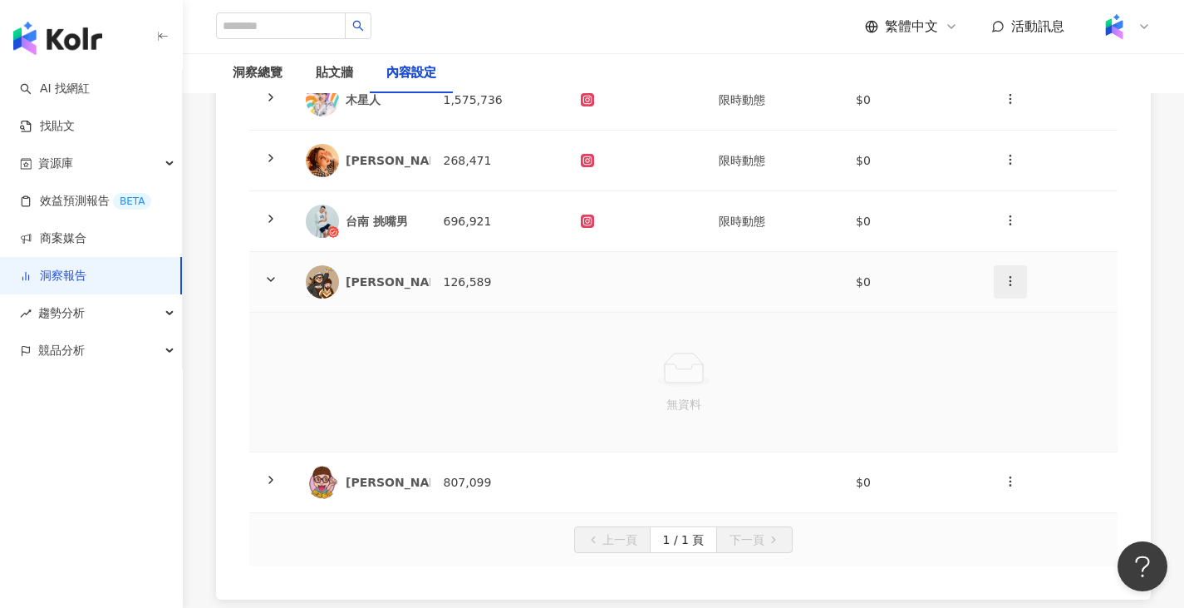
click at [1013, 282] on icon "button" at bounding box center [1010, 280] width 13 height 13
click at [1000, 327] on li "新增內容" at bounding box center [1039, 321] width 85 height 33
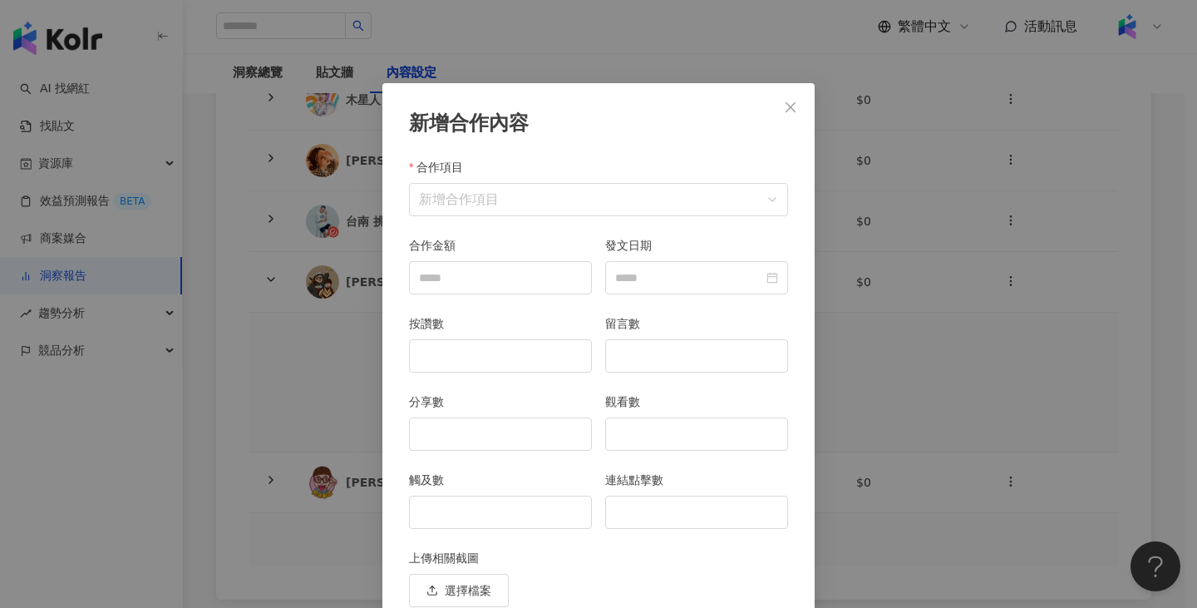
scroll to position [72, 0]
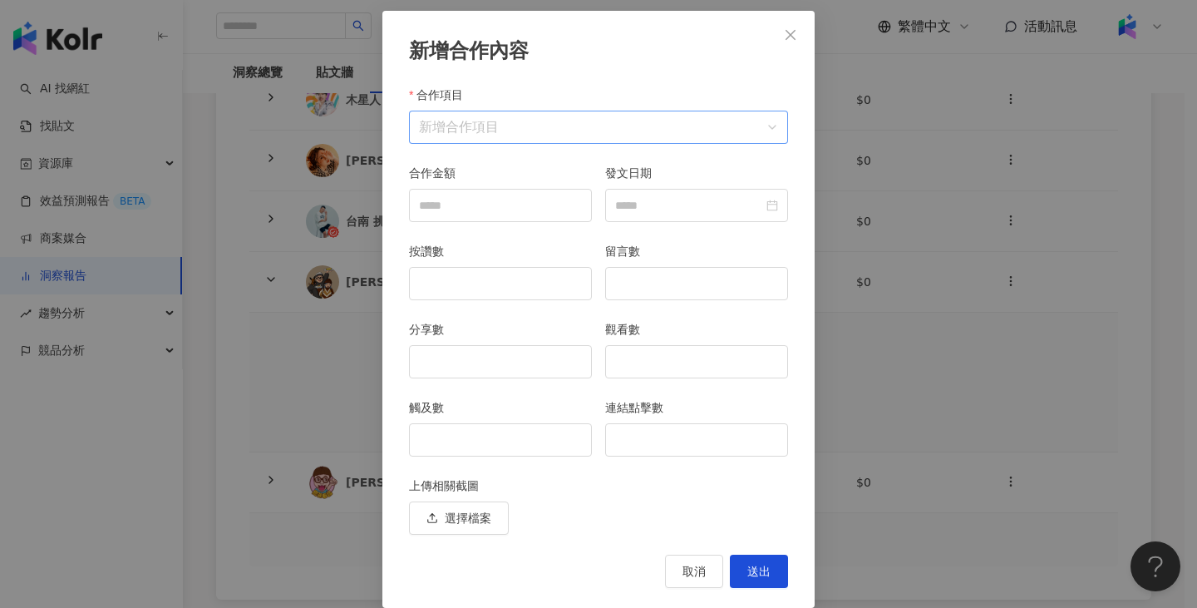
click at [635, 121] on input "合作項目" at bounding box center [598, 127] width 359 height 32
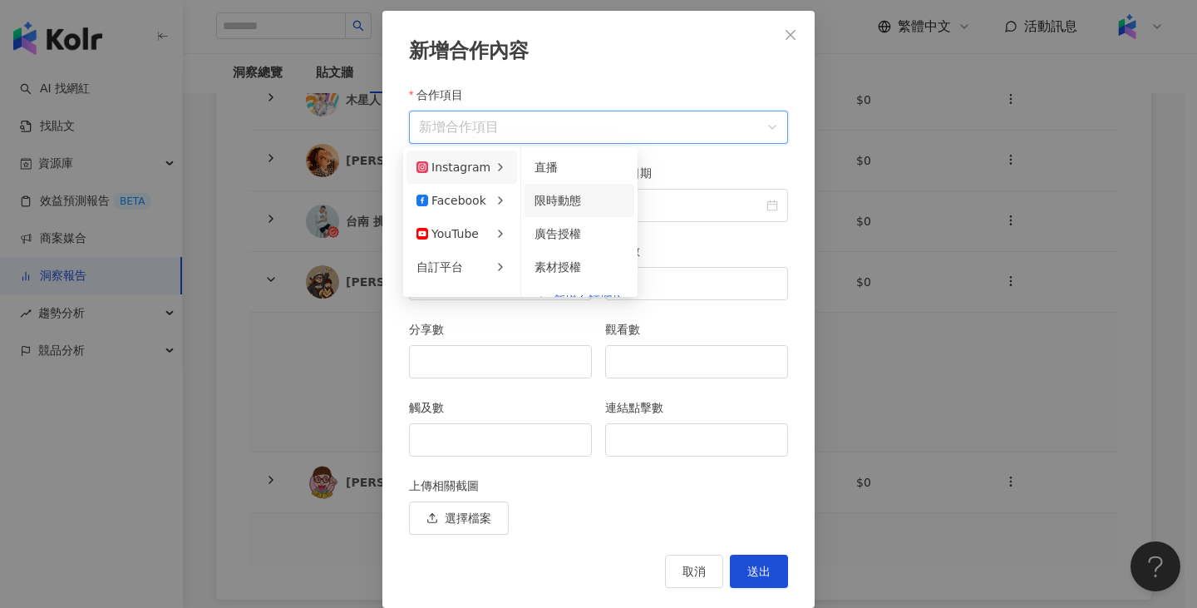
click at [554, 190] on li "限時動態" at bounding box center [579, 200] width 110 height 33
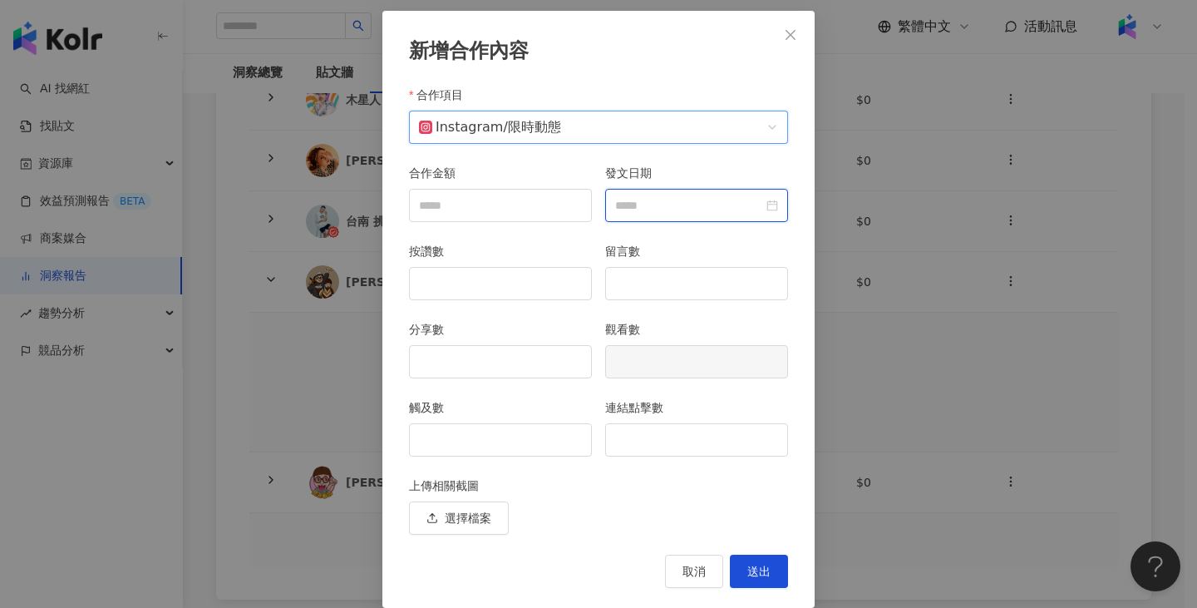
click at [656, 197] on input "發文日期" at bounding box center [689, 205] width 148 height 18
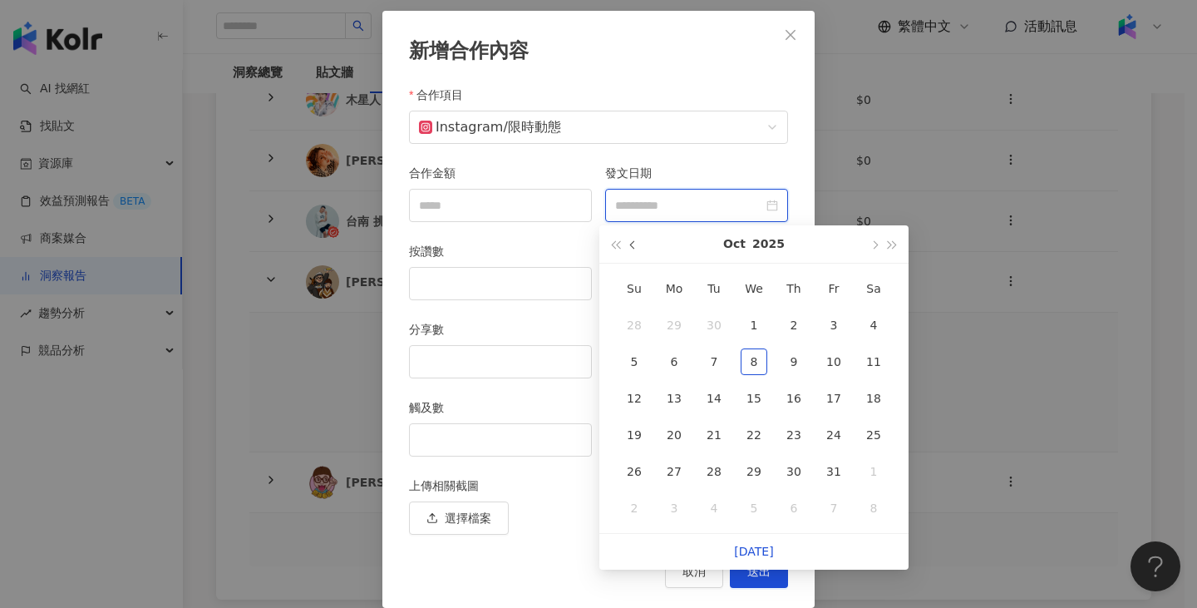
type input "**********"
click at [643, 244] on button "button" at bounding box center [633, 243] width 18 height 37
click at [635, 244] on span "button" at bounding box center [634, 245] width 8 height 8
click at [830, 436] on div "22" at bounding box center [833, 434] width 27 height 27
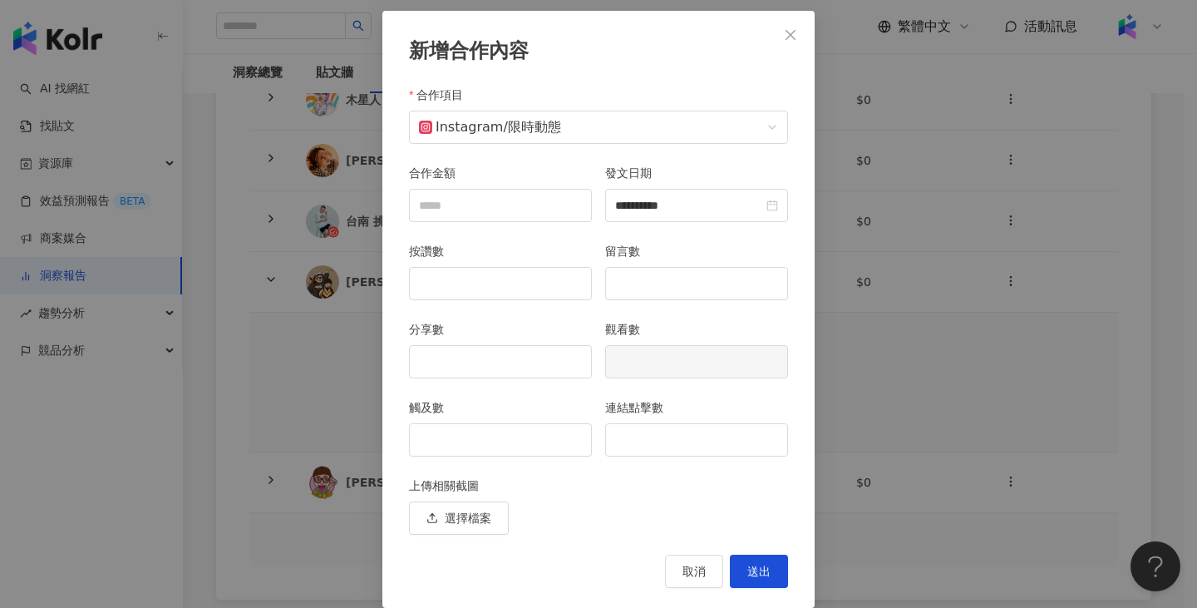
type input "**********"
click at [530, 441] on input "觸及數" at bounding box center [500, 440] width 181 height 32
type input "****"
drag, startPoint x: 748, startPoint y: 423, endPoint x: 750, endPoint y: 431, distance: 8.5
click at [750, 426] on div "連結點擊數" at bounding box center [696, 427] width 183 height 58
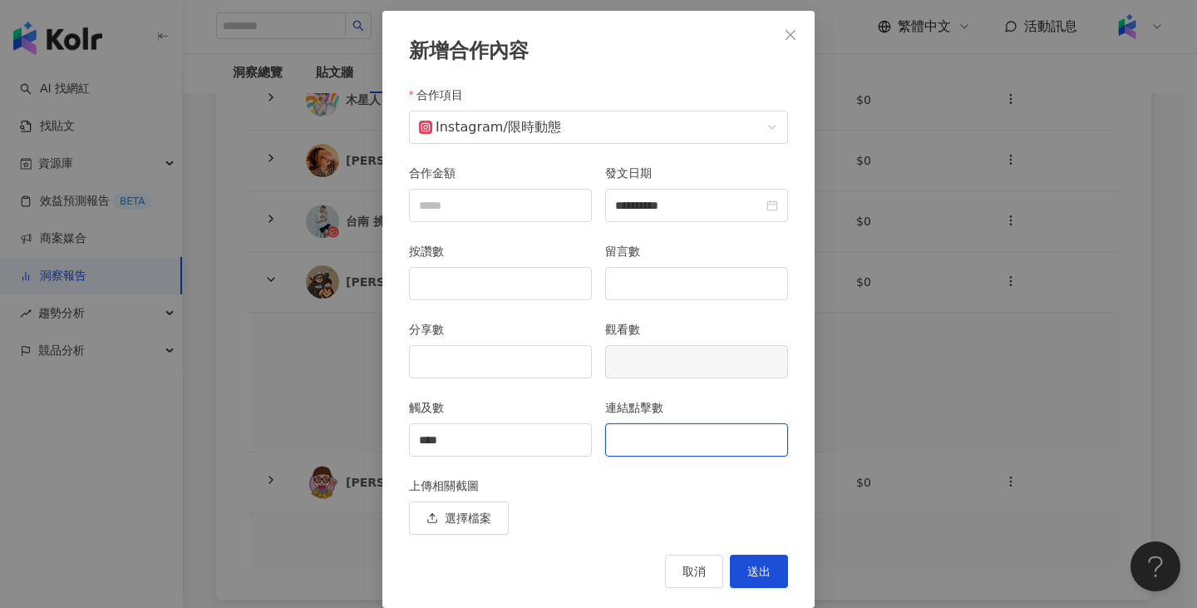
click at [750, 431] on input "連結點擊數" at bounding box center [696, 440] width 181 height 32
type input "**"
click at [761, 570] on span "送出" at bounding box center [758, 570] width 23 height 13
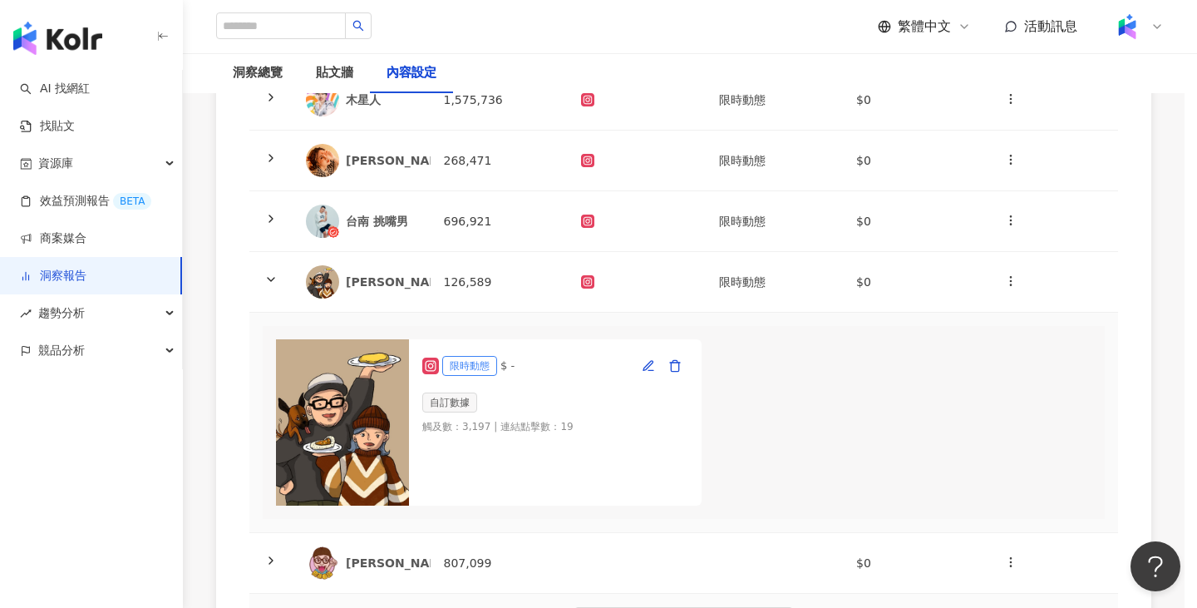
scroll to position [0, 0]
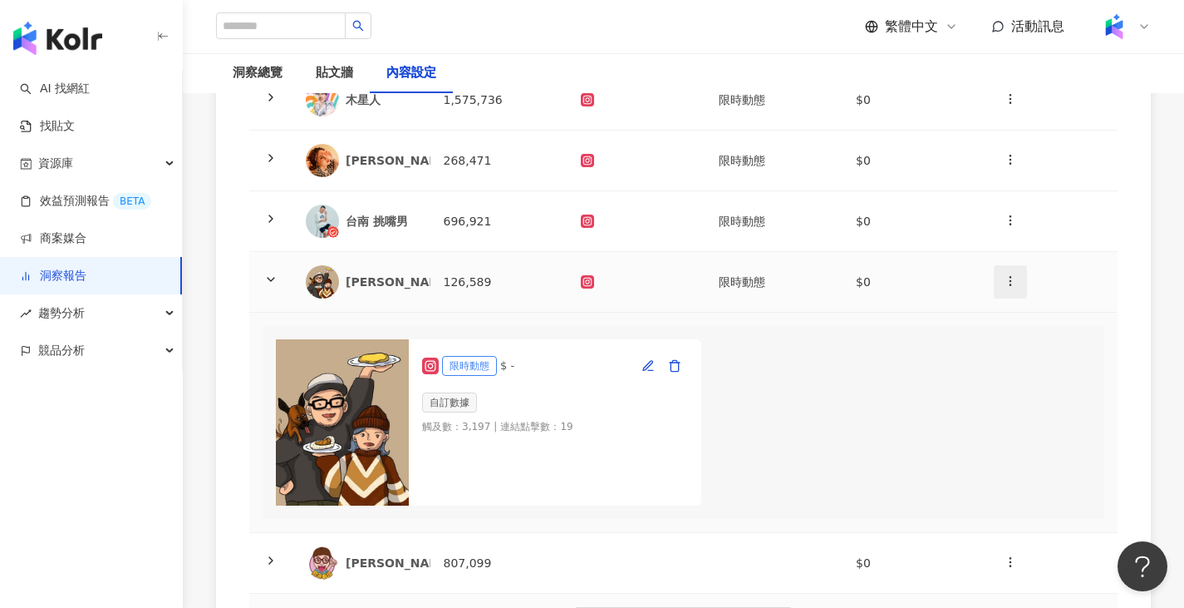
click at [1017, 272] on button "button" at bounding box center [1010, 281] width 33 height 33
click at [1013, 313] on div "新增內容" at bounding box center [1039, 322] width 65 height 18
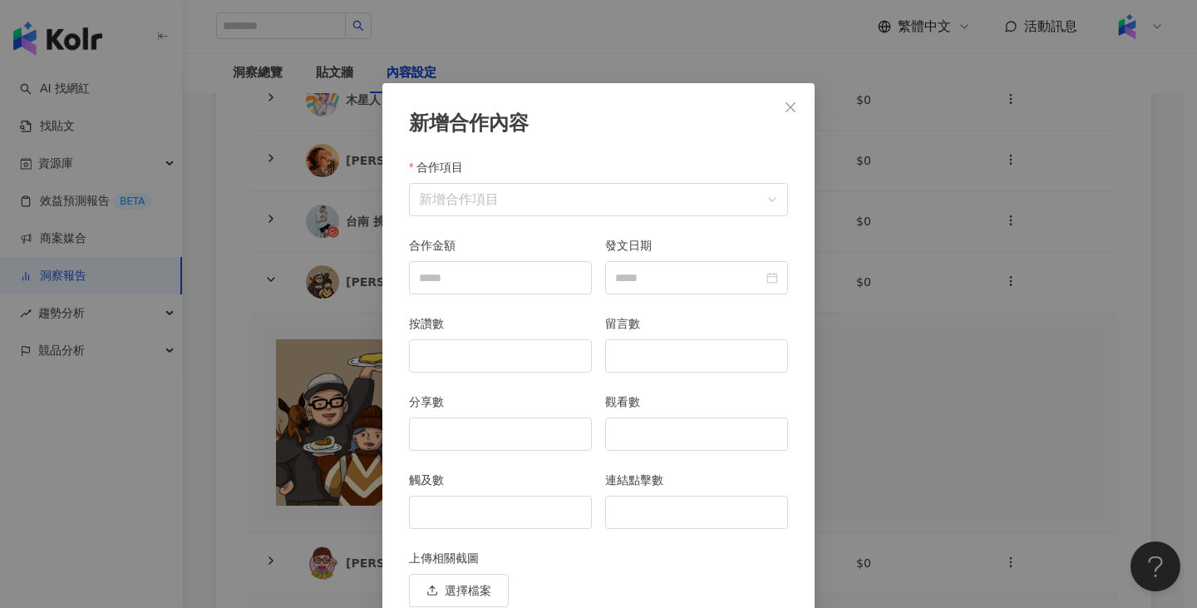
scroll to position [72, 0]
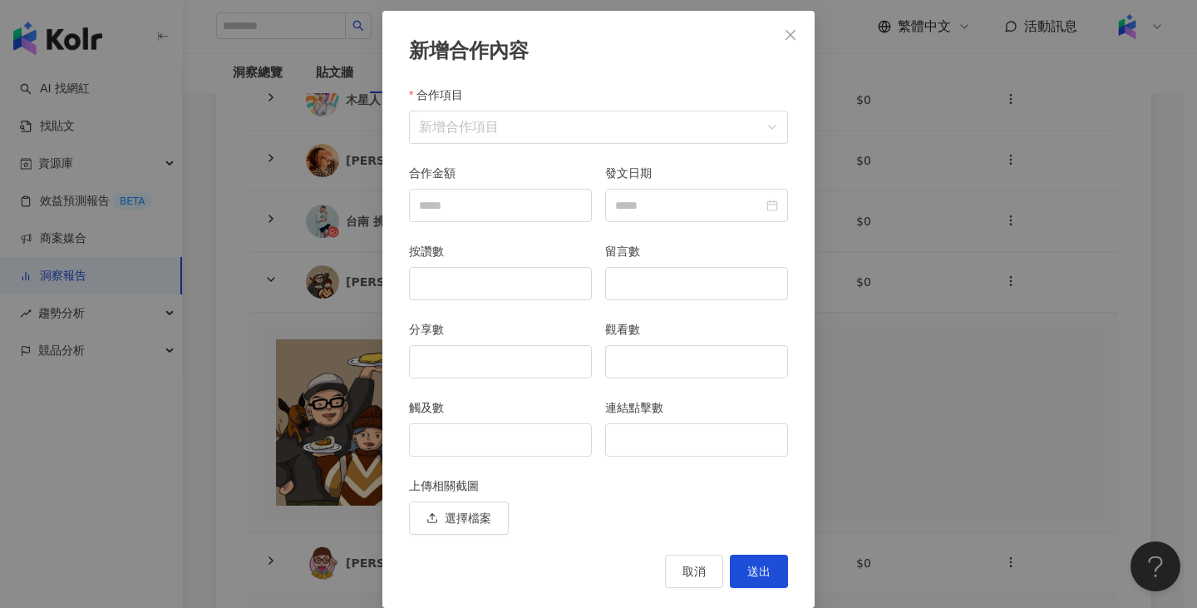
click at [549, 102] on div "合作項目" at bounding box center [598, 98] width 379 height 25
click at [556, 120] on input "合作項目" at bounding box center [598, 127] width 359 height 32
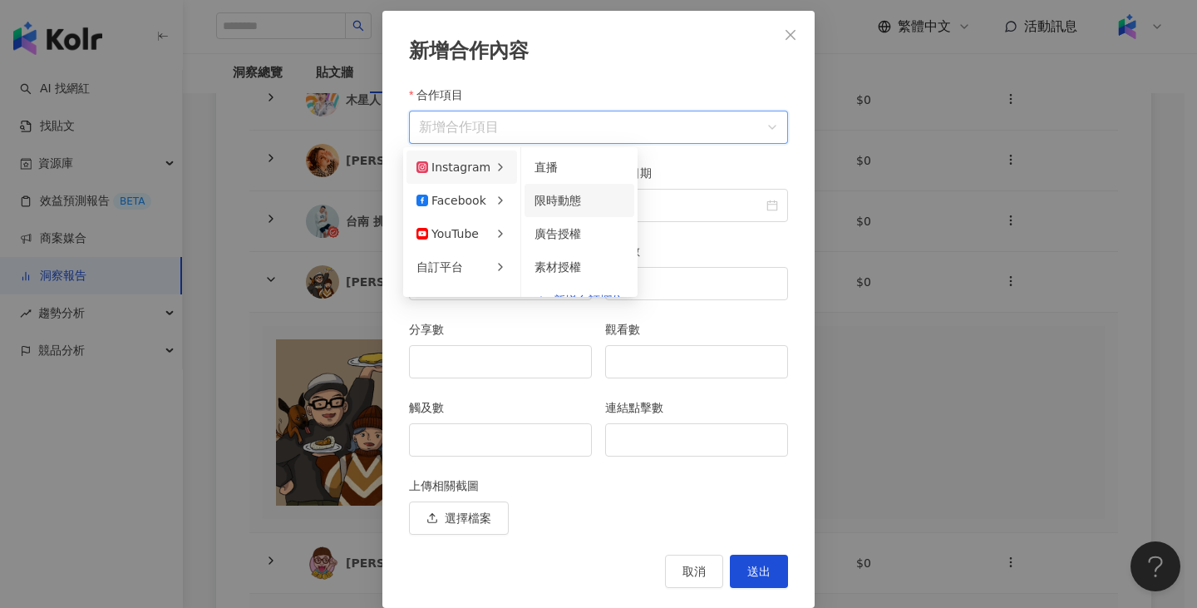
click at [559, 200] on span "限時動態" at bounding box center [557, 200] width 47 height 13
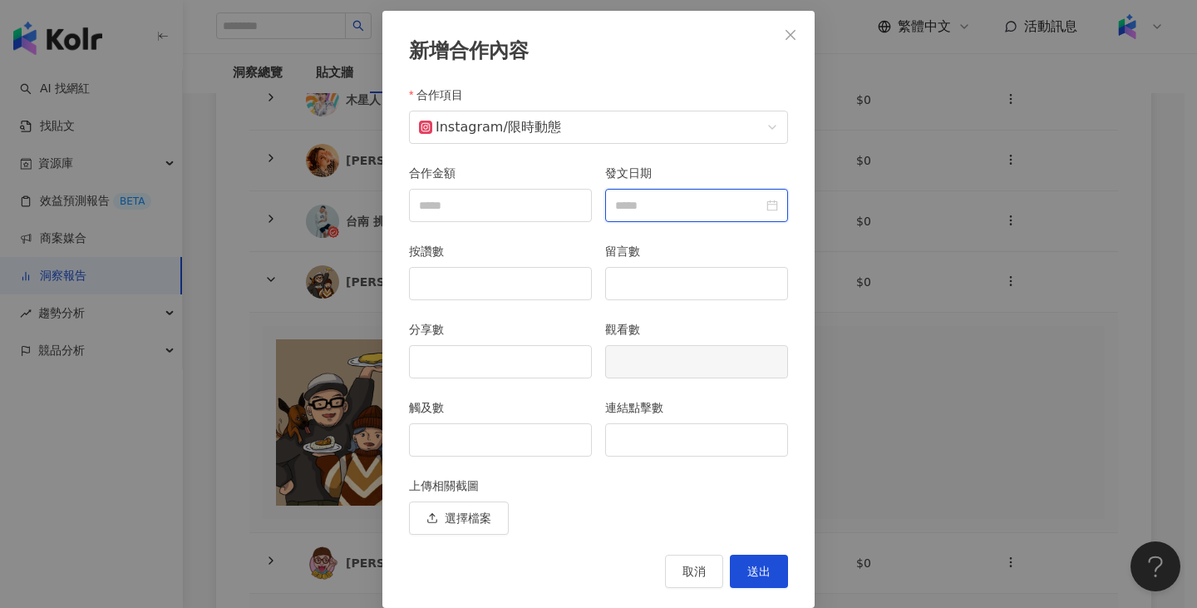
click at [683, 196] on input "發文日期" at bounding box center [689, 205] width 148 height 18
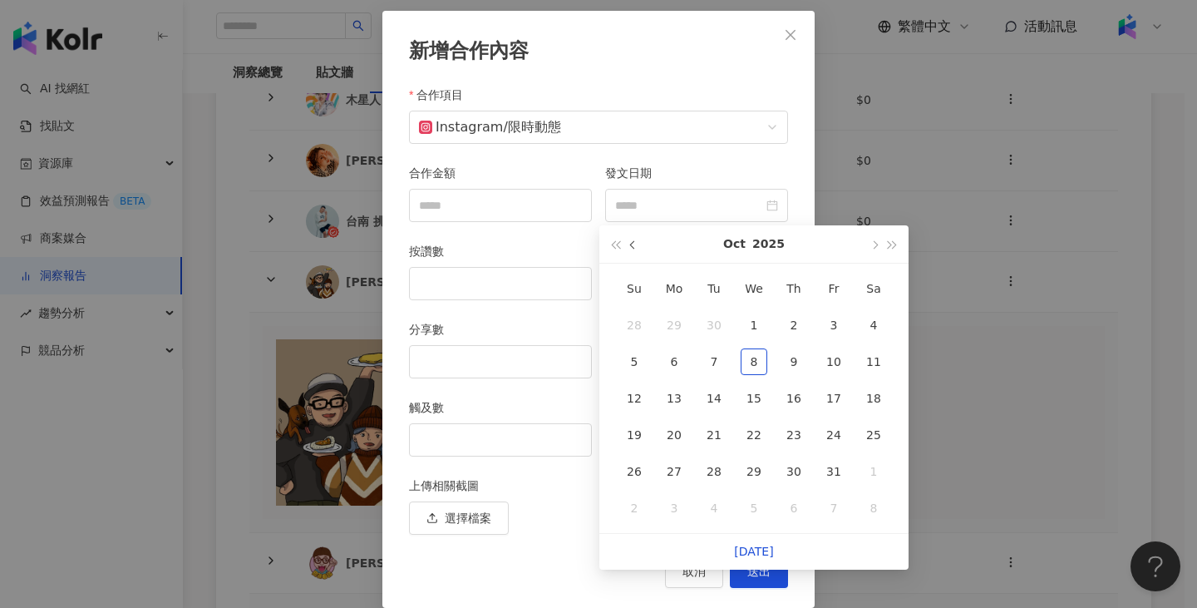
click at [629, 241] on button "button" at bounding box center [633, 243] width 18 height 37
click at [827, 446] on div "22" at bounding box center [833, 434] width 27 height 27
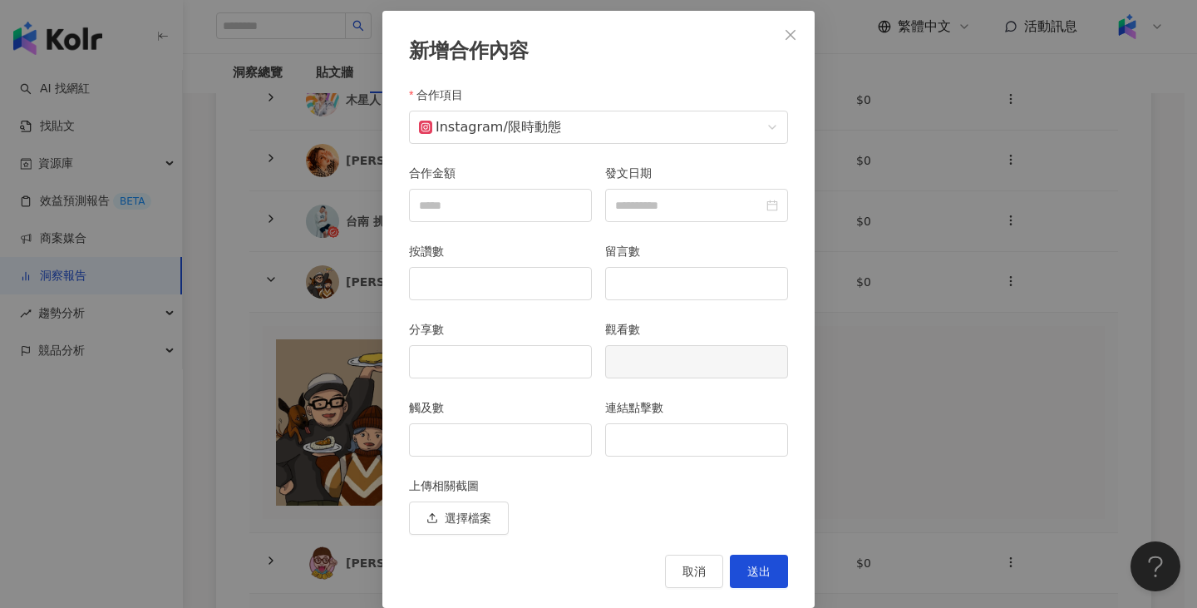
type input "**********"
click at [510, 451] on input "觸及數" at bounding box center [500, 440] width 181 height 32
type input "****"
click at [675, 445] on input "連結點擊數" at bounding box center [696, 440] width 181 height 32
type input "**"
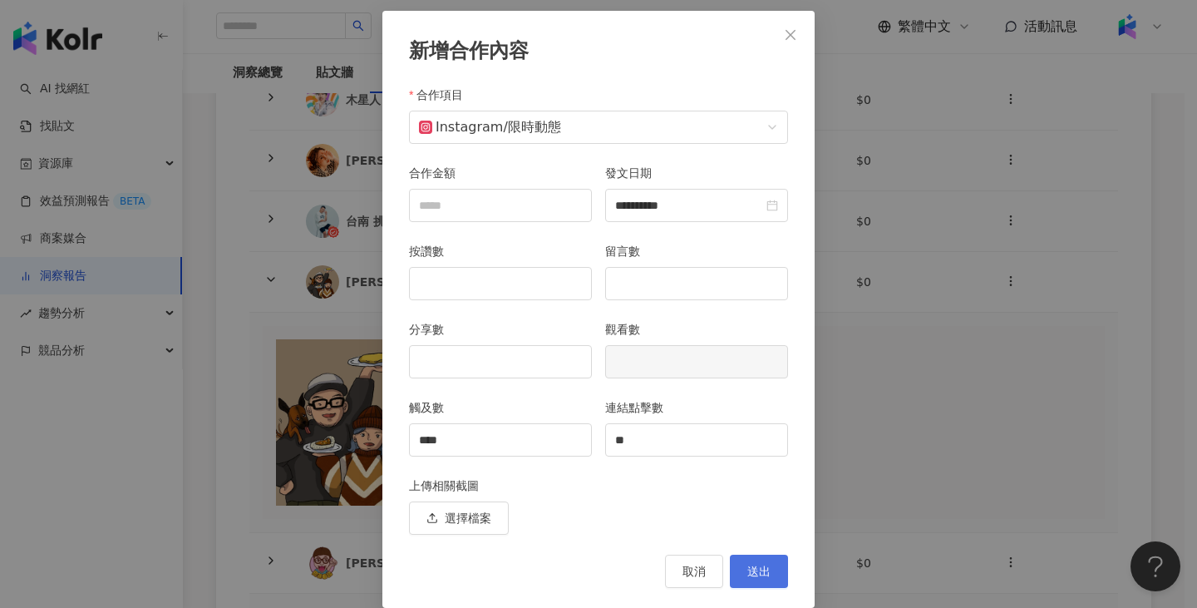
click at [768, 582] on button "送出" at bounding box center [759, 570] width 58 height 33
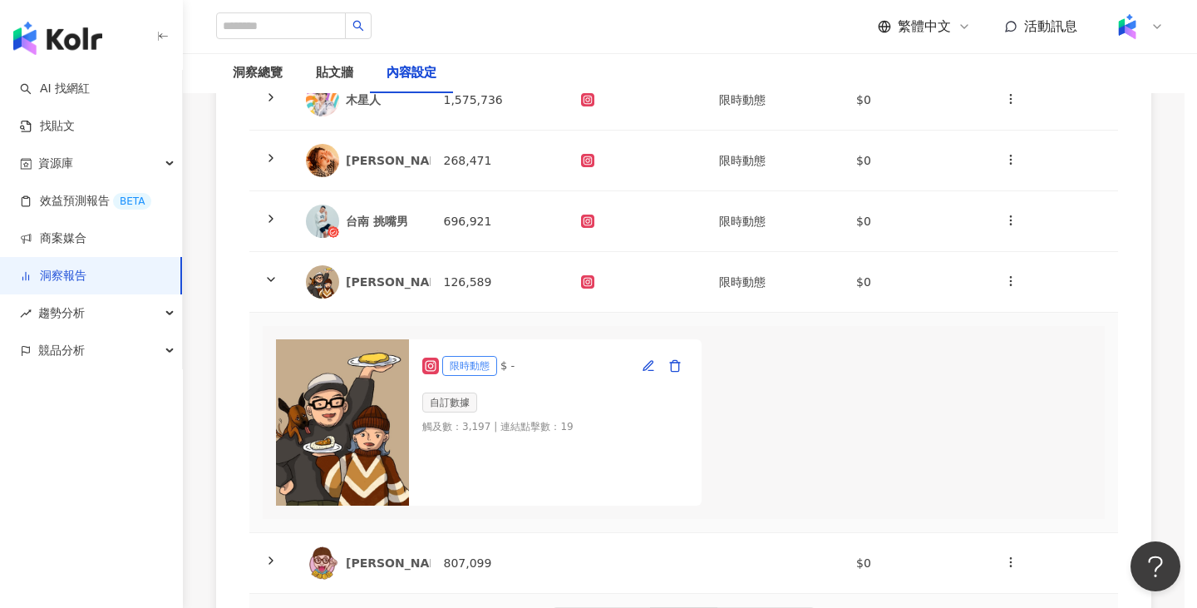
scroll to position [0, 0]
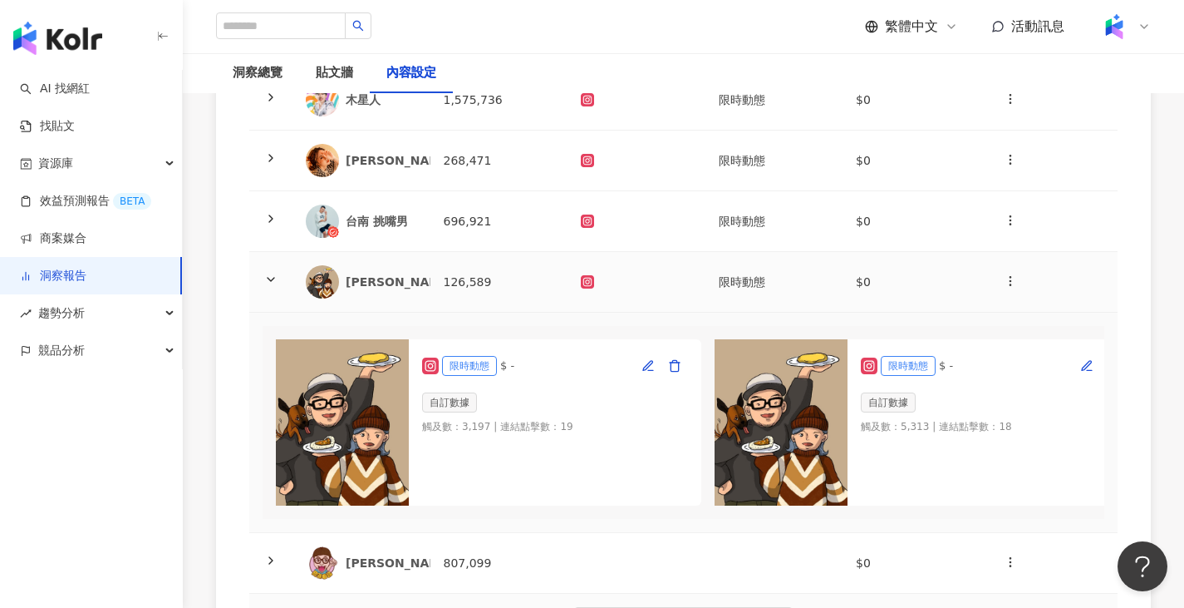
click at [755, 280] on td "限時動態" at bounding box center [775, 282] width 138 height 61
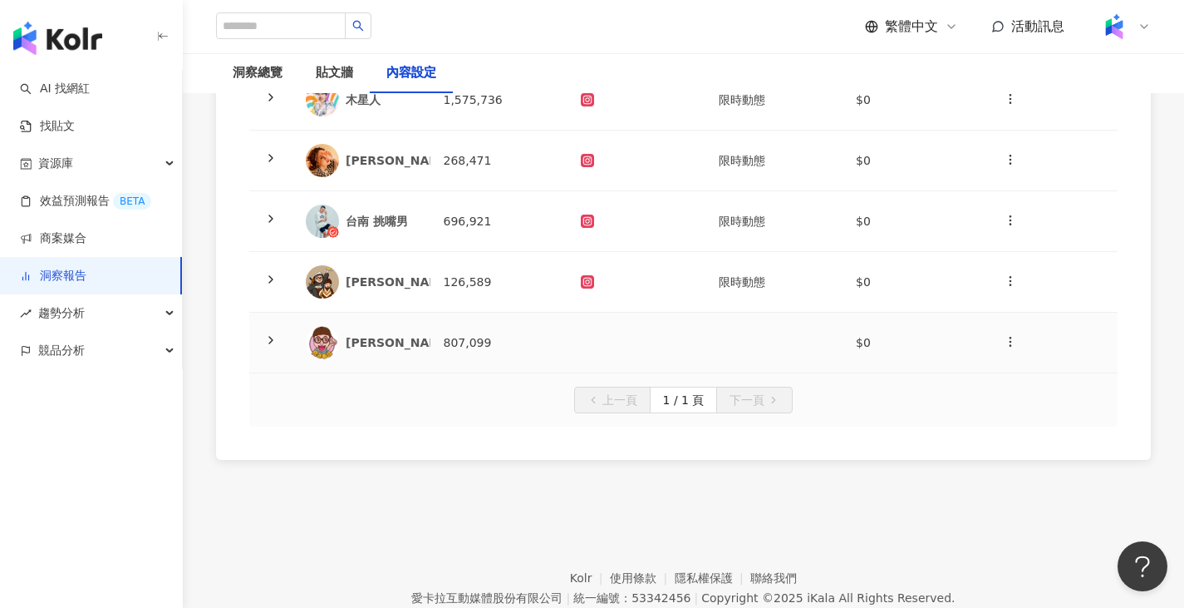
click at [716, 352] on td at bounding box center [775, 343] width 138 height 61
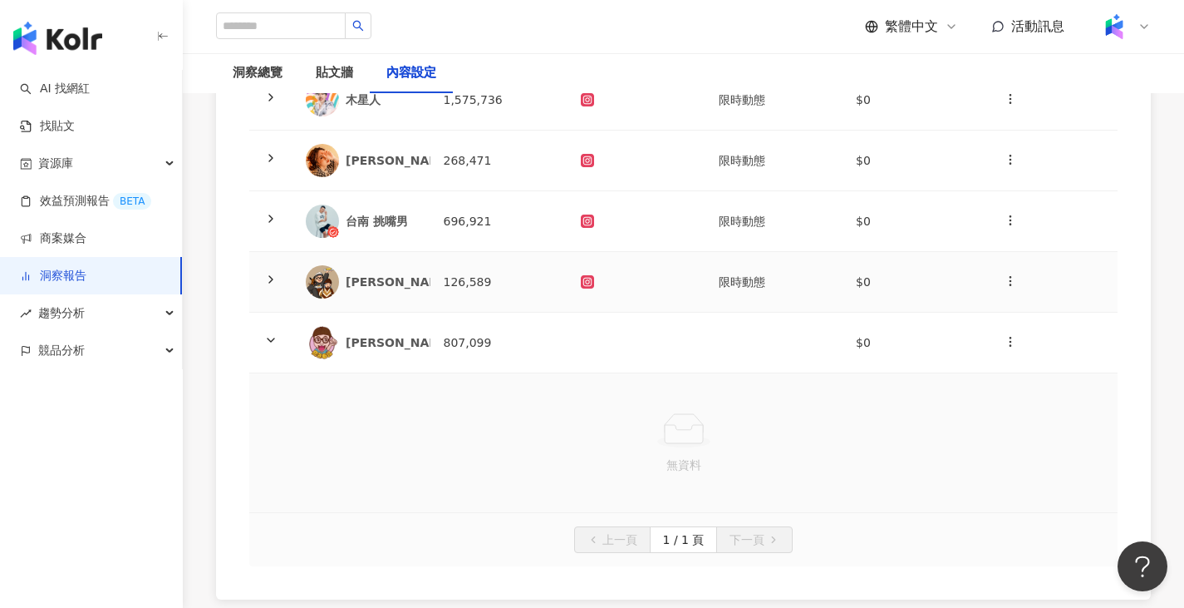
click at [546, 337] on td "807,099" at bounding box center [500, 343] width 138 height 61
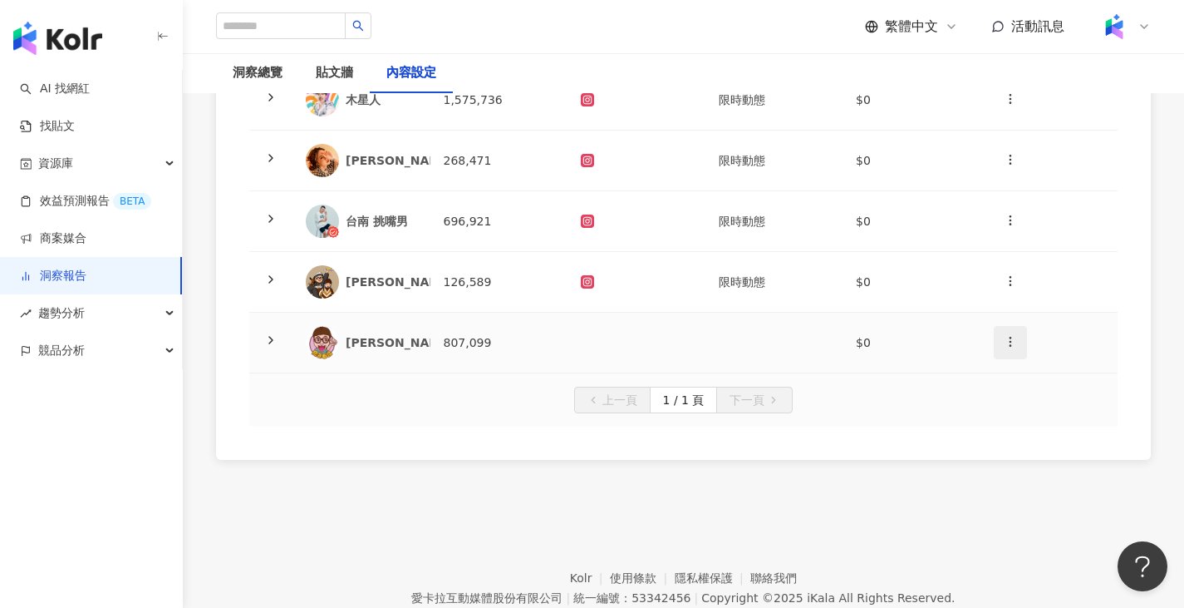
click at [1005, 343] on icon "button" at bounding box center [1010, 341] width 13 height 13
click at [1042, 377] on div "新增內容" at bounding box center [1039, 382] width 65 height 18
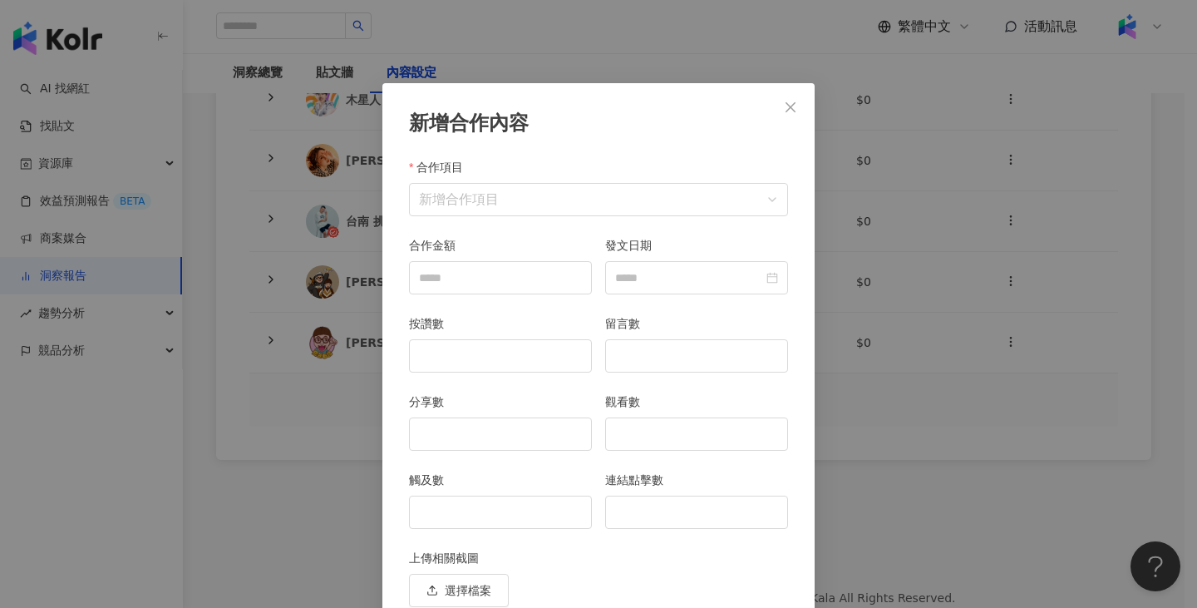
scroll to position [72, 0]
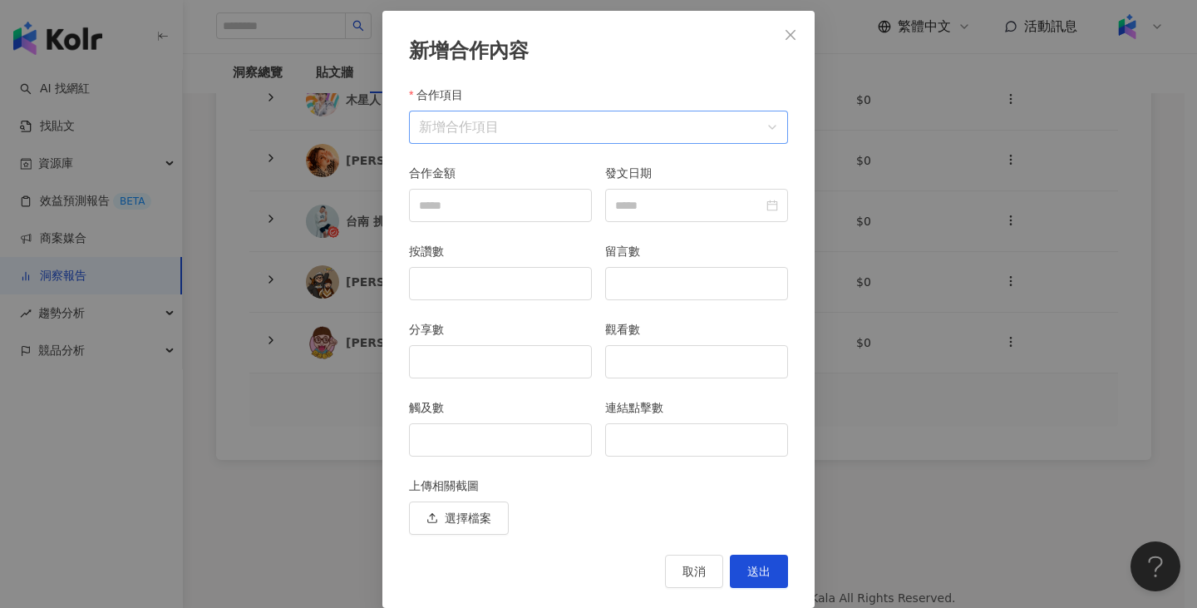
click at [419, 125] on input "合作項目" at bounding box center [598, 127] width 359 height 32
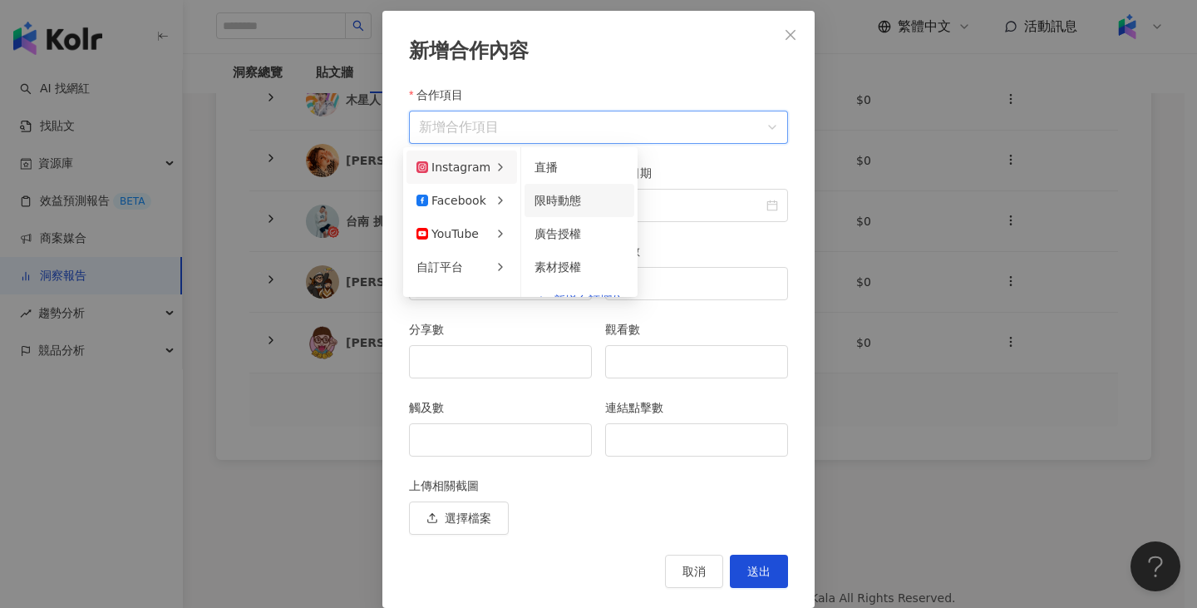
click at [565, 201] on span "限時動態" at bounding box center [557, 200] width 47 height 13
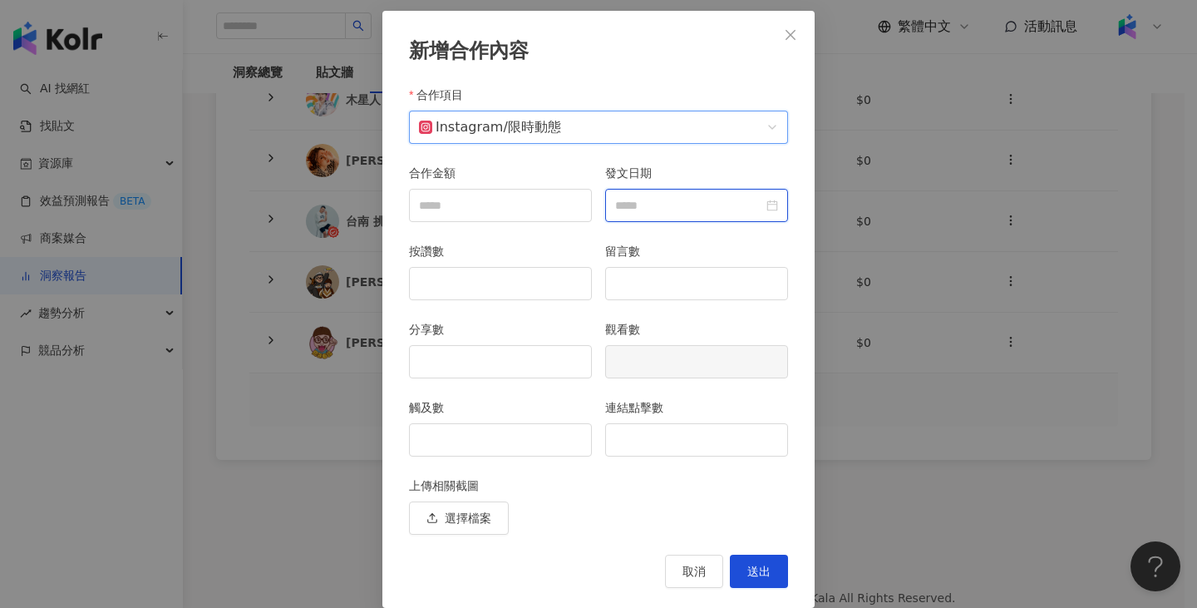
click at [667, 203] on input "發文日期" at bounding box center [689, 205] width 148 height 18
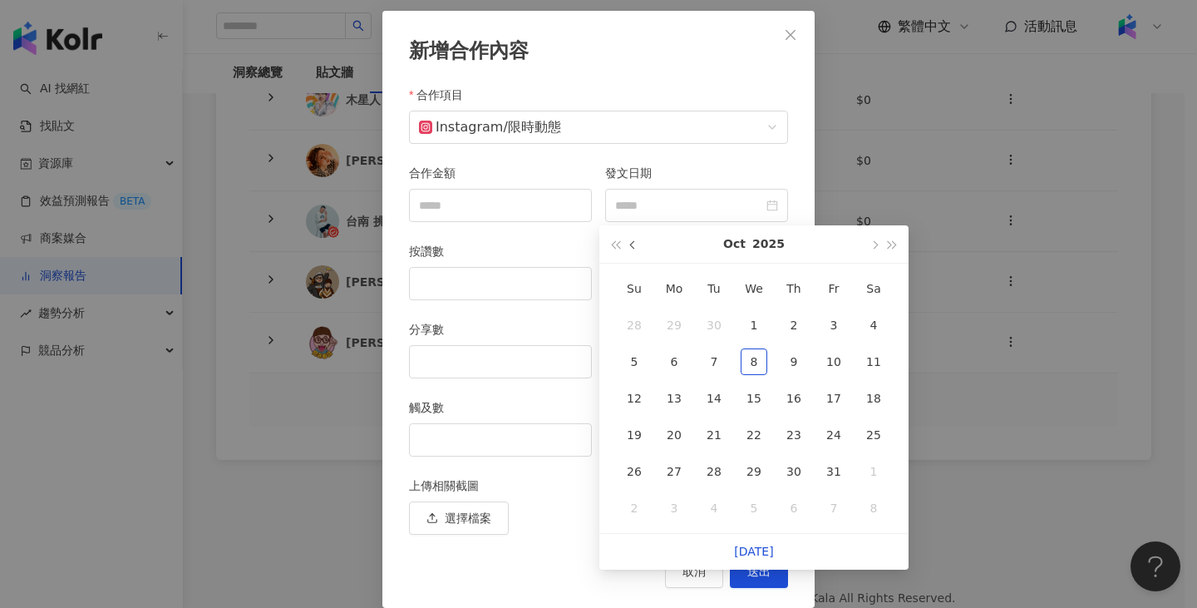
click at [633, 241] on button "button" at bounding box center [633, 243] width 18 height 37
click at [835, 437] on div "26" at bounding box center [833, 434] width 27 height 27
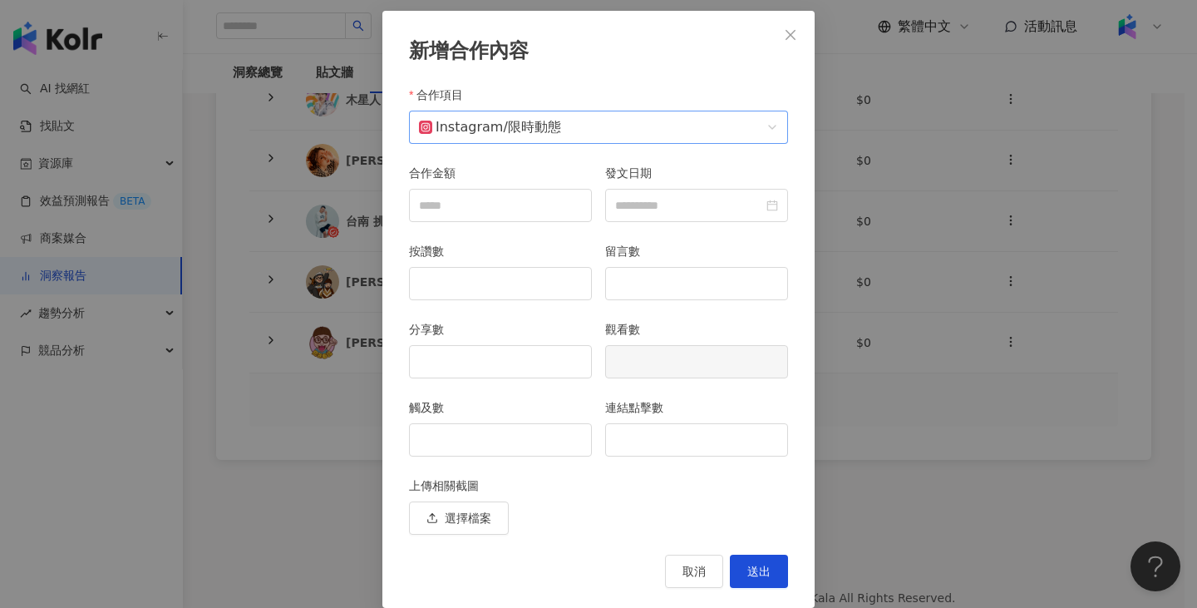
type input "**********"
click at [456, 441] on input "觸及數" at bounding box center [500, 440] width 181 height 32
type input "****"
click at [647, 443] on input "連結點擊數" at bounding box center [696, 440] width 181 height 32
type input "**"
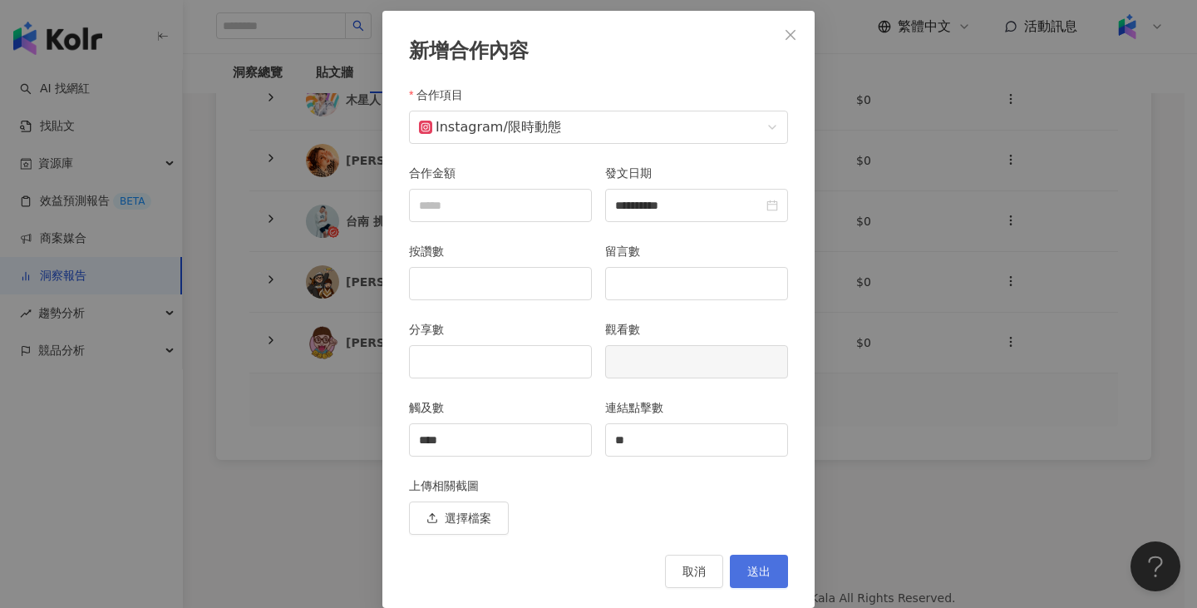
click at [771, 572] on button "送出" at bounding box center [759, 570] width 58 height 33
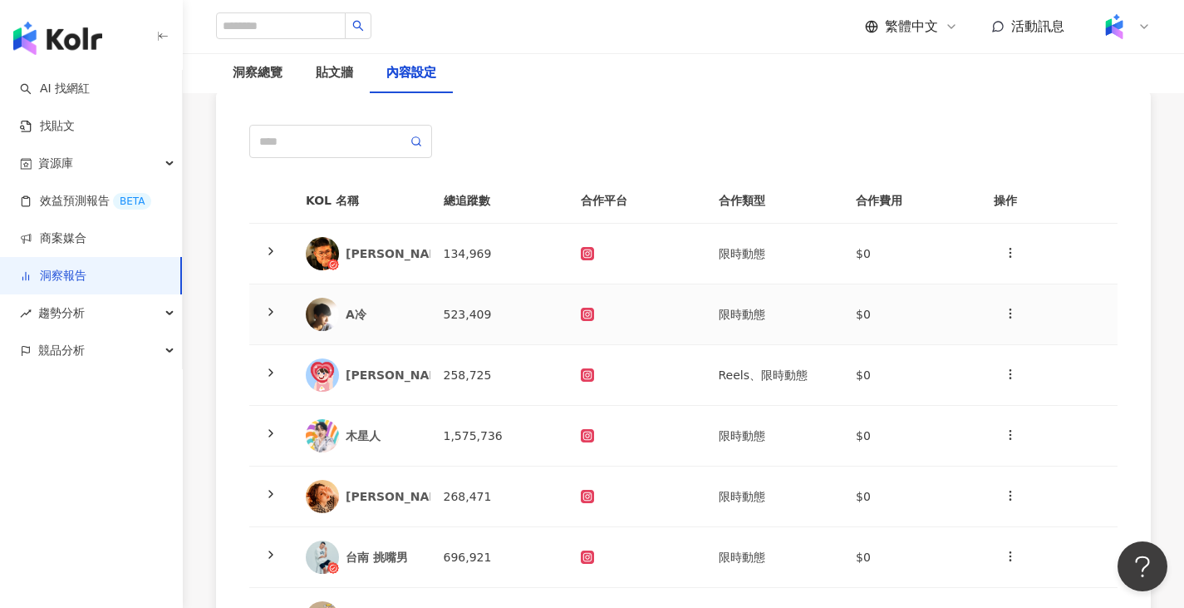
scroll to position [0, 0]
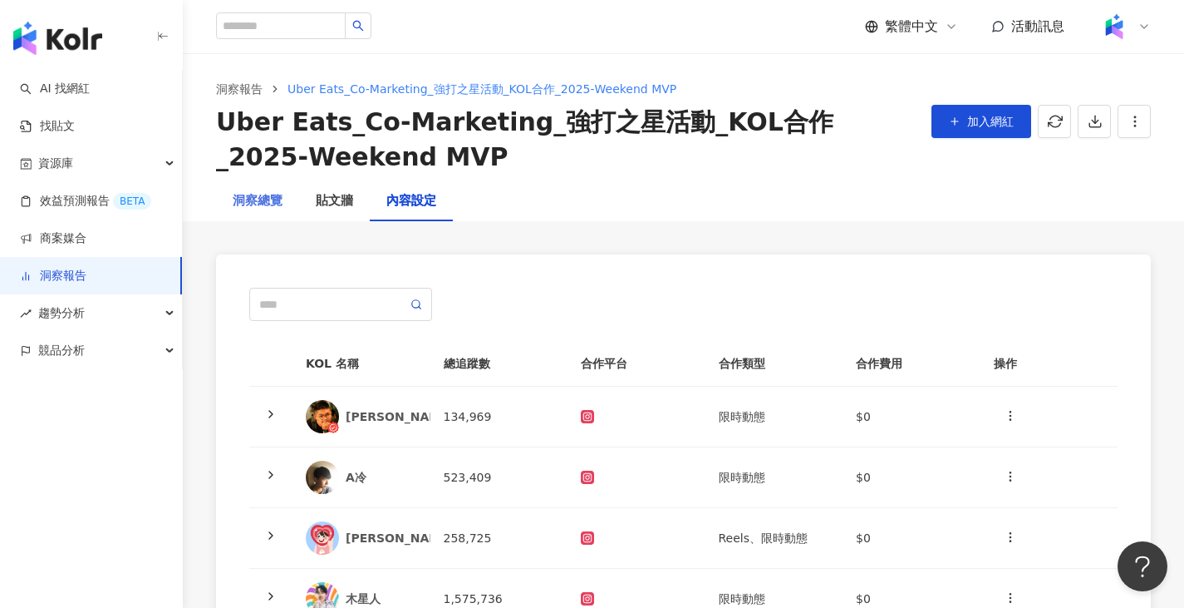
click at [259, 190] on div "洞察總覽" at bounding box center [257, 201] width 83 height 40
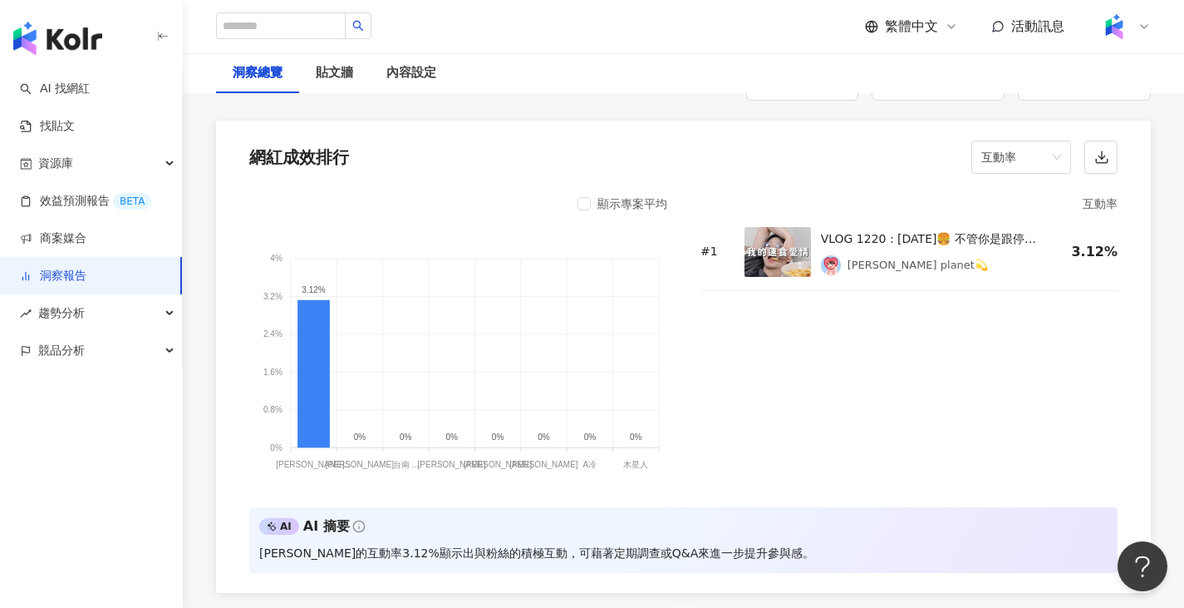
scroll to position [1330, 0]
click at [1018, 162] on span "互動率" at bounding box center [1022, 155] width 80 height 32
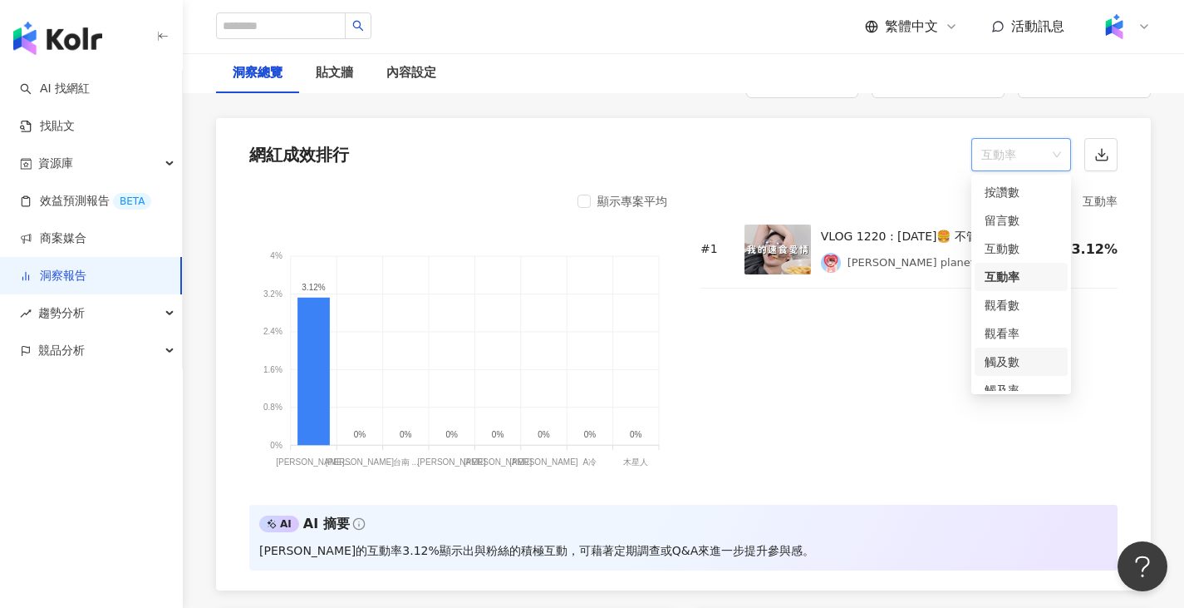
click at [1009, 362] on div "觸及數" at bounding box center [1021, 361] width 73 height 18
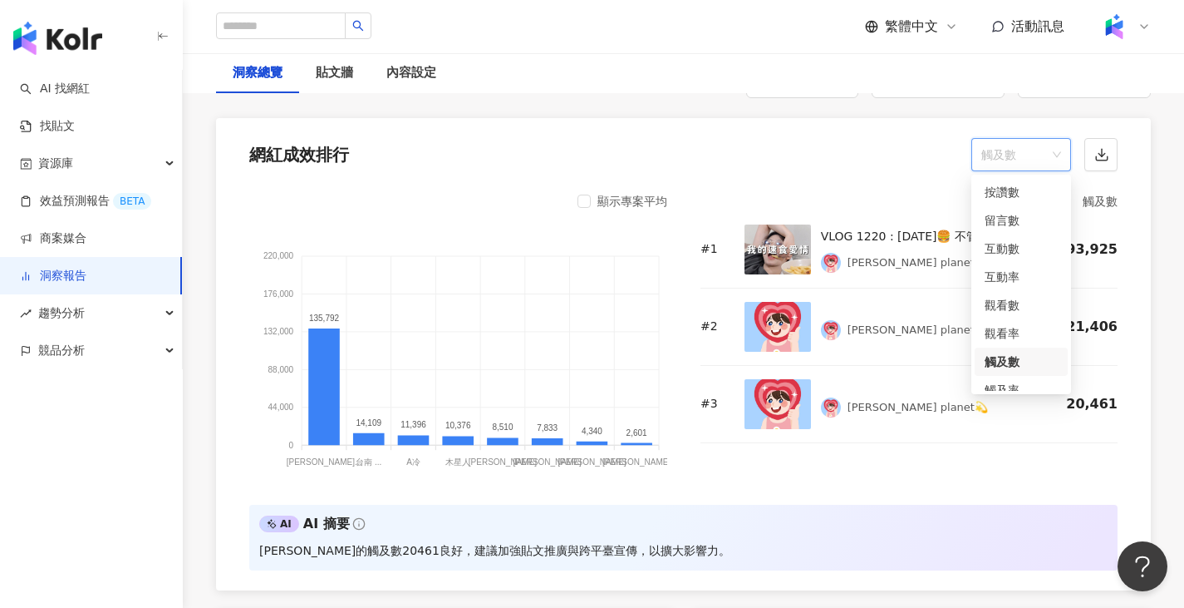
click at [1042, 149] on span "觸及數" at bounding box center [1022, 155] width 80 height 32
click at [1022, 321] on div "觸及率" at bounding box center [1021, 320] width 73 height 18
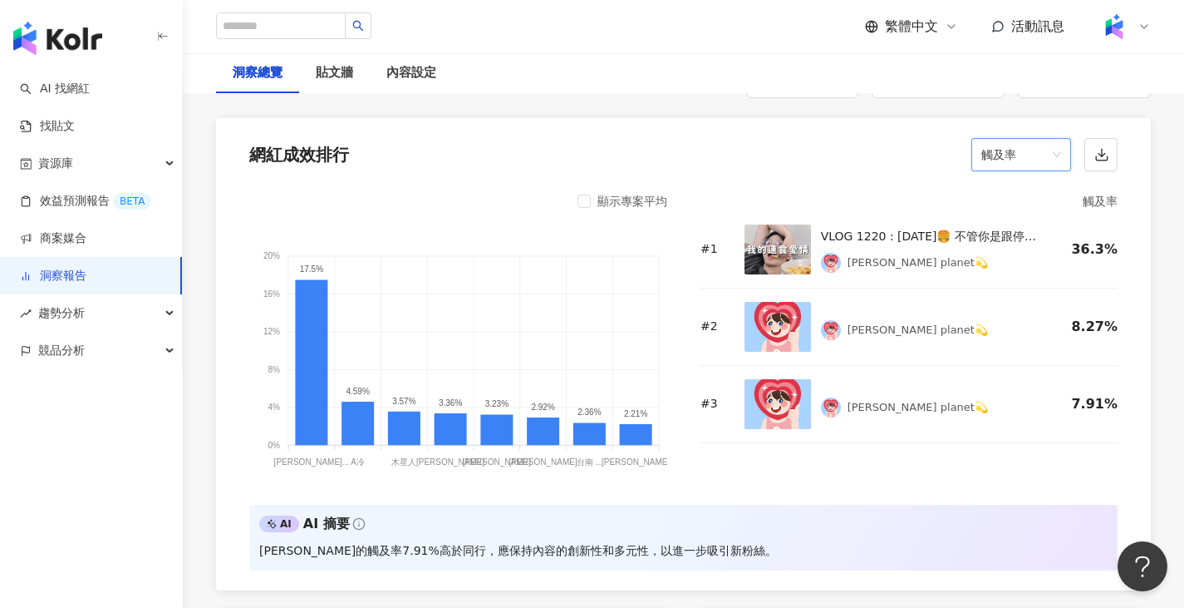
click at [1004, 160] on span "觸及率" at bounding box center [1022, 155] width 80 height 32
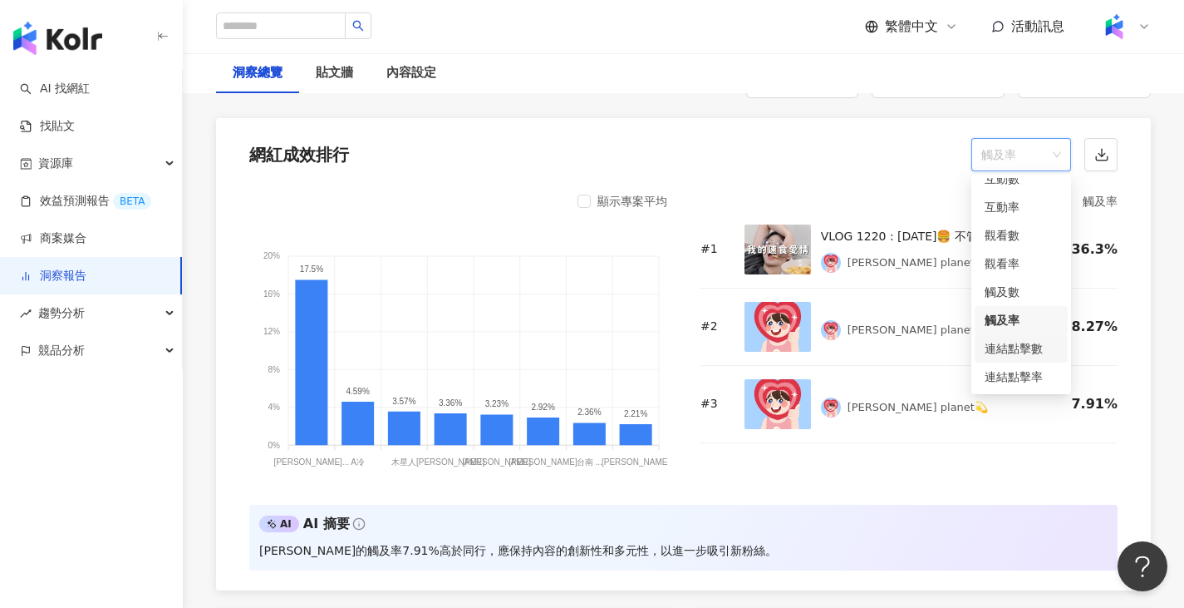
click at [1031, 352] on div "連結點擊數" at bounding box center [1021, 348] width 73 height 18
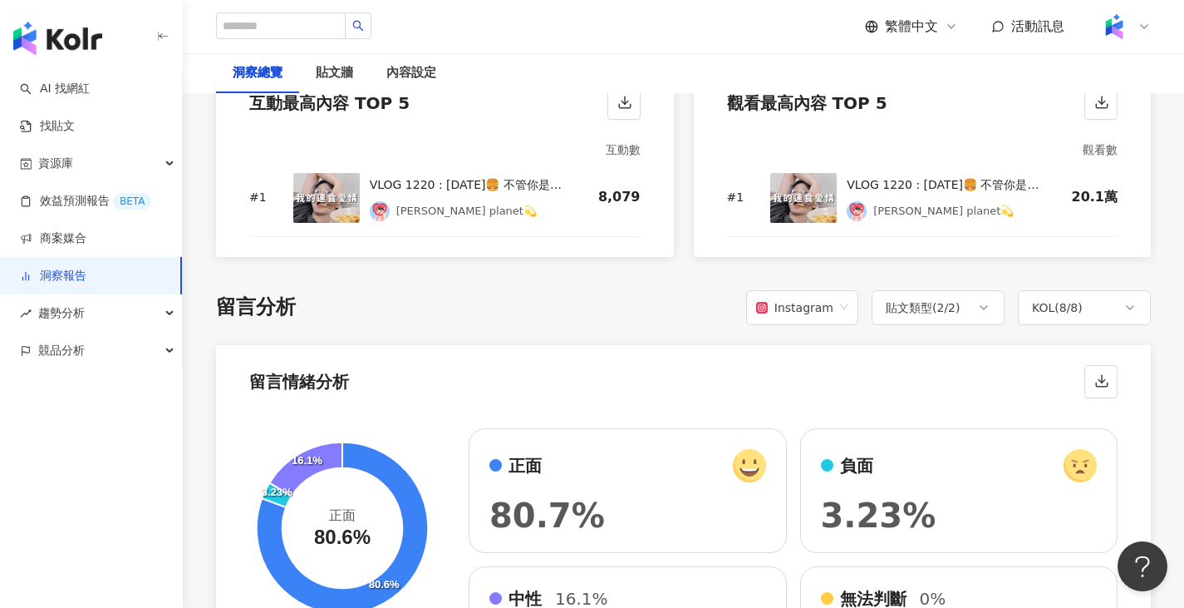
scroll to position [2078, 0]
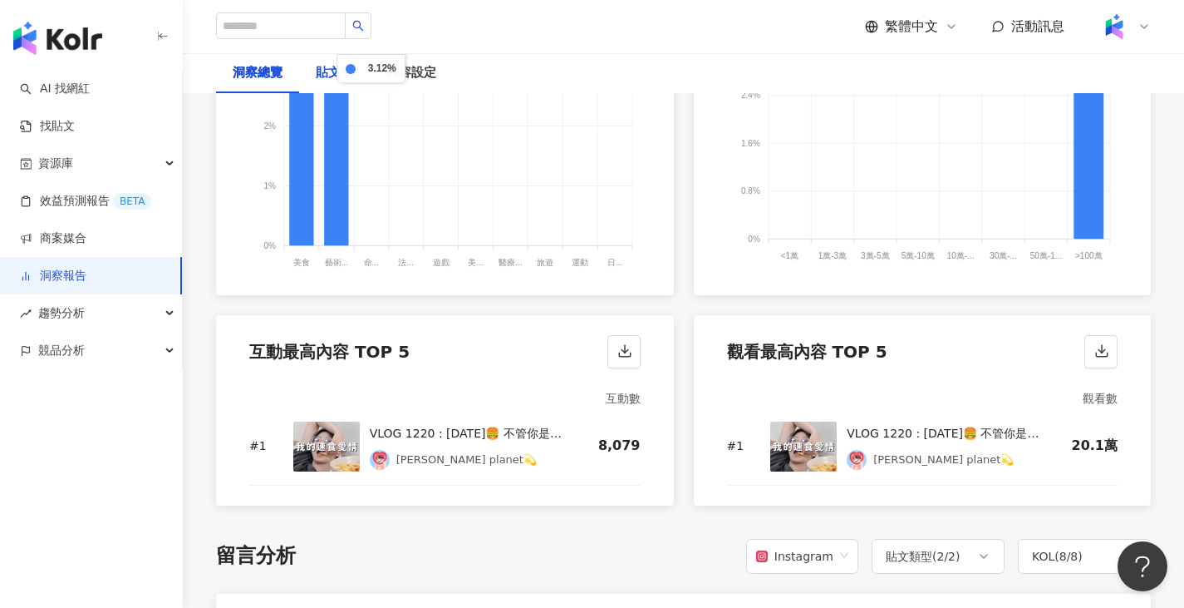
click at [341, 71] on div "貼文牆" at bounding box center [334, 73] width 37 height 20
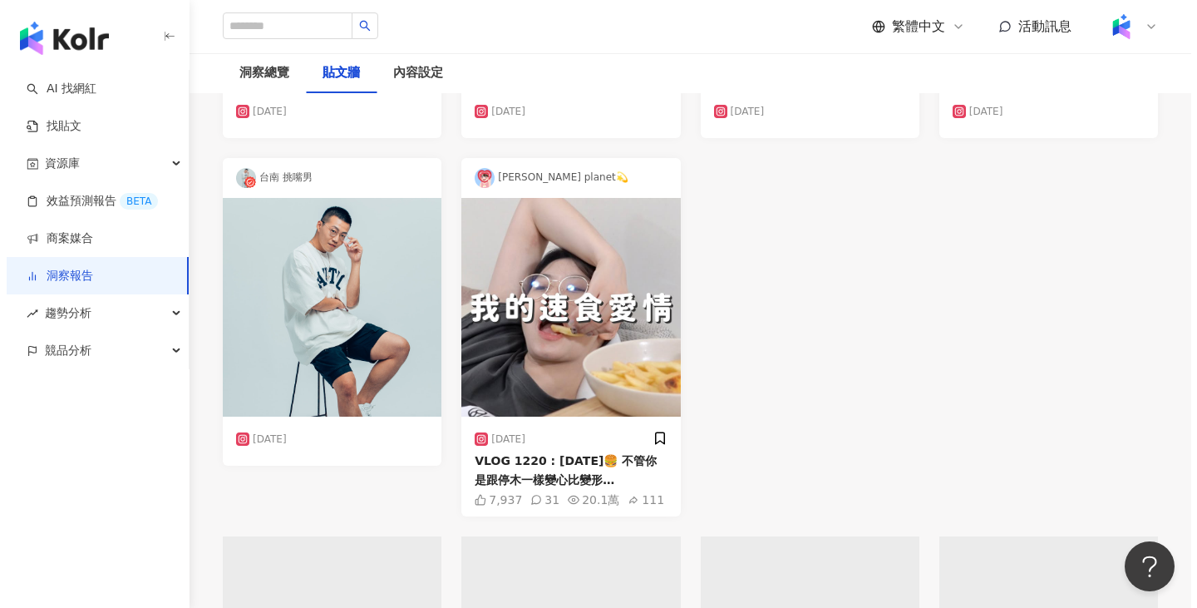
scroll to position [899, 0]
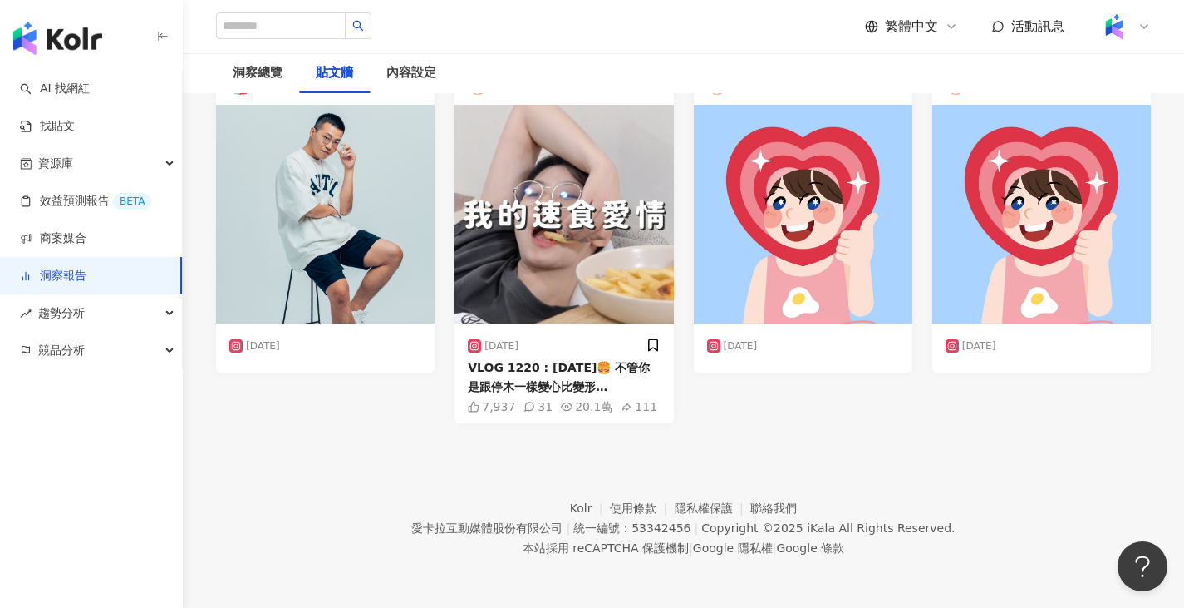
click at [545, 393] on div "VLOG 1220 : [DATE]🍔 不管你是跟停木一樣變心比變形[PERSON_NAME]還厲害，一下想吃這個，一下想吃那個，什麼都想要，還是跟巷耗一樣不…" at bounding box center [564, 376] width 192 height 37
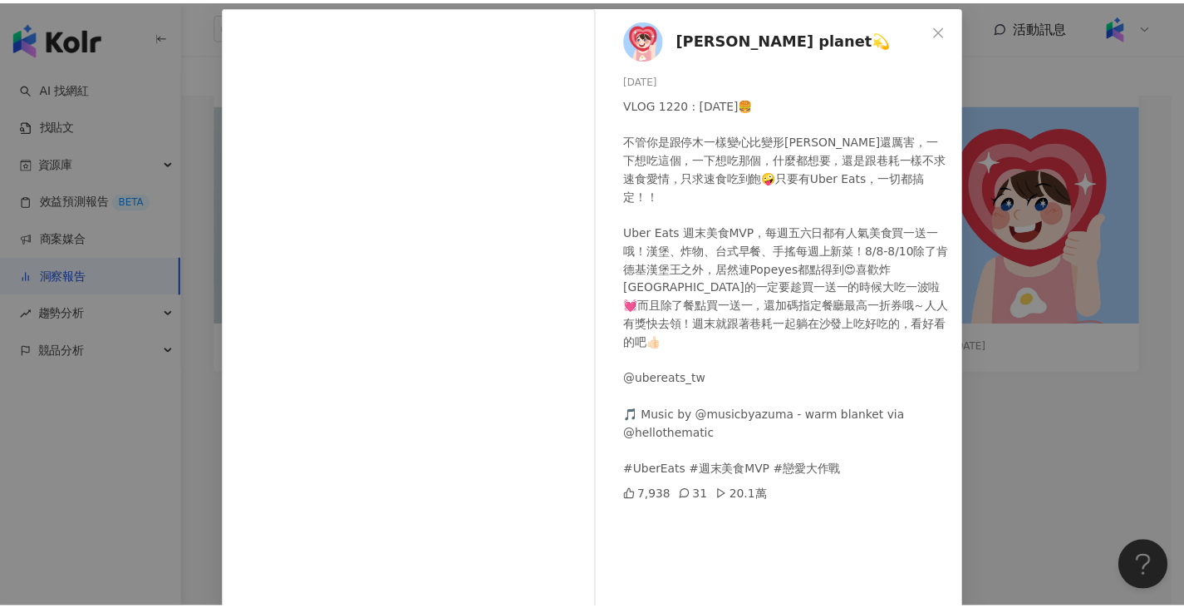
scroll to position [138, 0]
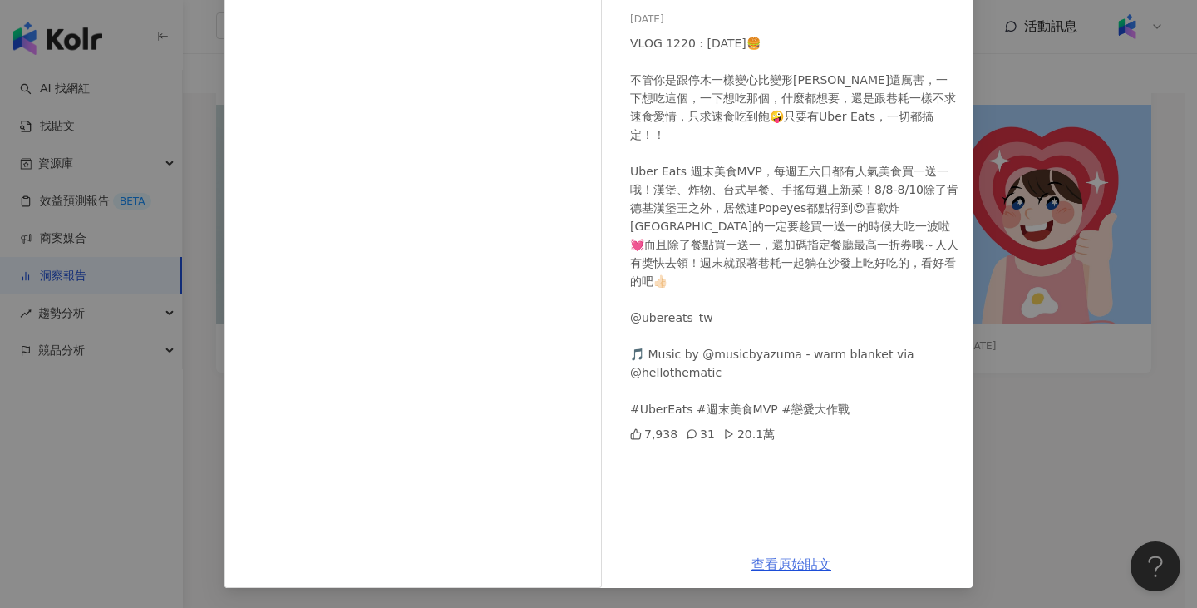
click at [783, 564] on link "查看原始貼文" at bounding box center [791, 564] width 80 height 16
click at [1017, 175] on div "[PERSON_NAME] planet💫 [DATE] VLOG 1220 : [DATE]🍔 不管你是跟停木一樣變心比變形[PERSON_NAME]還厲害…" at bounding box center [598, 304] width 1197 height 608
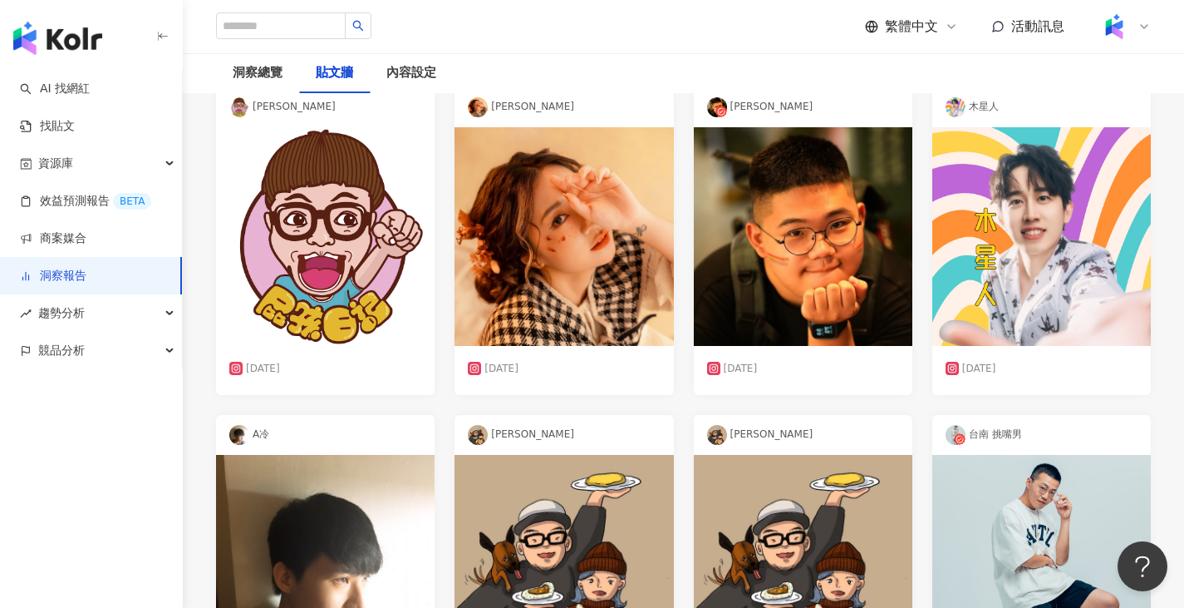
scroll to position [0, 0]
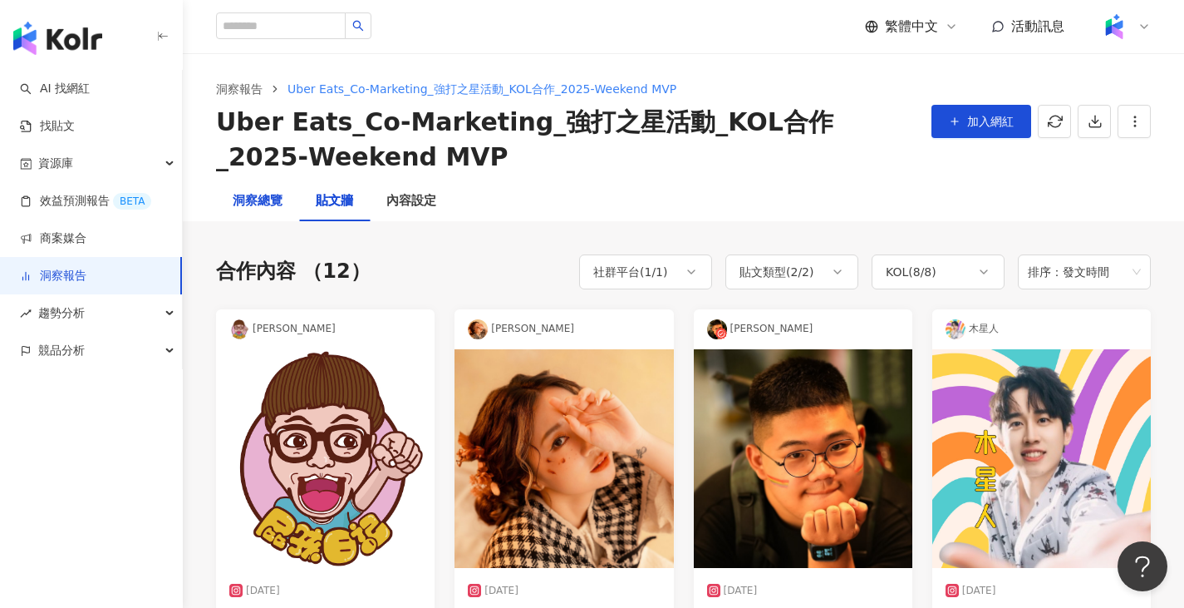
click at [282, 208] on div "洞察總覽" at bounding box center [258, 201] width 50 height 20
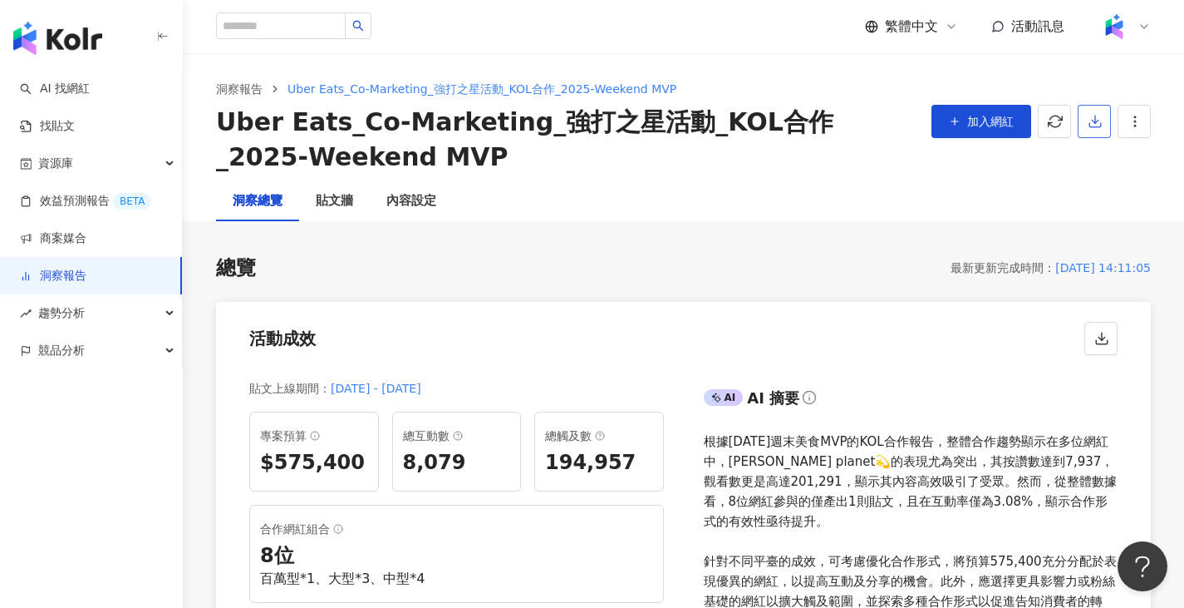
click at [1099, 122] on icon "button" at bounding box center [1095, 121] width 15 height 15
click at [1121, 195] on span "匯出 Excel" at bounding box center [1120, 194] width 58 height 18
click at [333, 210] on div "貼文牆" at bounding box center [334, 201] width 37 height 20
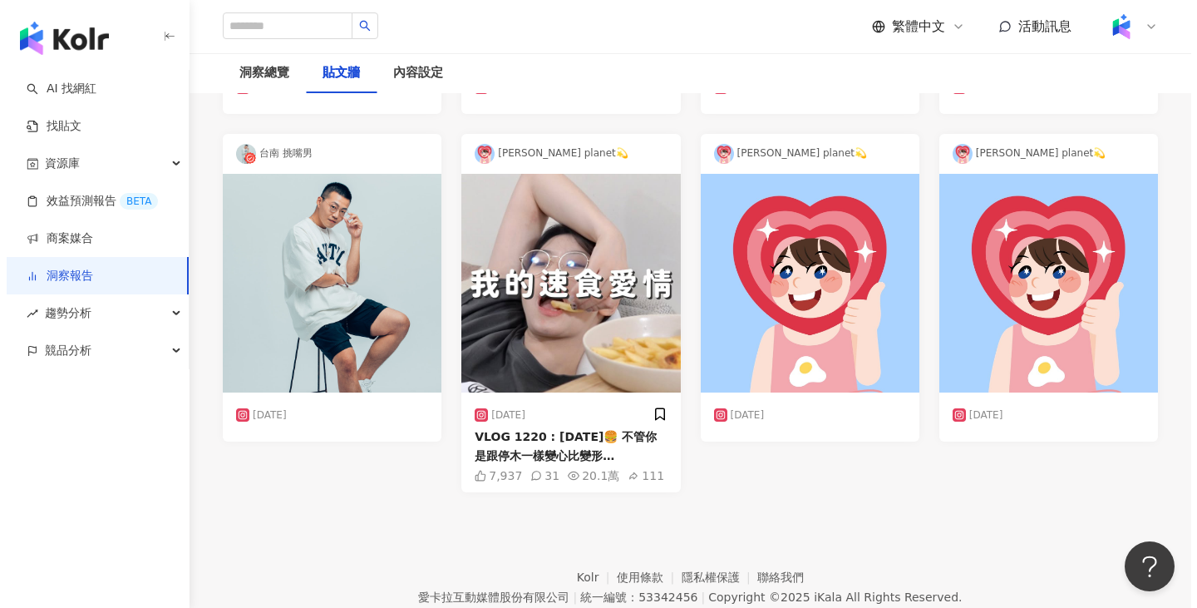
scroll to position [831, 0]
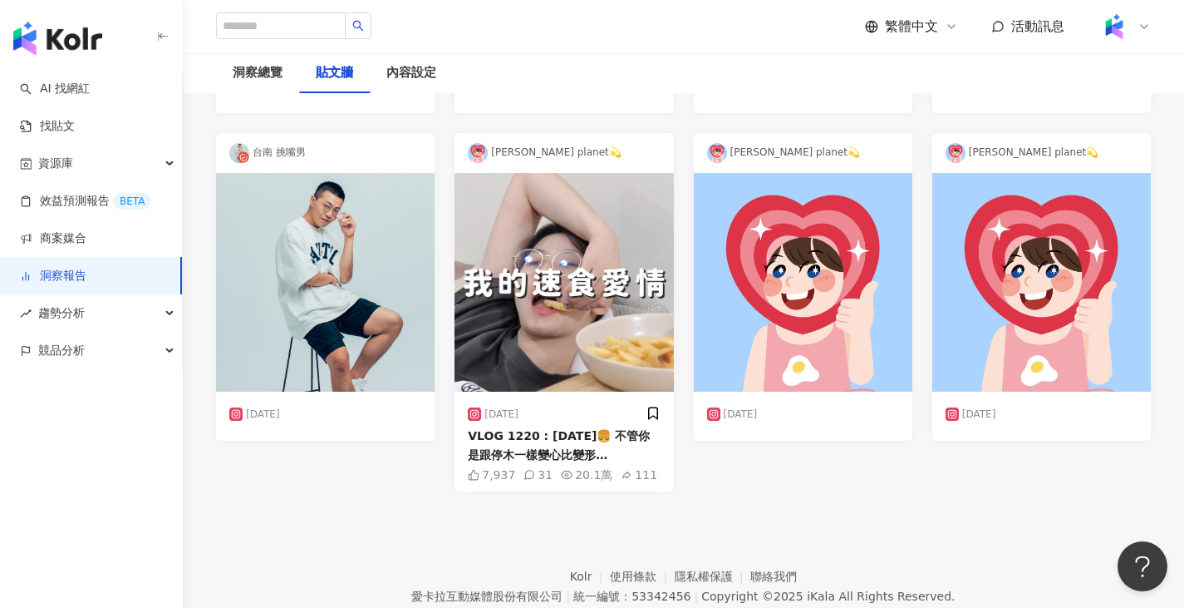
click at [520, 333] on img at bounding box center [564, 282] width 219 height 219
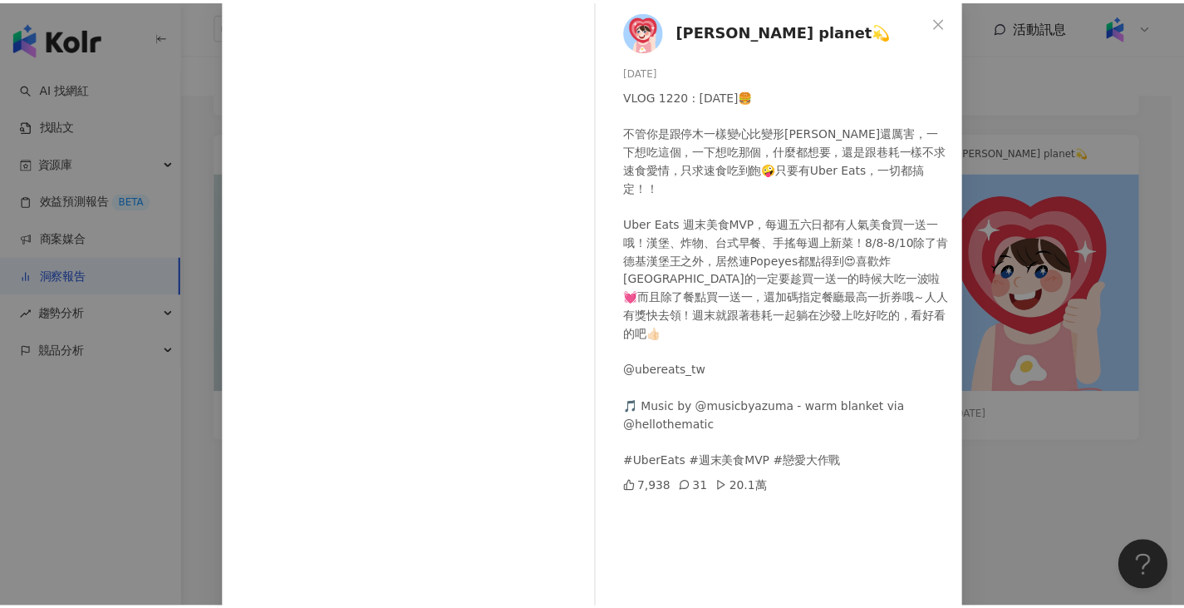
scroll to position [138, 0]
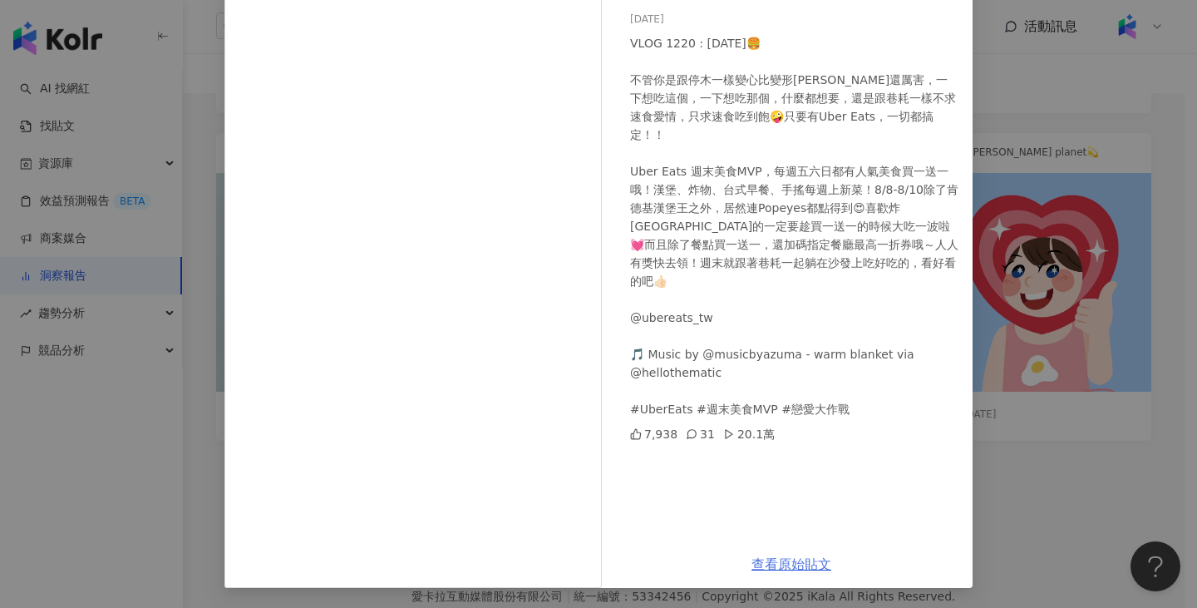
click at [781, 564] on link "查看原始貼文" at bounding box center [791, 564] width 80 height 16
click at [633, 258] on div "VLOG 1220 : [DATE]🍔 不管你是跟停木一樣變心比變形[PERSON_NAME]還厲害，一下想吃這個，一下想吃那個，什麼都想要，還是跟巷耗一樣不…" at bounding box center [794, 226] width 329 height 384
click at [992, 94] on div "[PERSON_NAME] planet💫 [DATE] VLOG 1220 : [DATE]🍔 不管你是跟停木一樣變心比變形[PERSON_NAME]還厲害…" at bounding box center [598, 304] width 1197 height 608
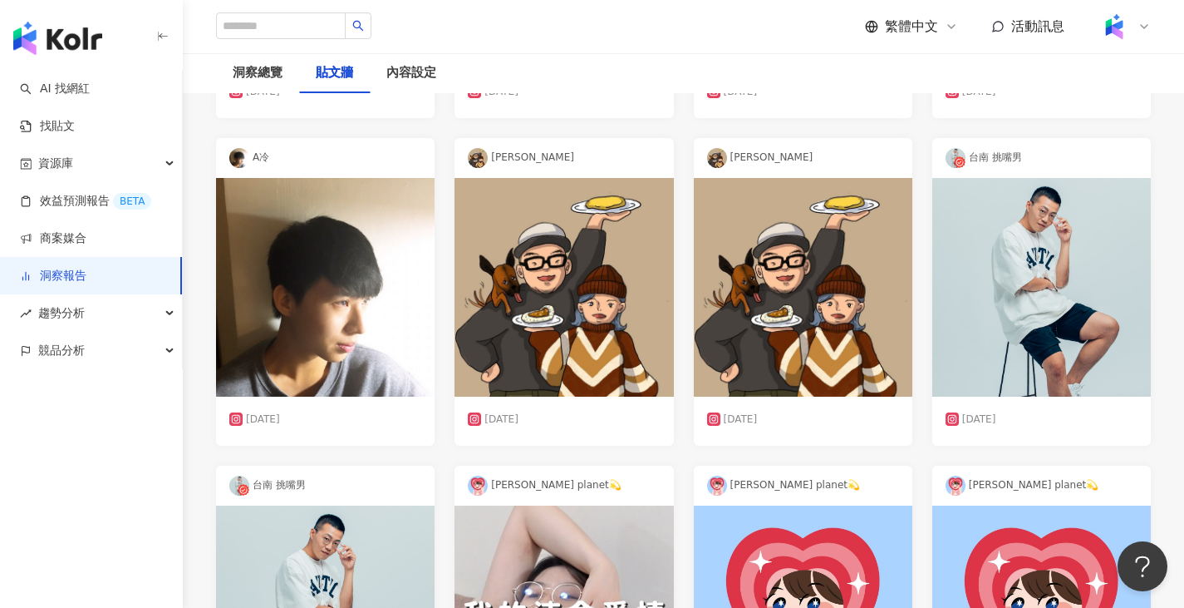
scroll to position [499, 0]
click at [252, 76] on div "洞察總覽" at bounding box center [258, 73] width 50 height 20
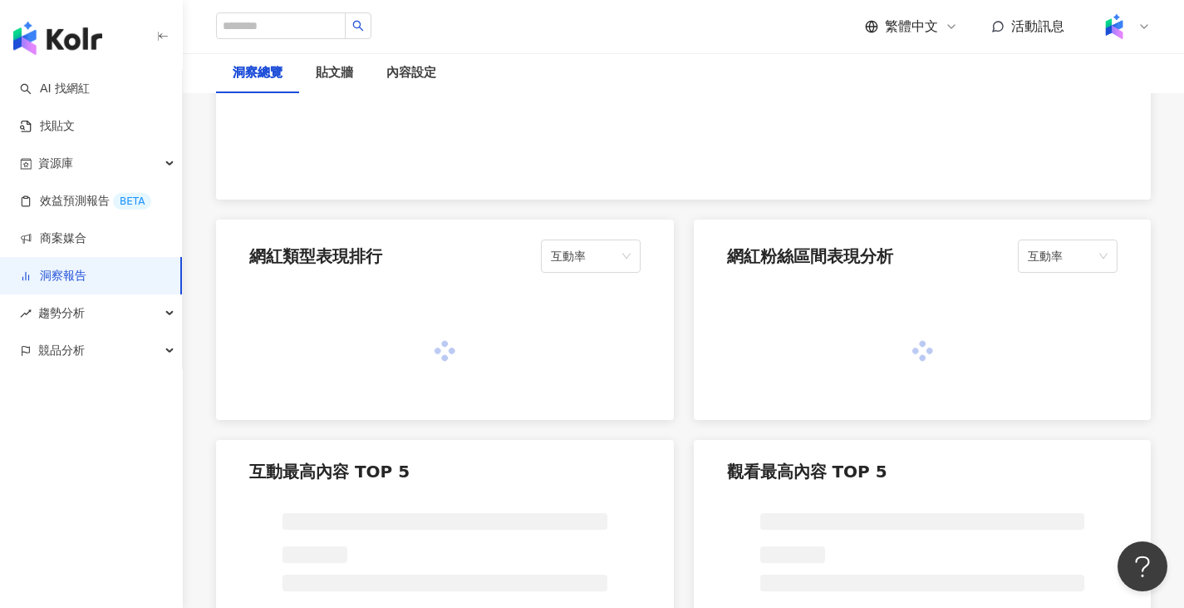
scroll to position [1247, 0]
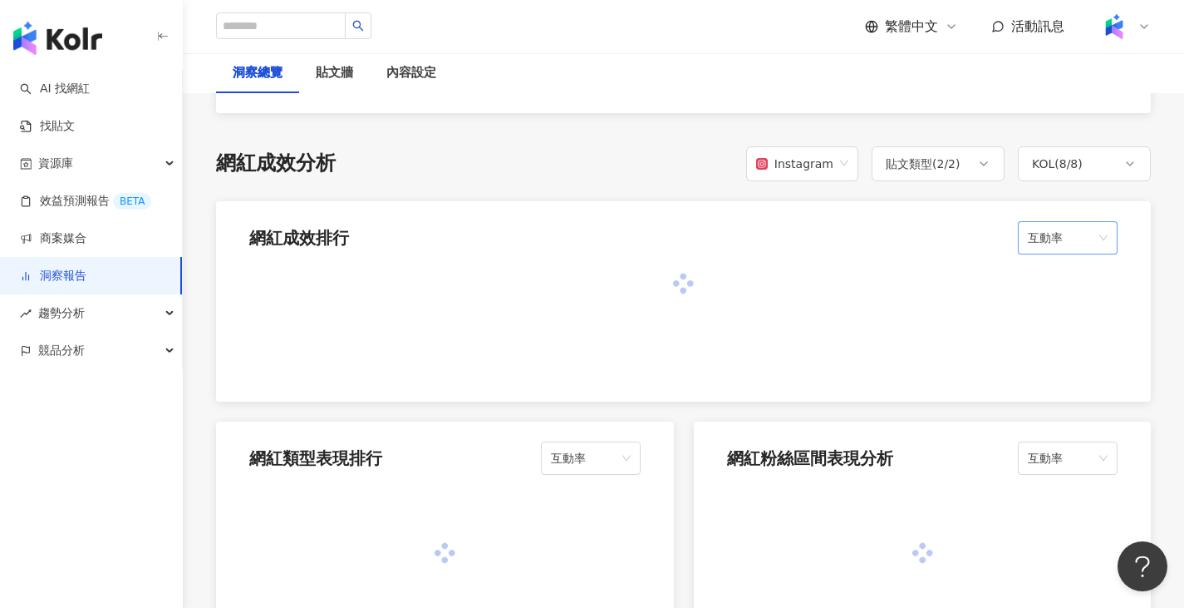
click at [1087, 249] on span "互動率" at bounding box center [1068, 238] width 80 height 32
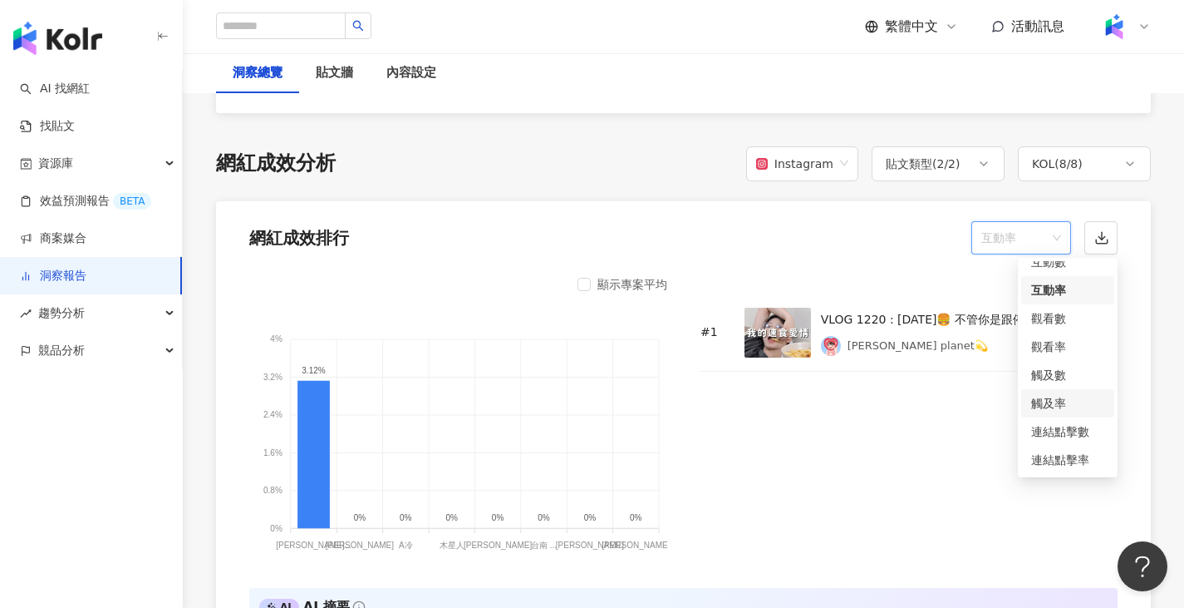
click at [1073, 405] on div "觸及率" at bounding box center [1068, 403] width 73 height 18
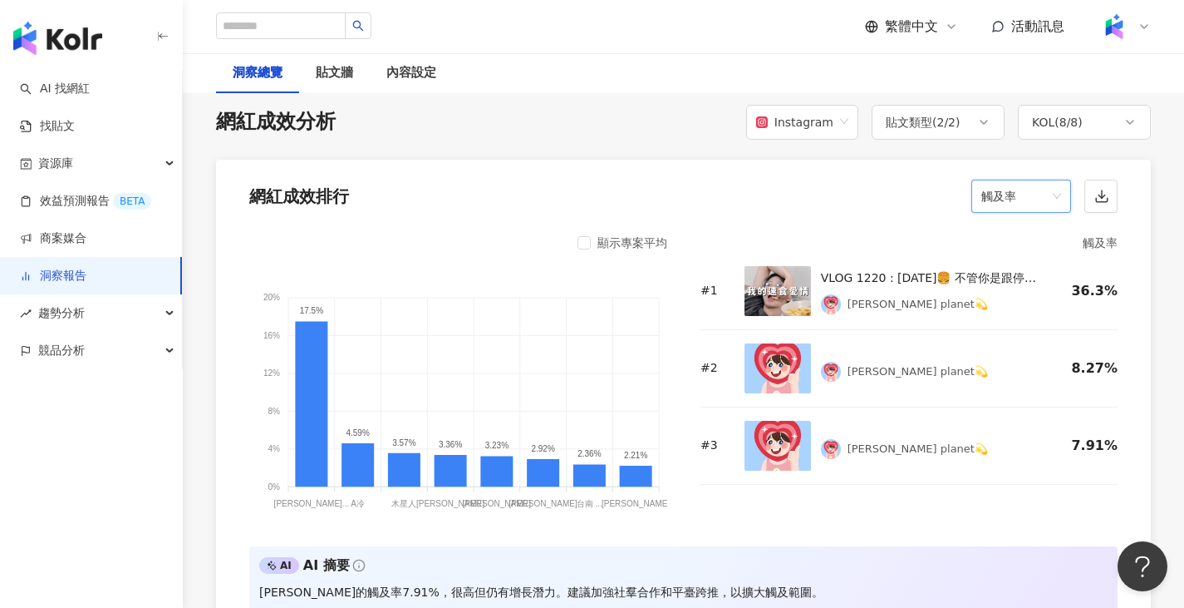
scroll to position [1330, 0]
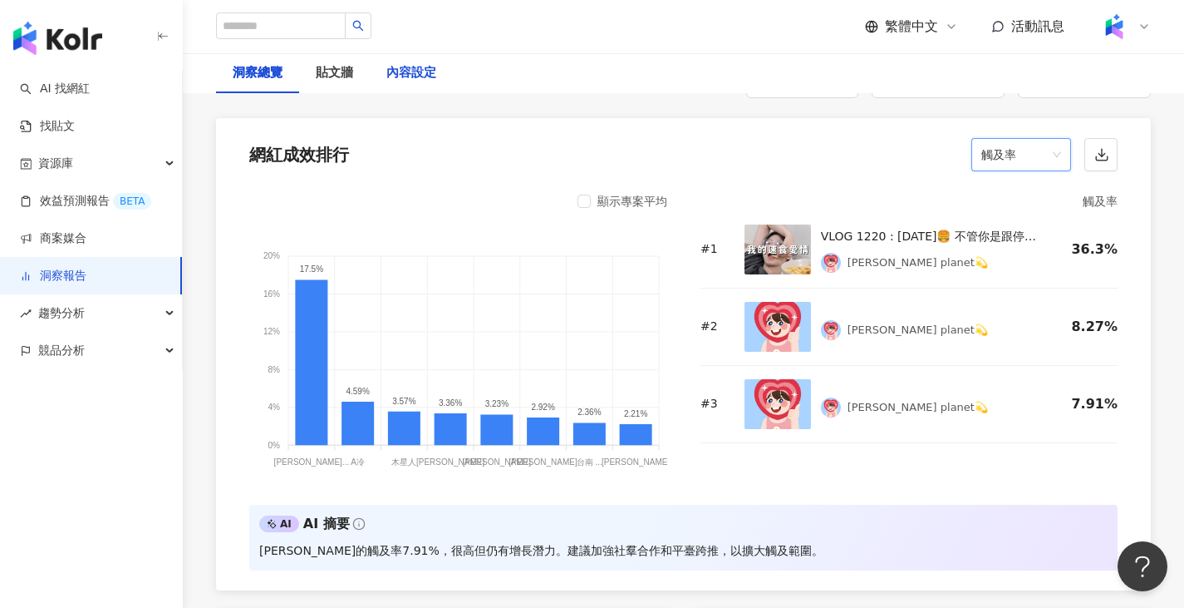
click at [400, 67] on div "內容設定" at bounding box center [412, 73] width 50 height 20
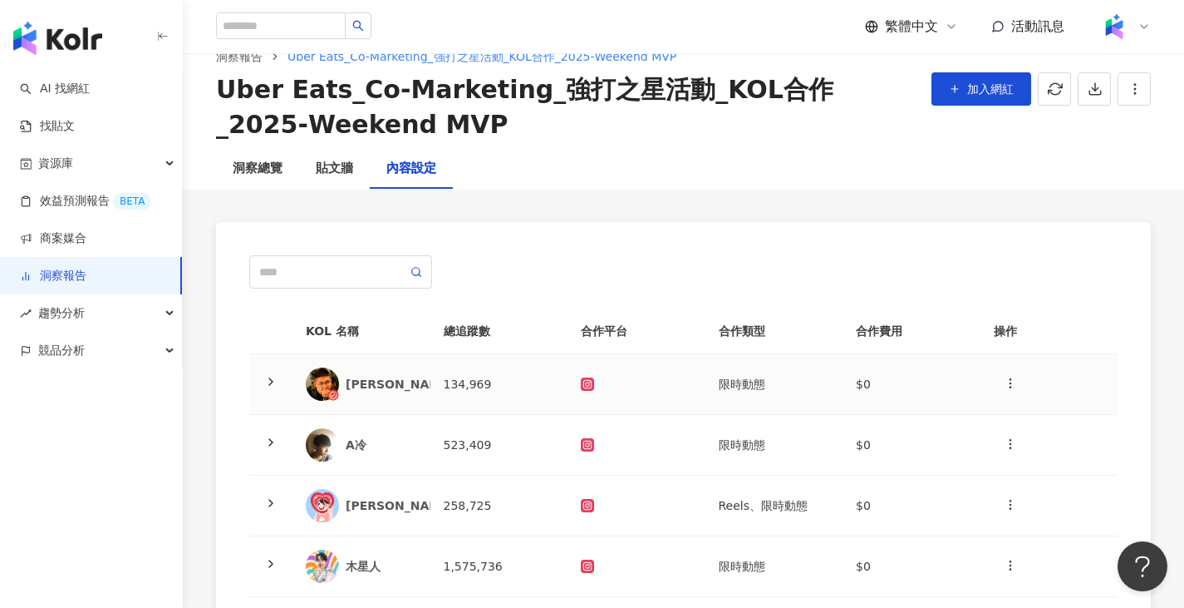
scroll to position [166, 0]
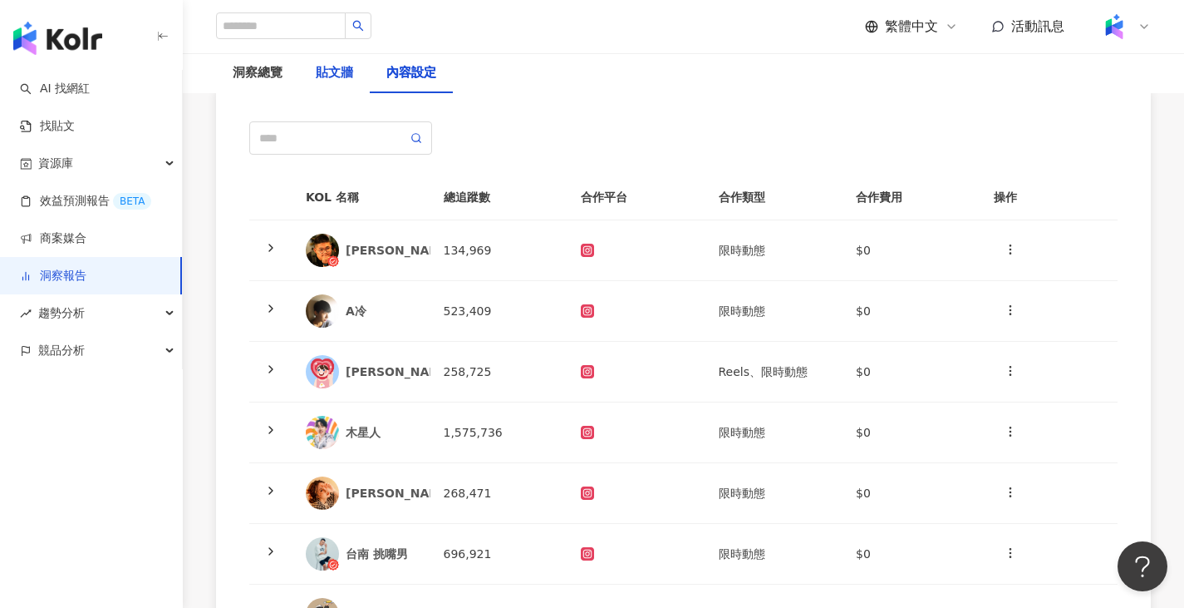
click at [347, 80] on div "貼文牆" at bounding box center [334, 73] width 37 height 20
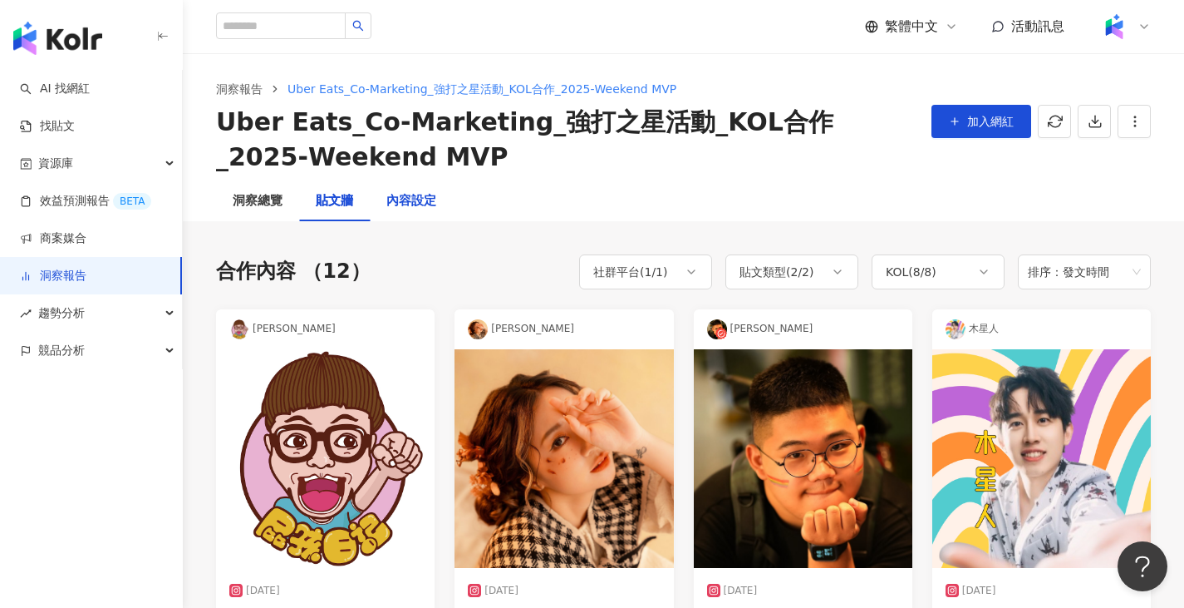
click at [434, 198] on div "內容設定" at bounding box center [412, 201] width 50 height 20
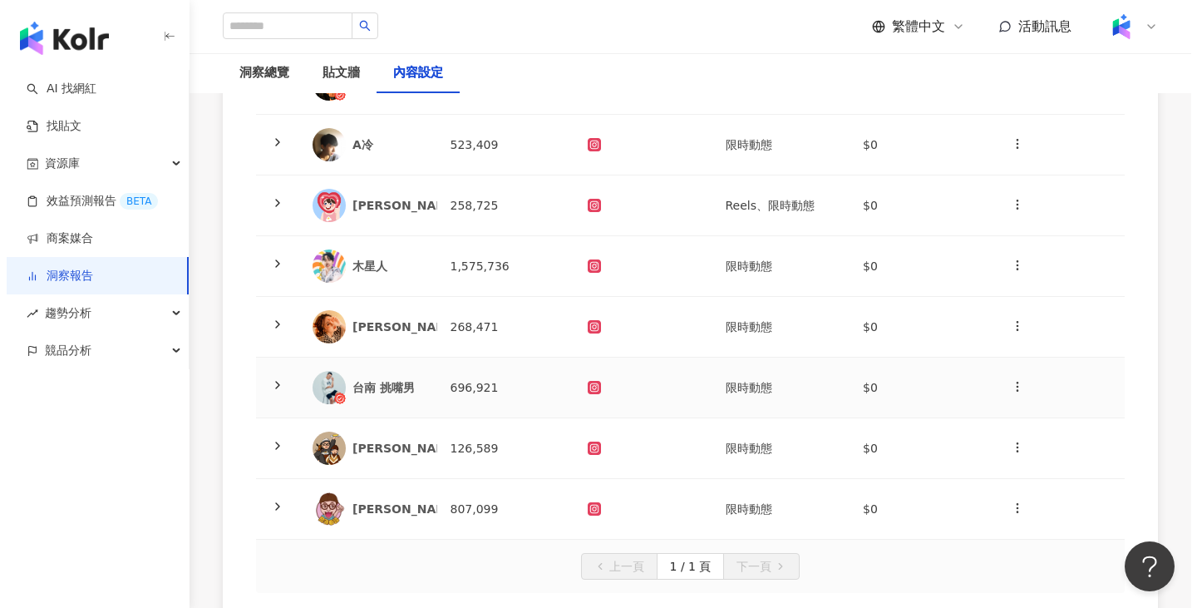
scroll to position [332, 0]
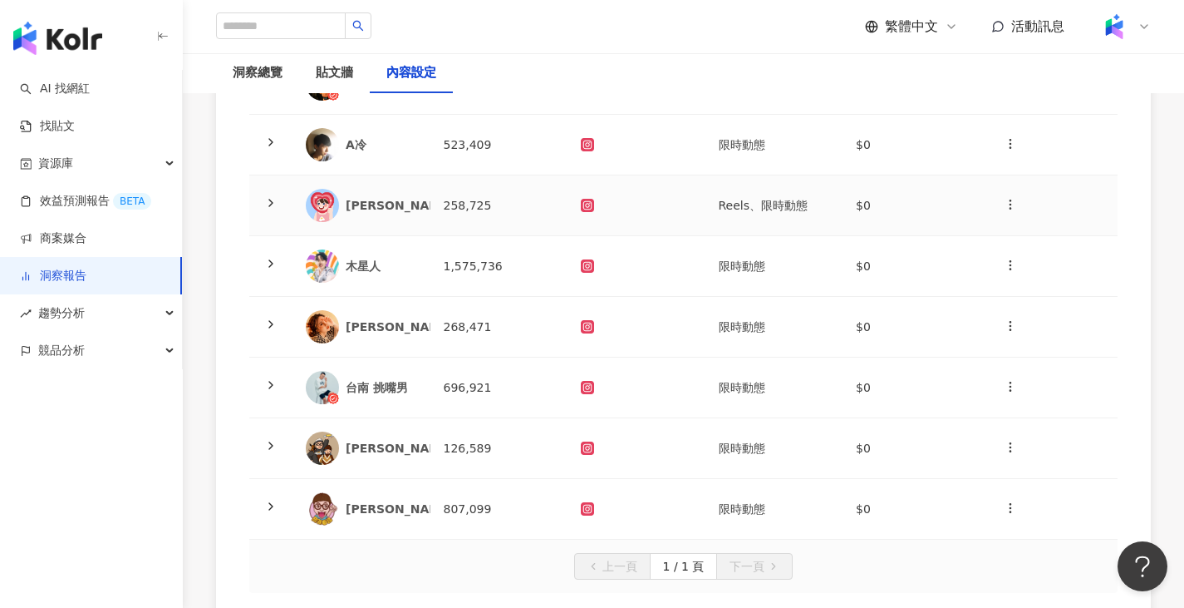
click at [433, 230] on td "258,725" at bounding box center [500, 205] width 138 height 61
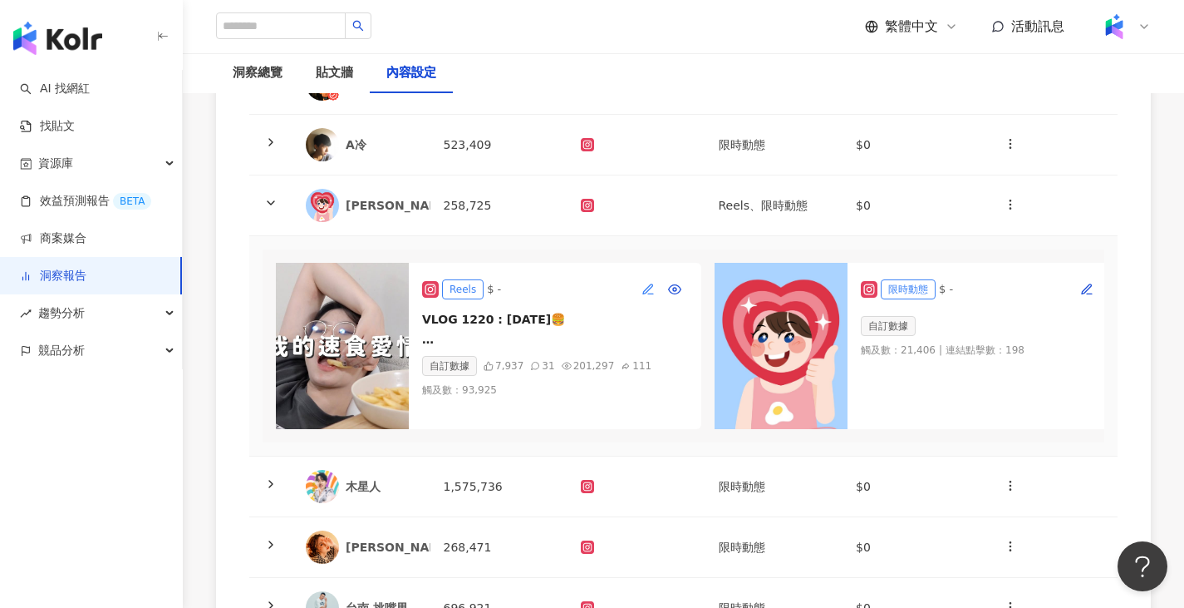
click at [650, 285] on icon "button" at bounding box center [647, 287] width 9 height 9
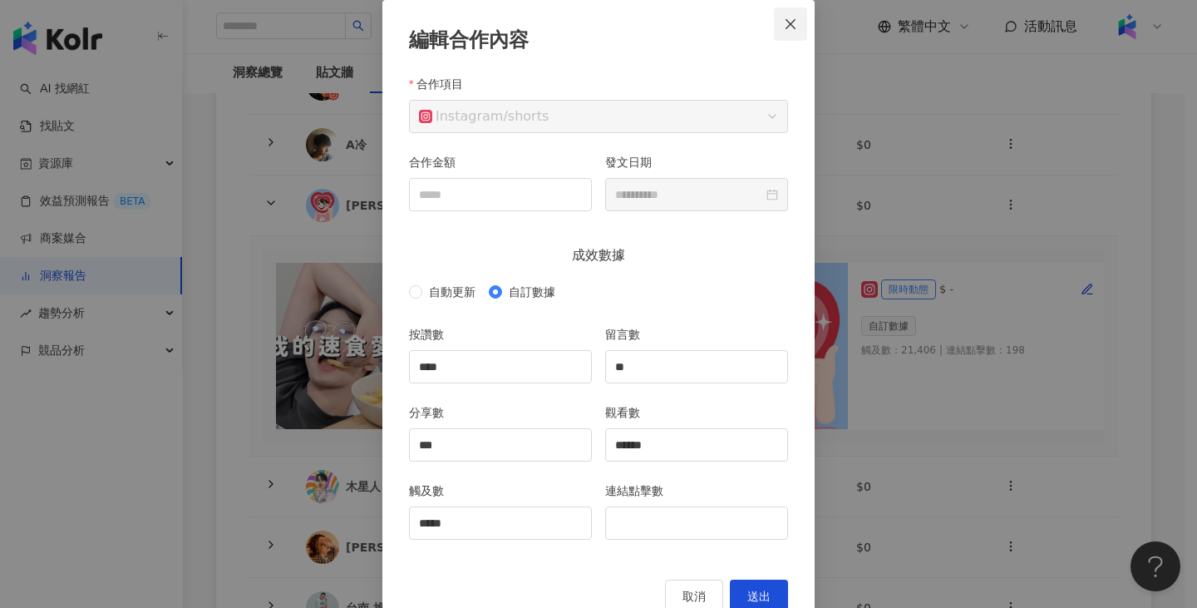
click at [777, 11] on button "Close" at bounding box center [790, 23] width 33 height 33
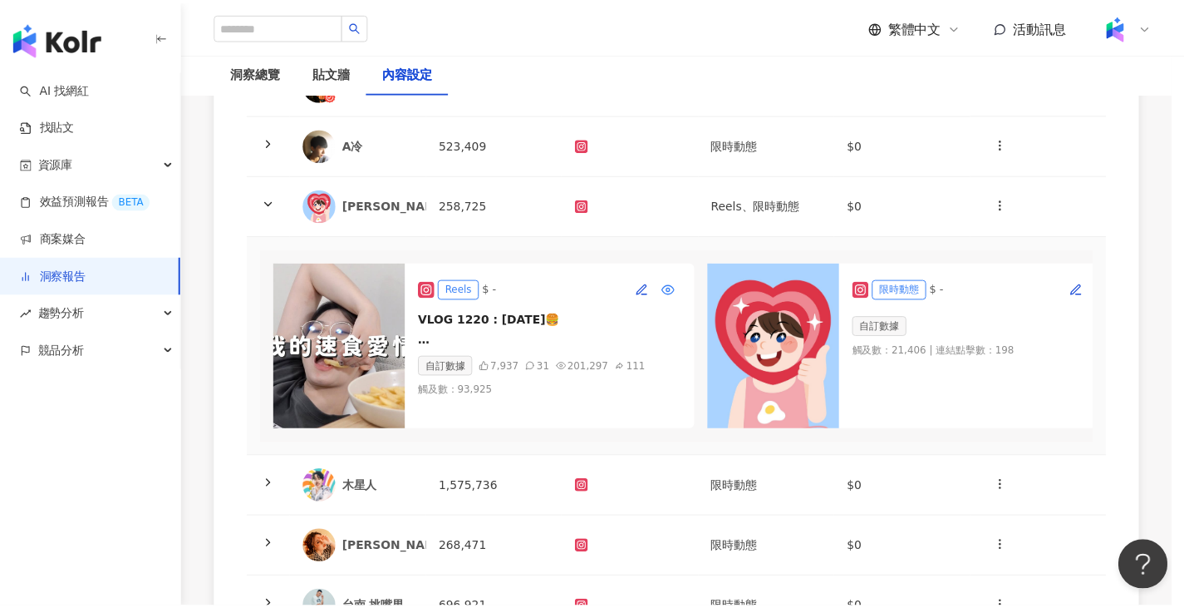
scroll to position [45, 0]
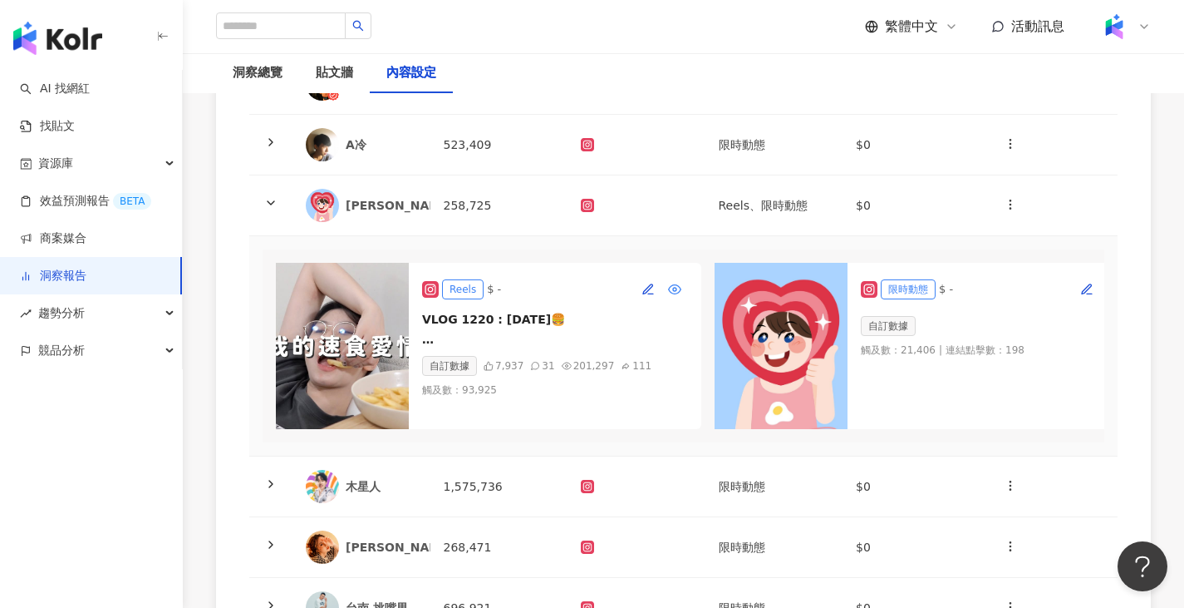
click at [671, 288] on icon "button" at bounding box center [674, 289] width 13 height 13
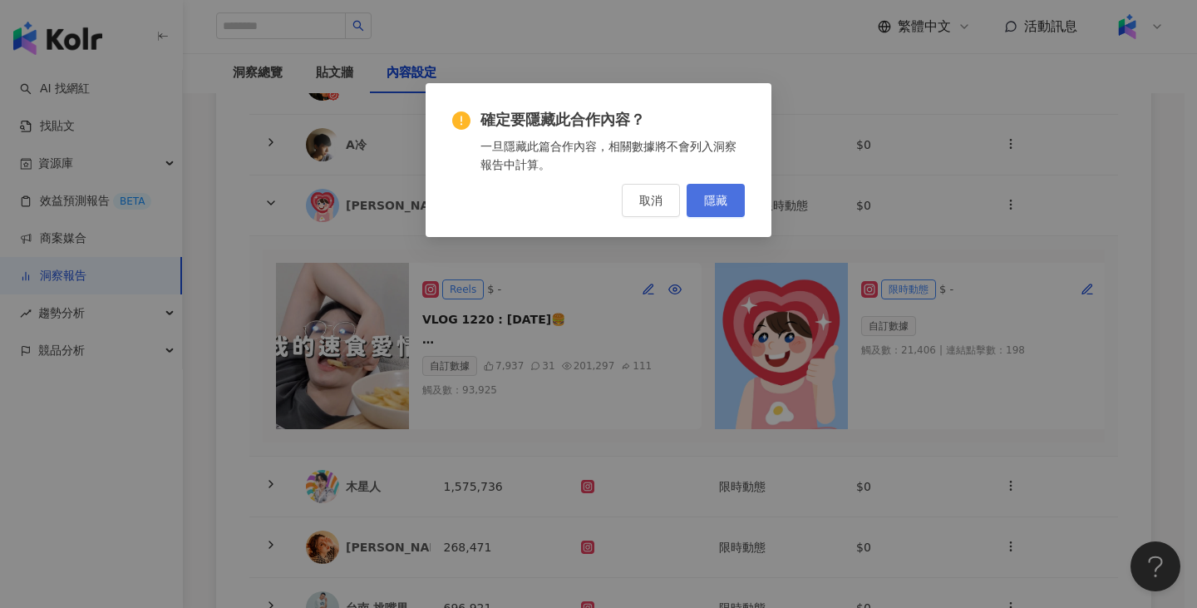
click at [715, 195] on span "隱藏" at bounding box center [715, 200] width 23 height 13
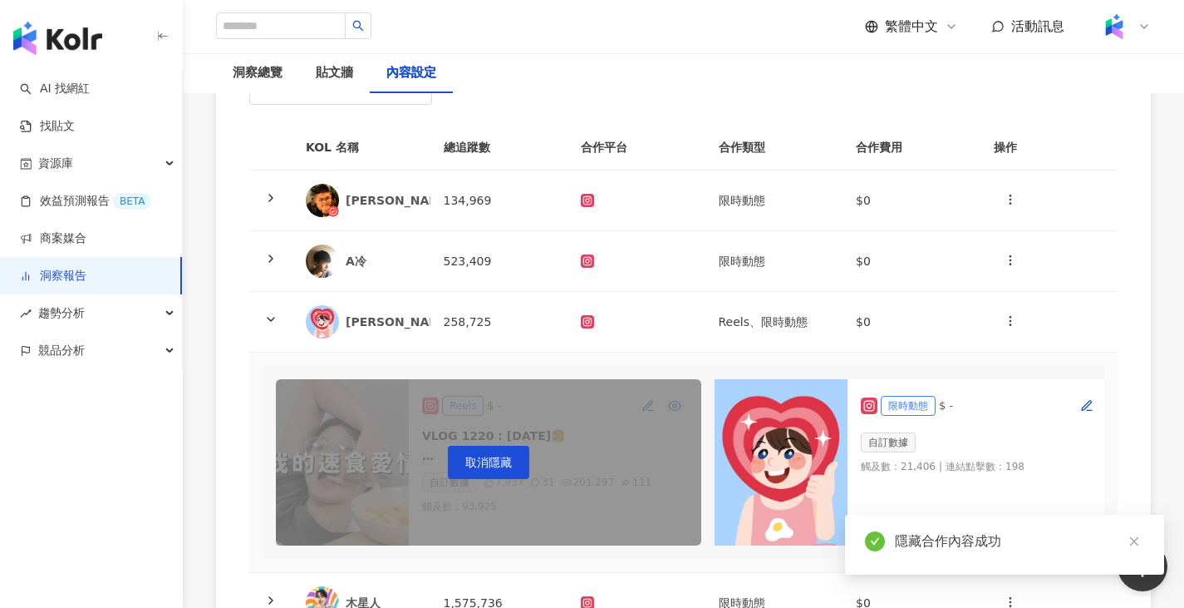
scroll to position [0, 0]
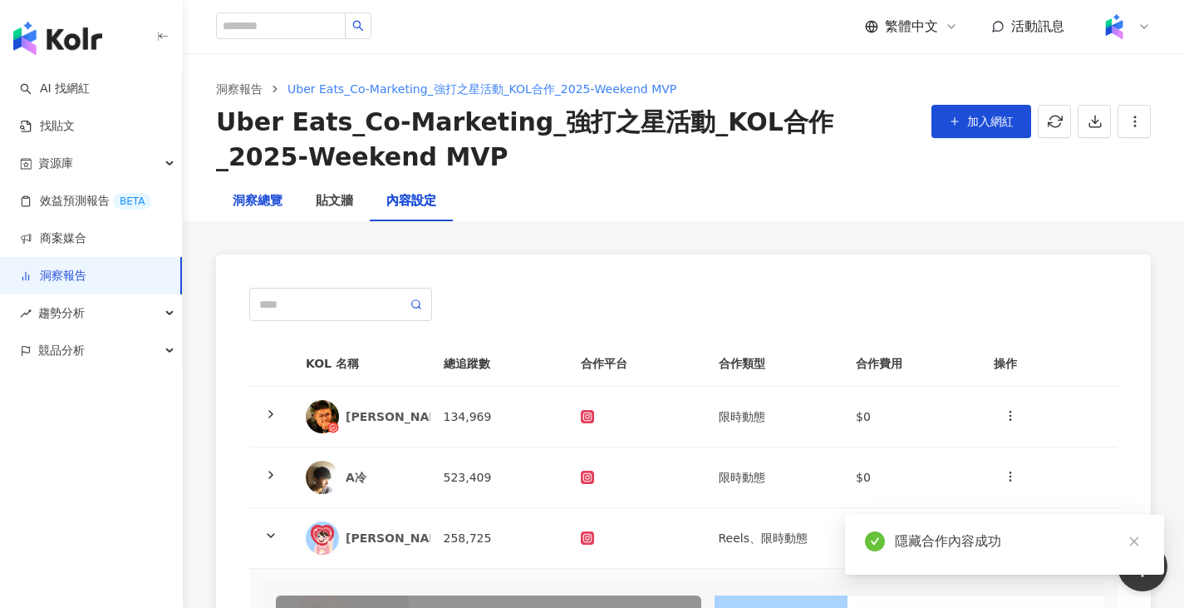
click at [255, 206] on div "洞察總覽" at bounding box center [258, 201] width 50 height 20
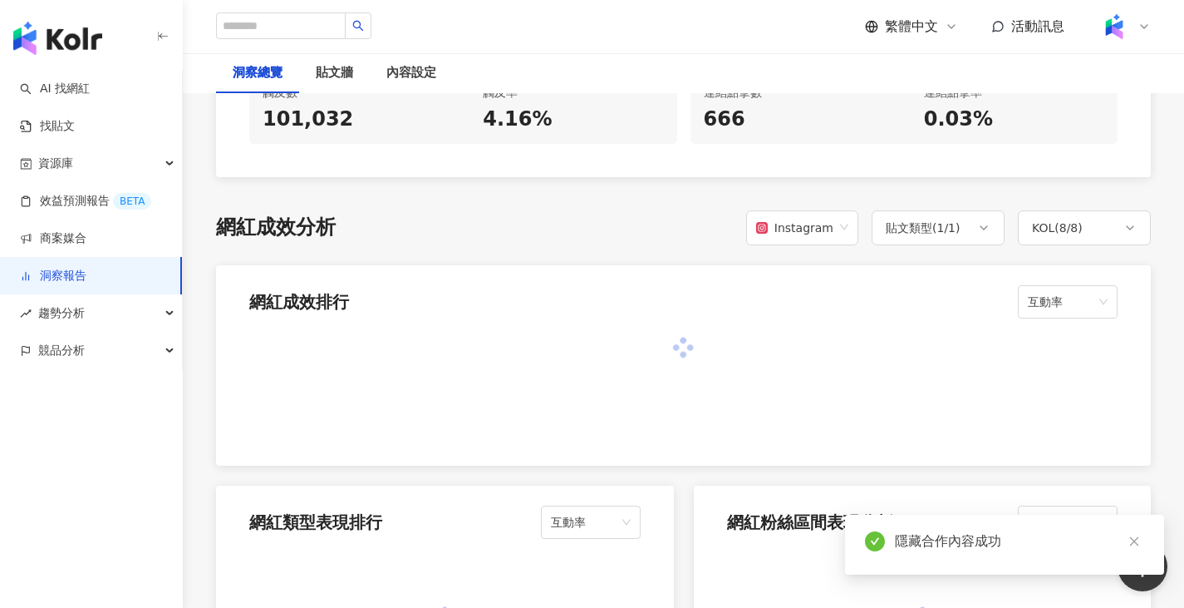
scroll to position [1164, 0]
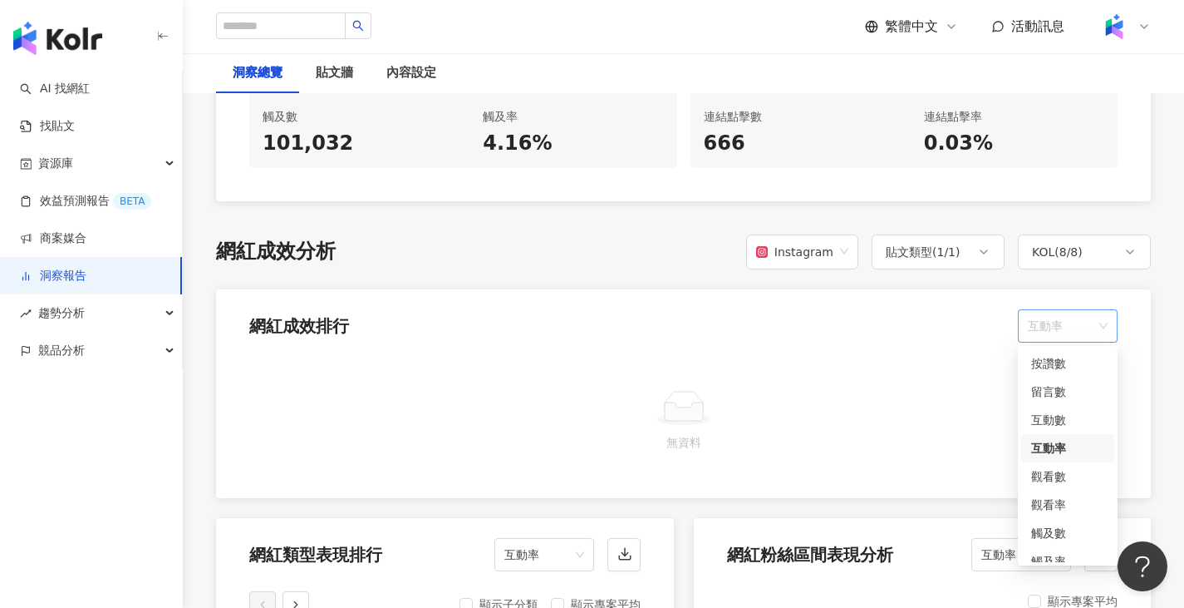
click at [1085, 320] on span "互動率" at bounding box center [1068, 326] width 80 height 32
click at [1068, 481] on div "觸及率" at bounding box center [1068, 491] width 93 height 28
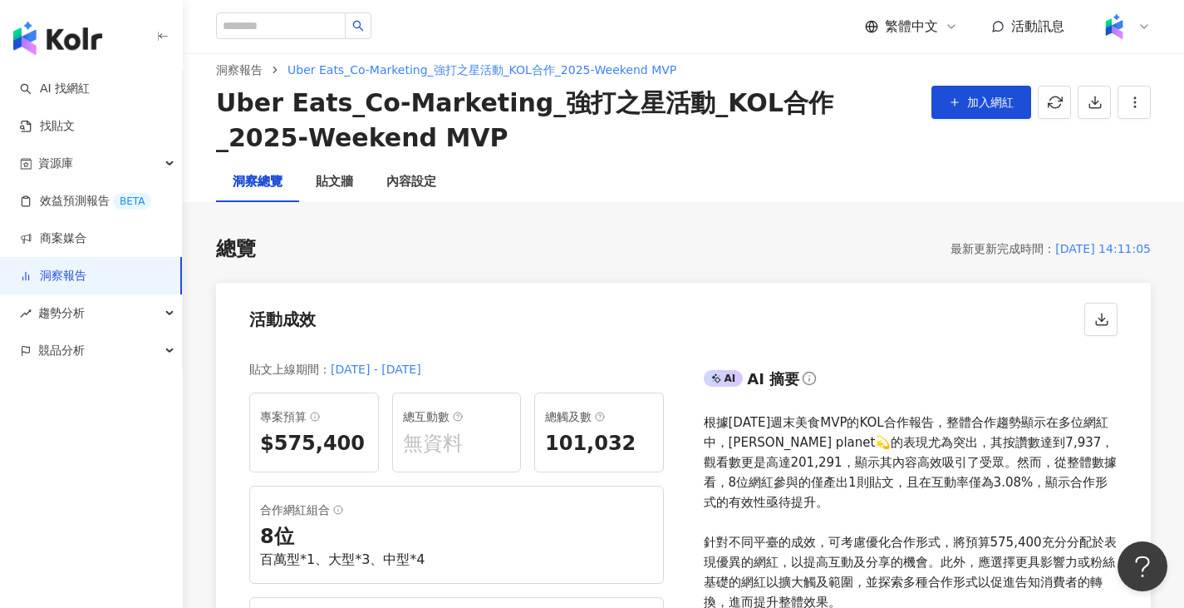
scroll to position [0, 0]
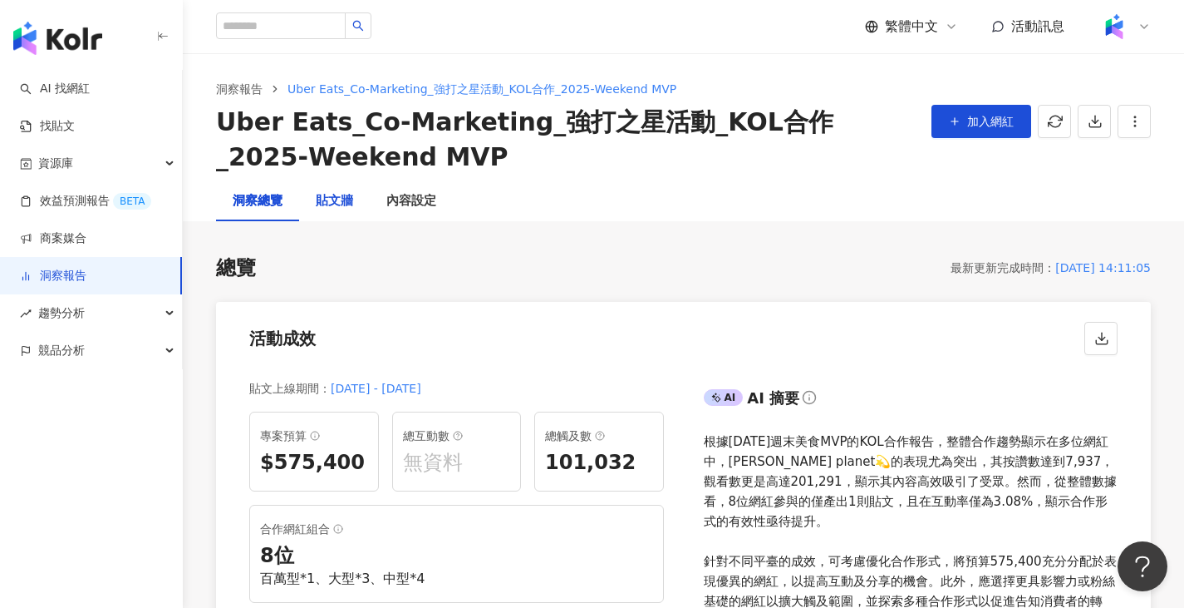
click at [346, 192] on div "貼文牆" at bounding box center [334, 201] width 37 height 20
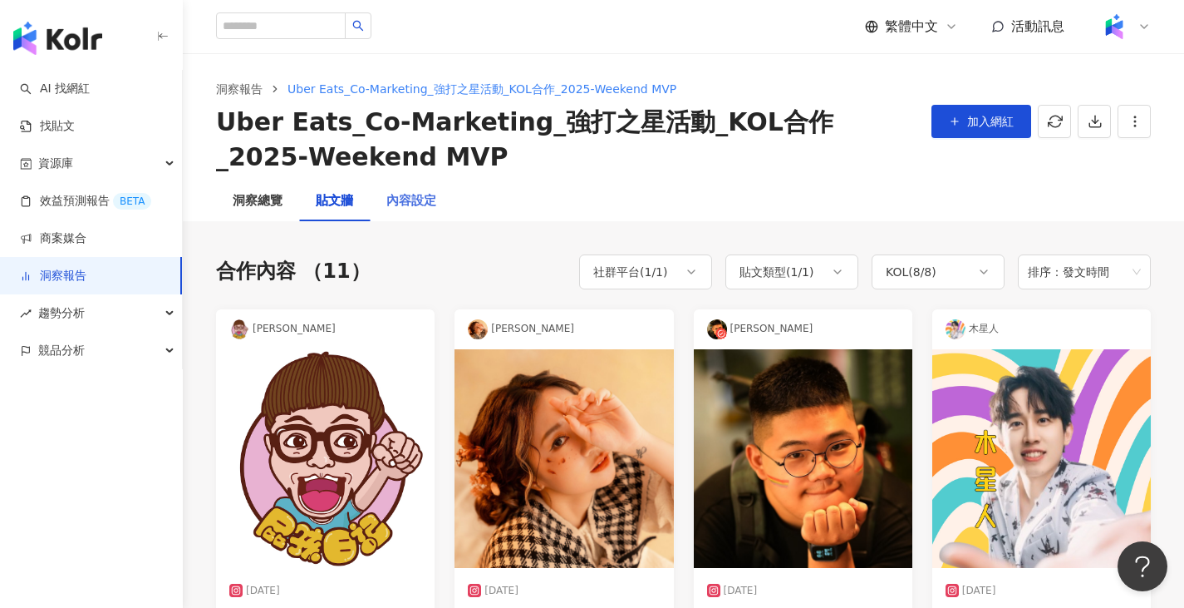
click at [404, 217] on div "內容設定" at bounding box center [411, 201] width 83 height 40
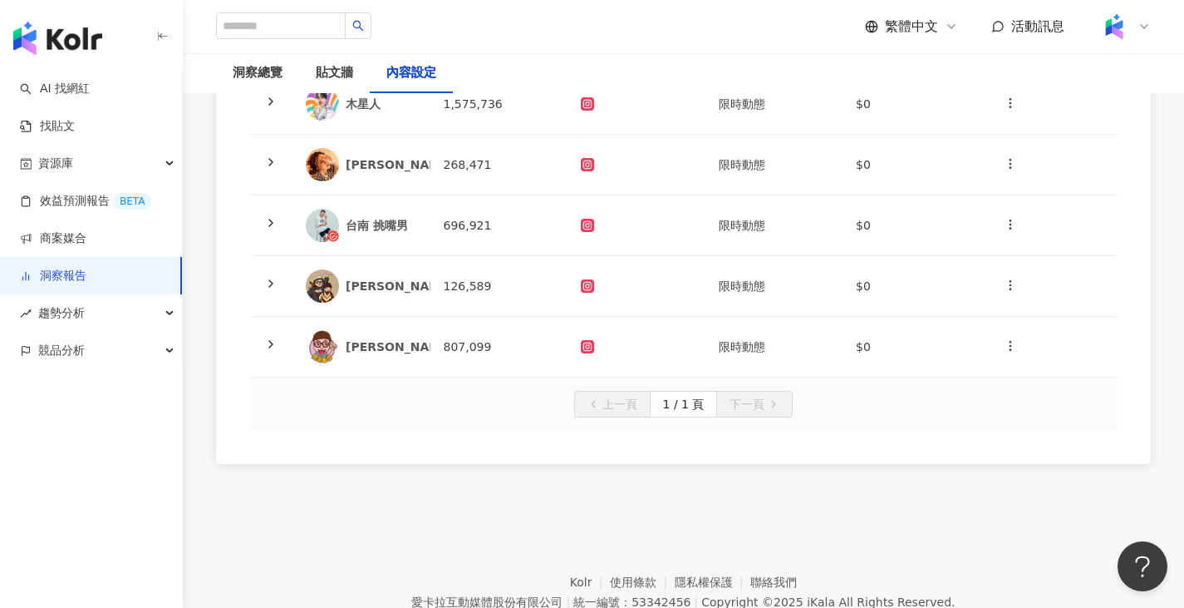
scroll to position [499, 0]
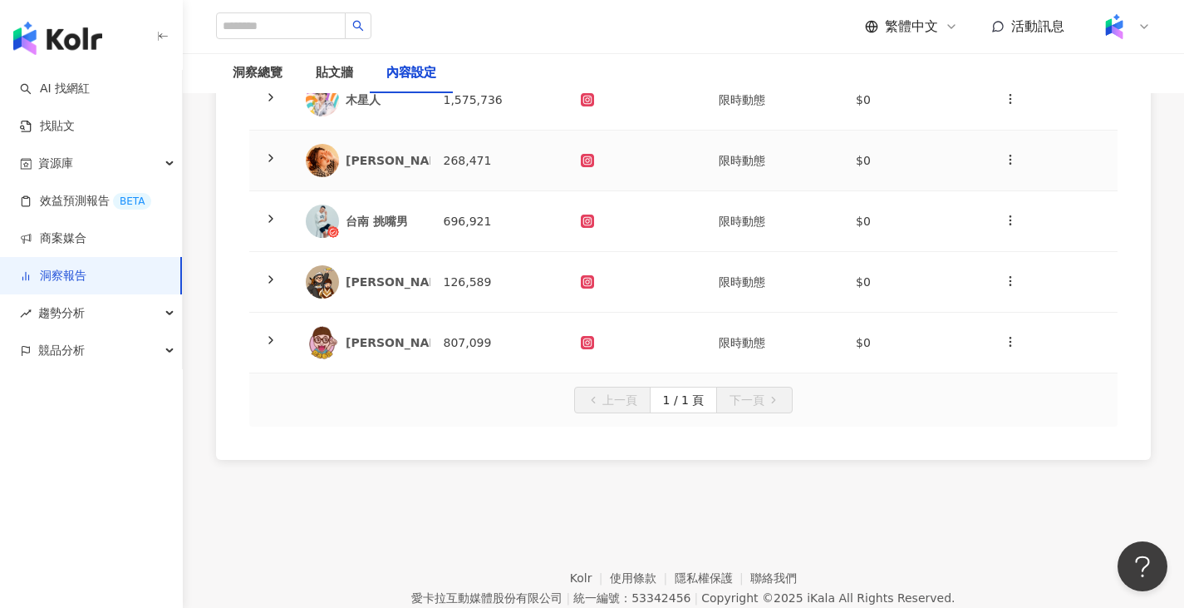
click at [447, 181] on td "268,471" at bounding box center [500, 160] width 138 height 61
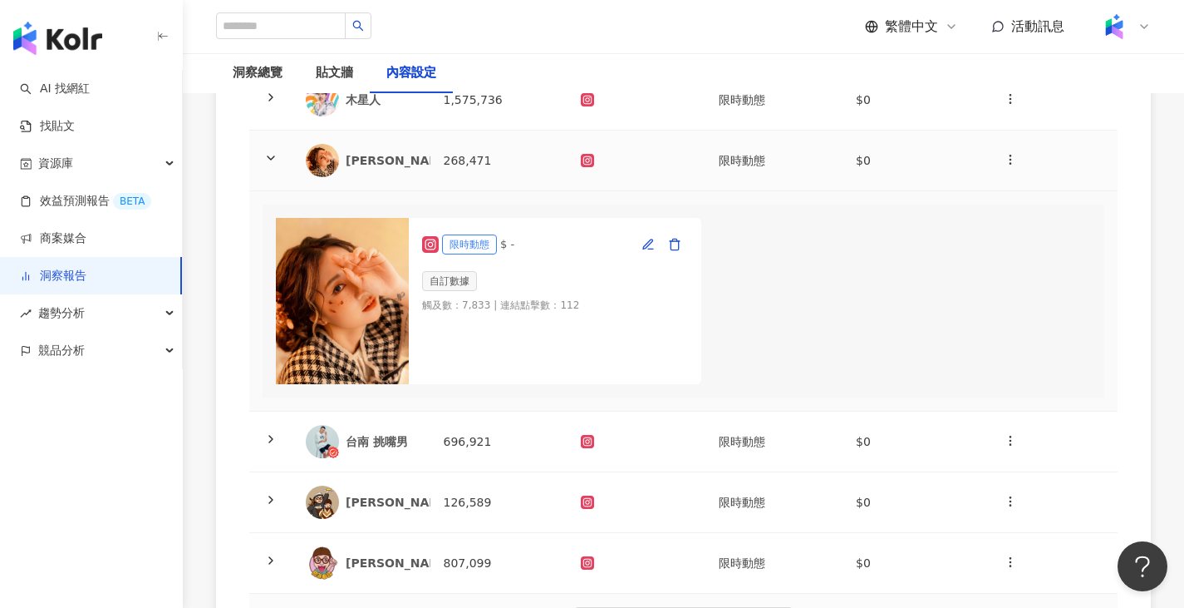
click at [456, 179] on td "268,471" at bounding box center [500, 160] width 138 height 61
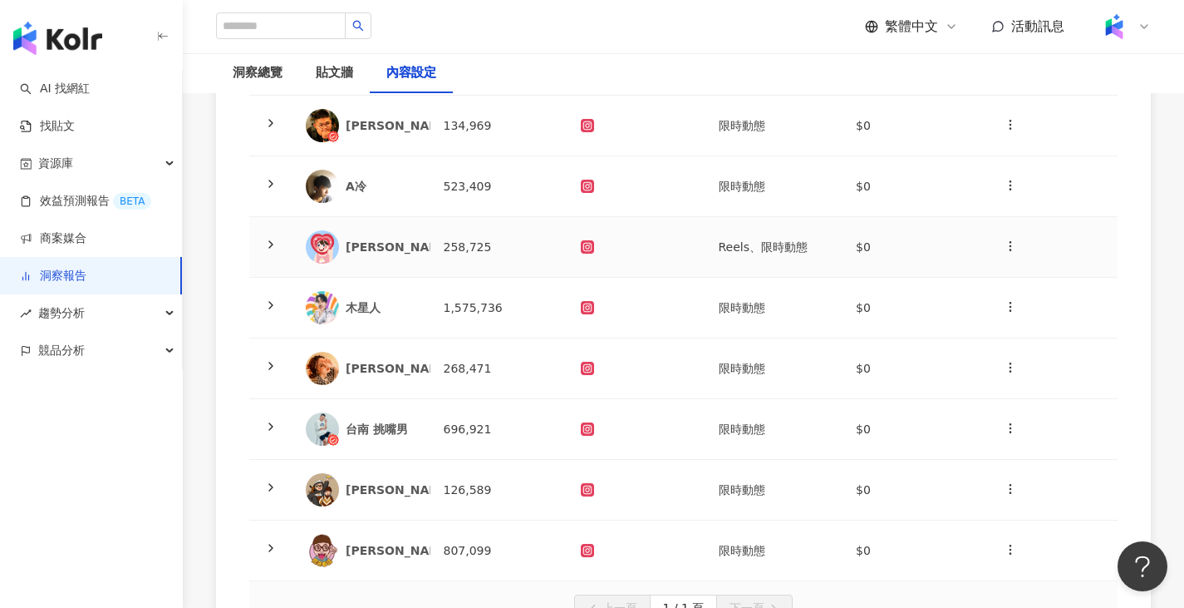
scroll to position [249, 0]
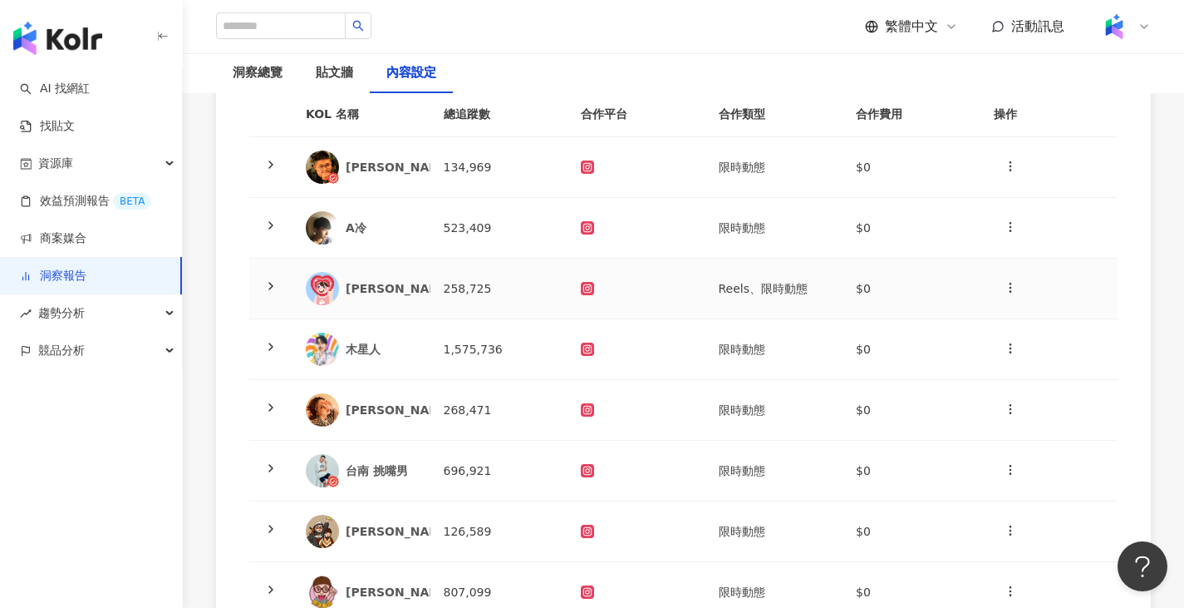
click at [470, 283] on td "258,725" at bounding box center [500, 289] width 138 height 61
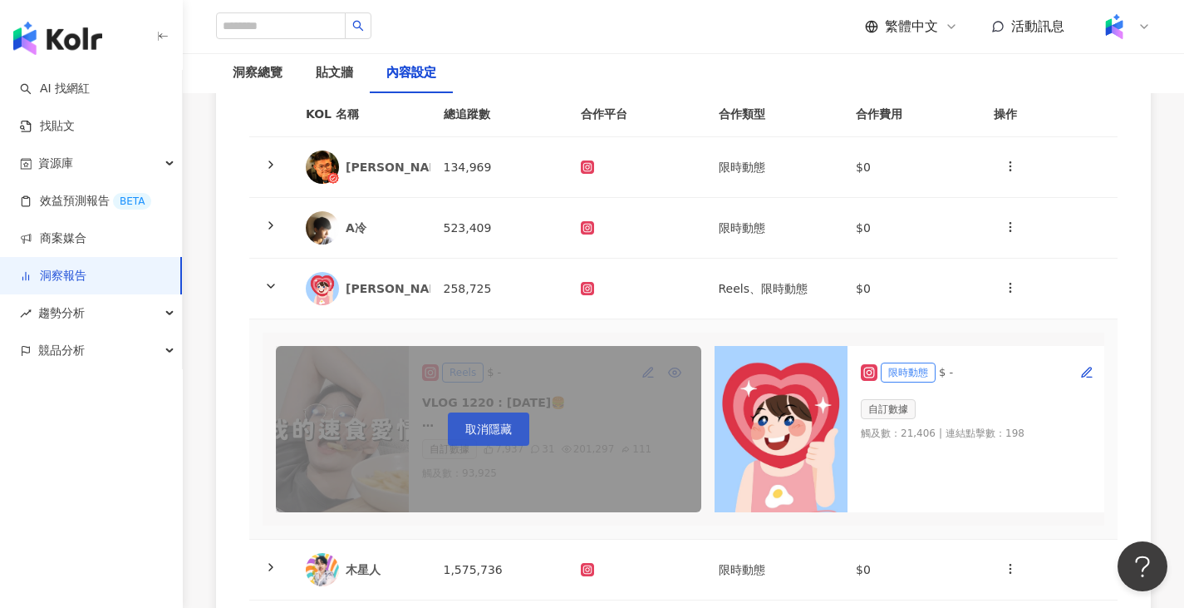
click at [461, 436] on button "取消隱藏" at bounding box center [488, 428] width 81 height 33
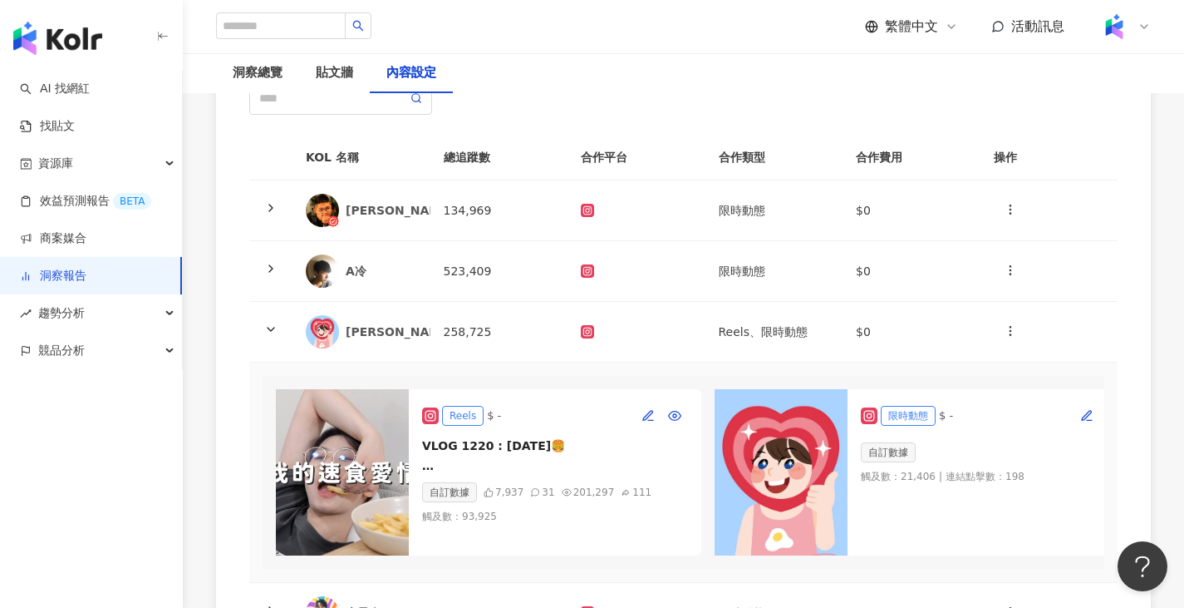
scroll to position [0, 0]
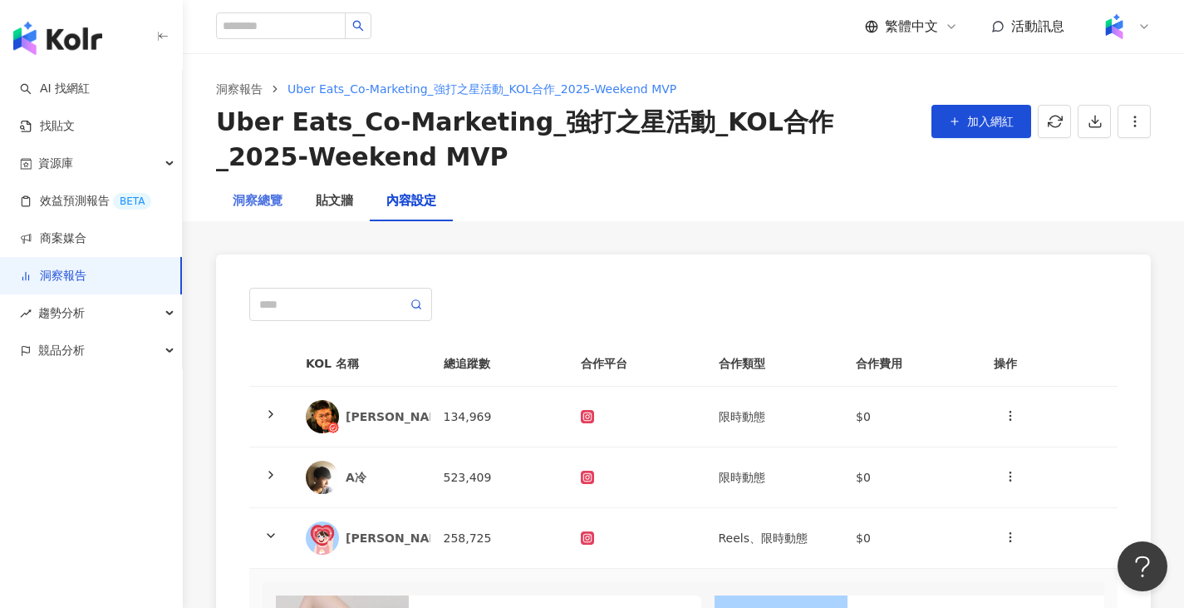
click at [283, 214] on div "洞察總覽" at bounding box center [257, 201] width 83 height 40
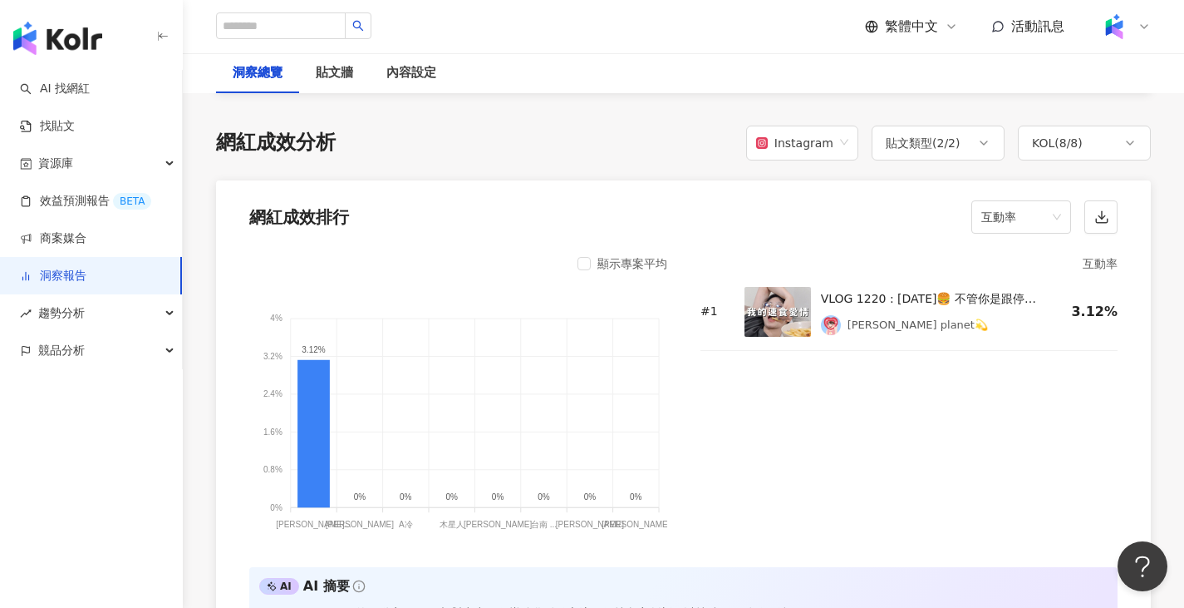
scroll to position [1247, 0]
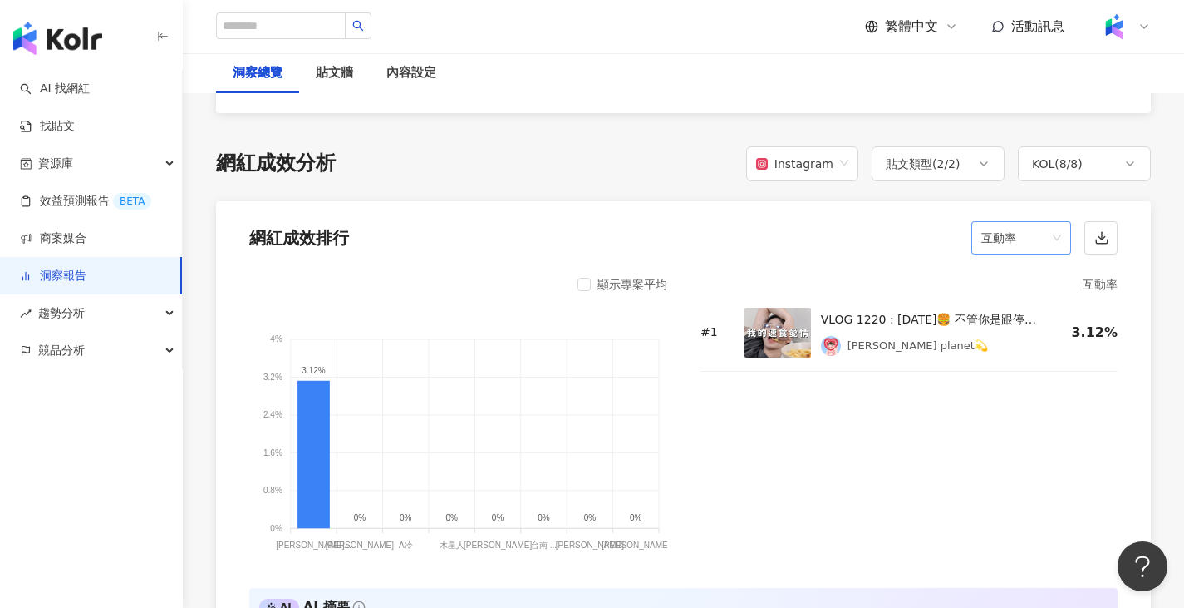
click at [1056, 249] on span "互動率" at bounding box center [1022, 238] width 80 height 32
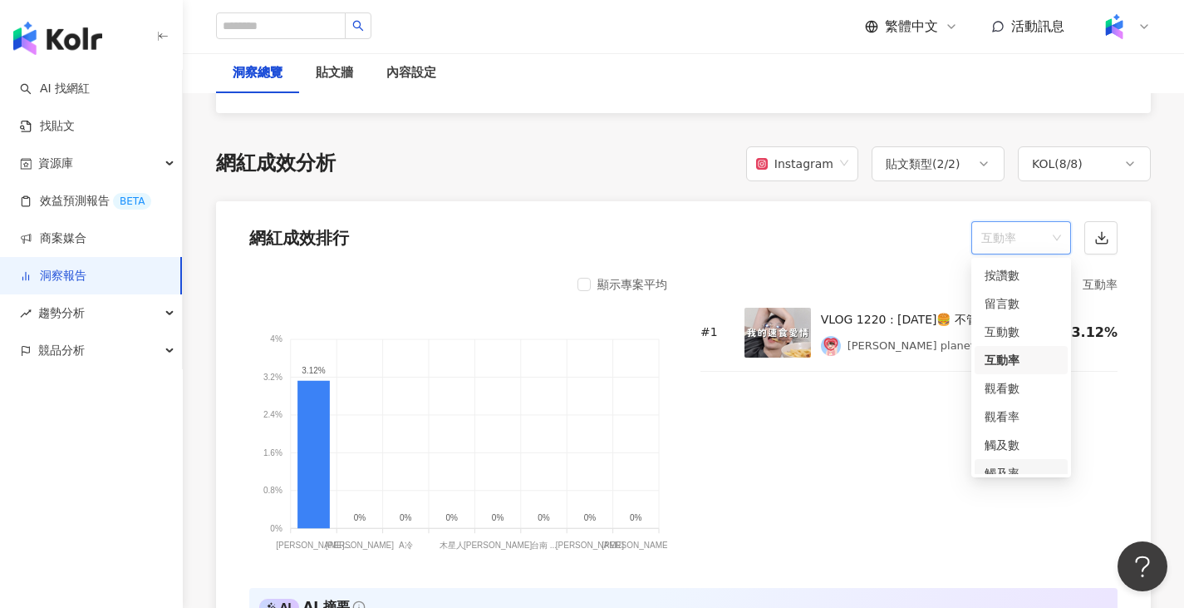
click at [1020, 460] on div "觸及率" at bounding box center [1021, 473] width 93 height 28
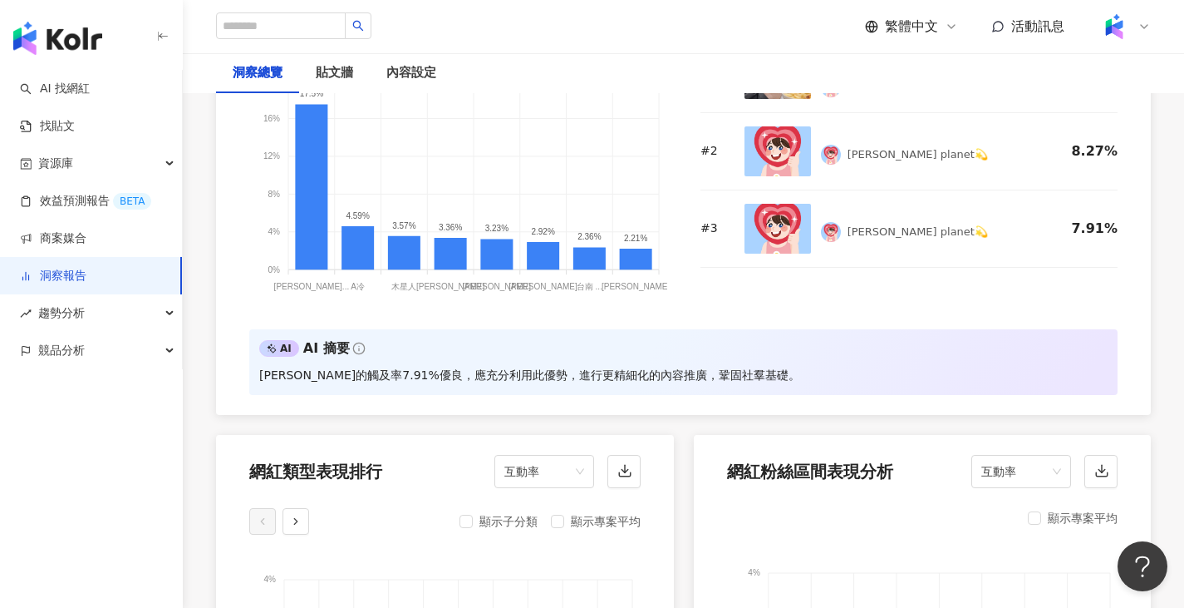
scroll to position [1330, 0]
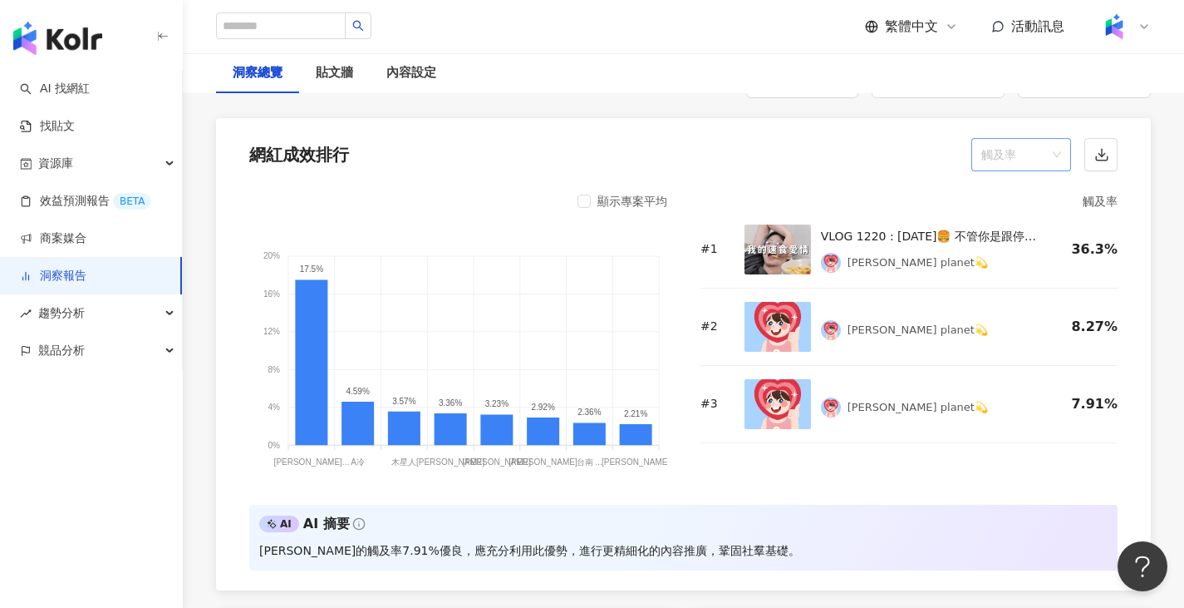
click at [1012, 168] on span "觸及率" at bounding box center [1022, 155] width 80 height 32
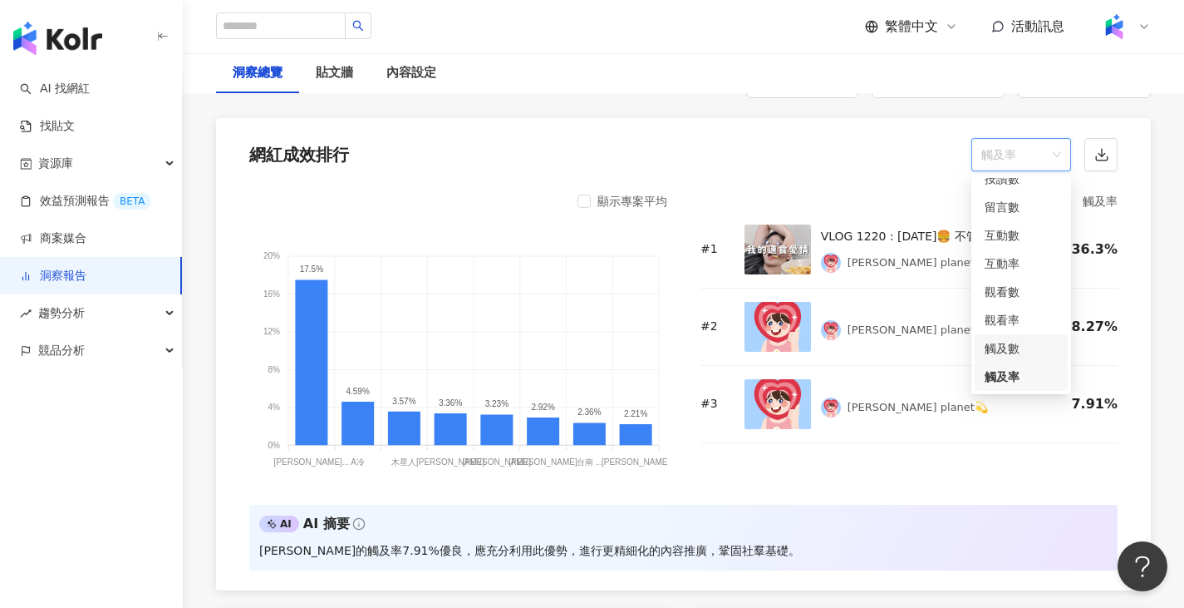
scroll to position [70, 0]
click at [1012, 354] on div "連結點擊數" at bounding box center [1021, 348] width 73 height 18
